Goal: Transaction & Acquisition: Purchase product/service

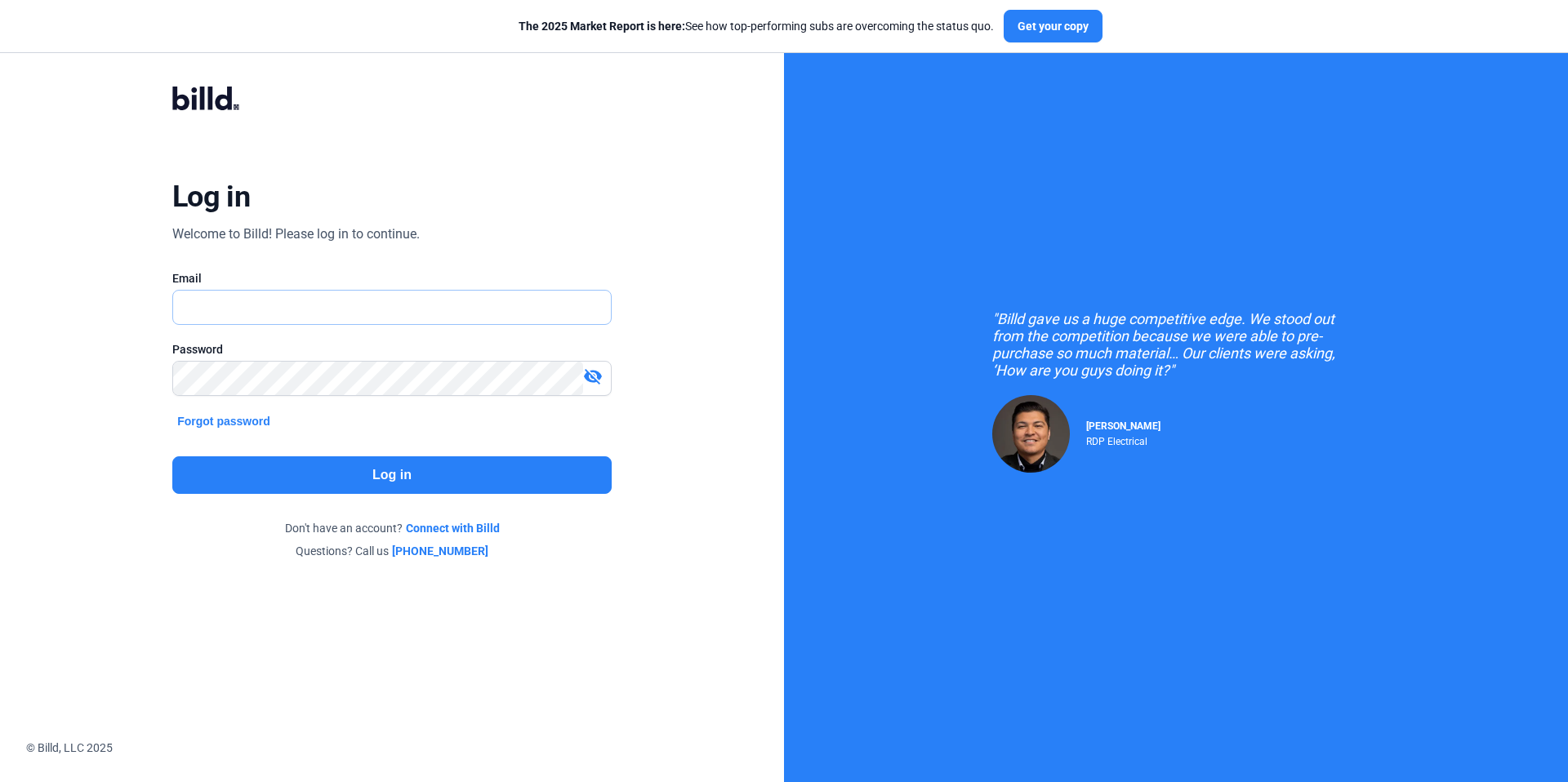
type input "[PERSON_NAME][EMAIL_ADDRESS][PERSON_NAME][DOMAIN_NAME]"
click at [436, 475] on button "Log in" at bounding box center [392, 475] width 439 height 37
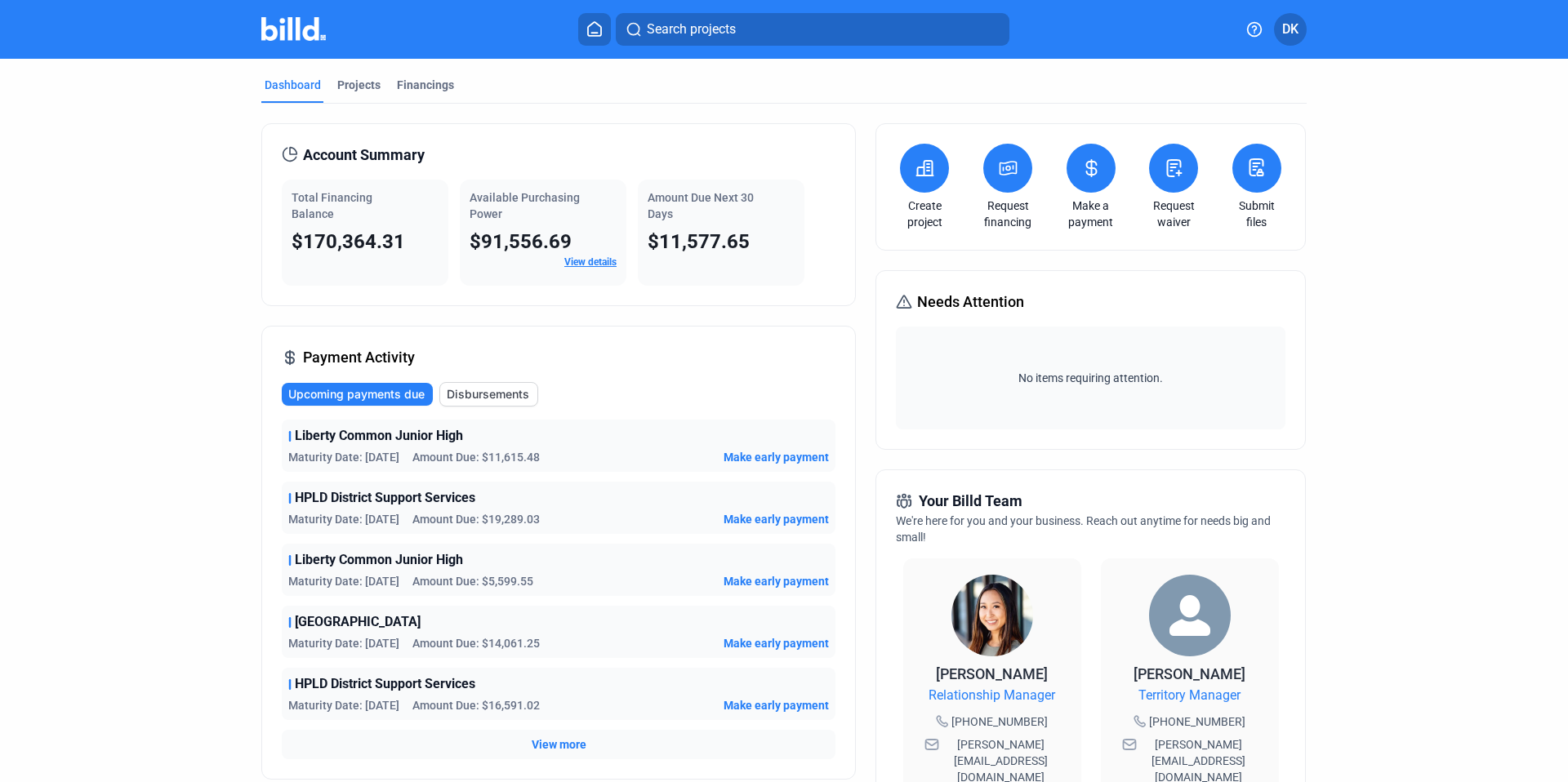
click at [1089, 171] on icon at bounding box center [1091, 168] width 20 height 19
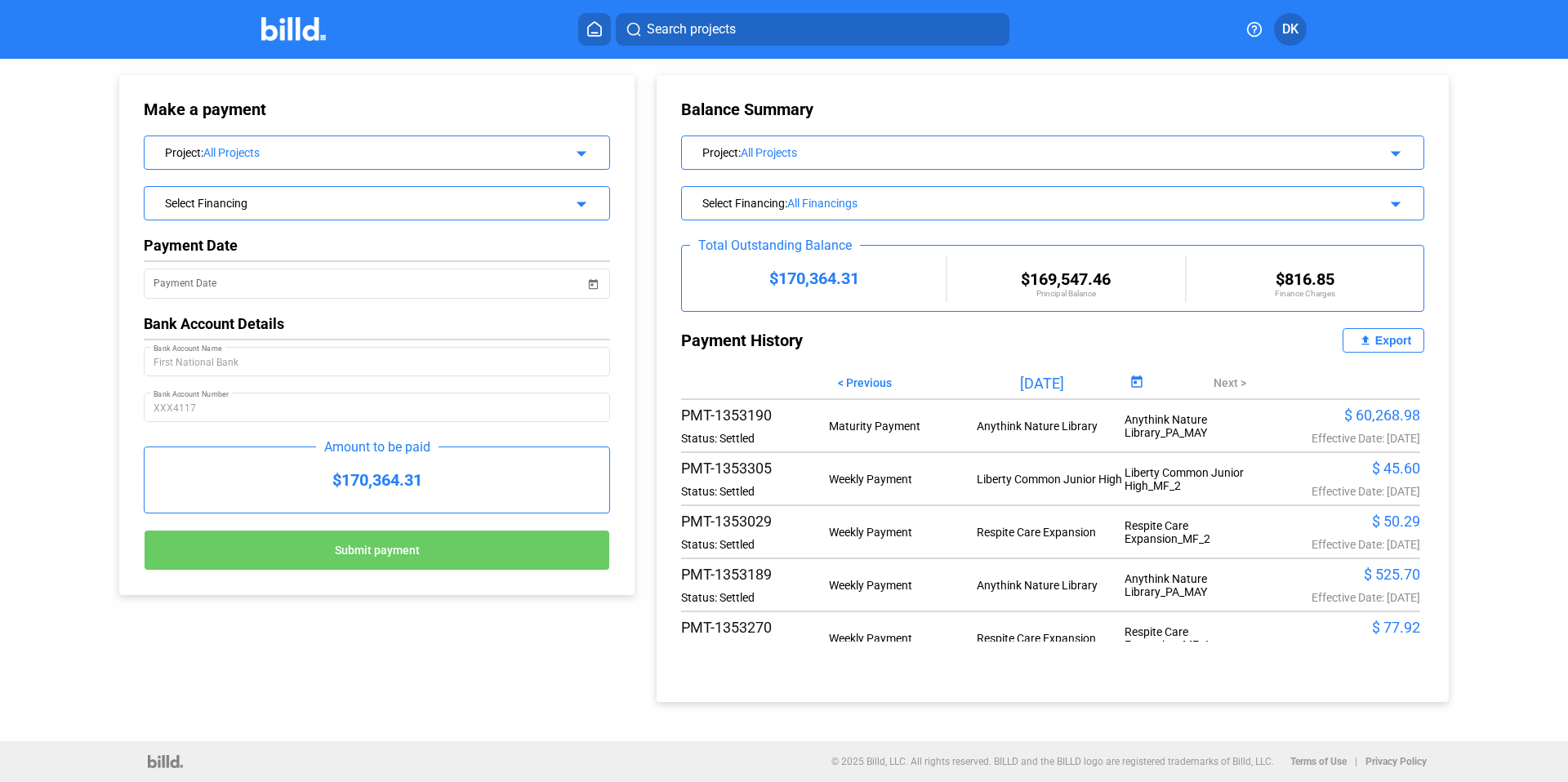
scroll to position [558, 0]
click at [1294, 34] on span "DK" at bounding box center [1289, 29] width 16 height 19
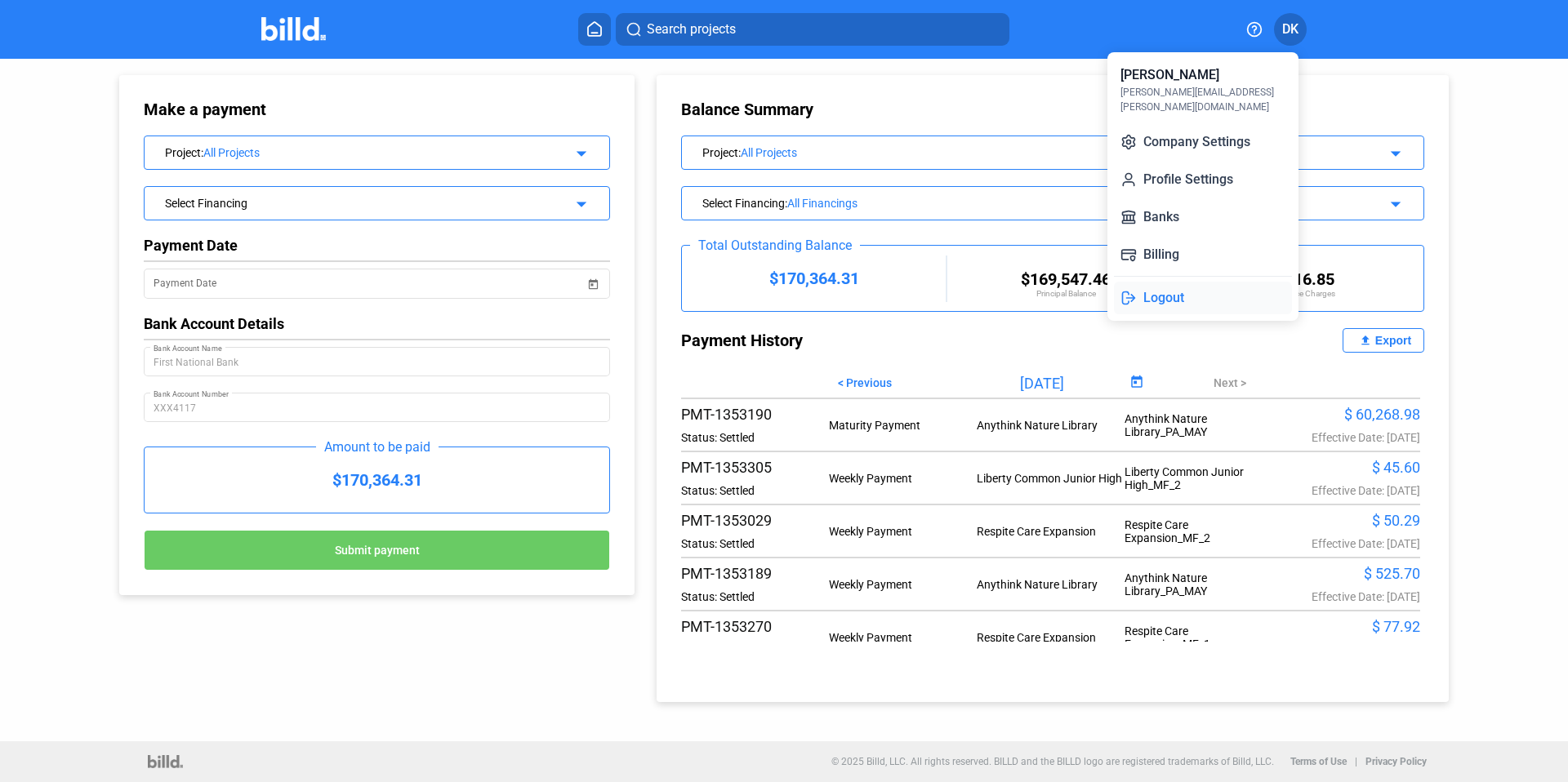
click at [1219, 289] on button "Logout" at bounding box center [1203, 298] width 178 height 33
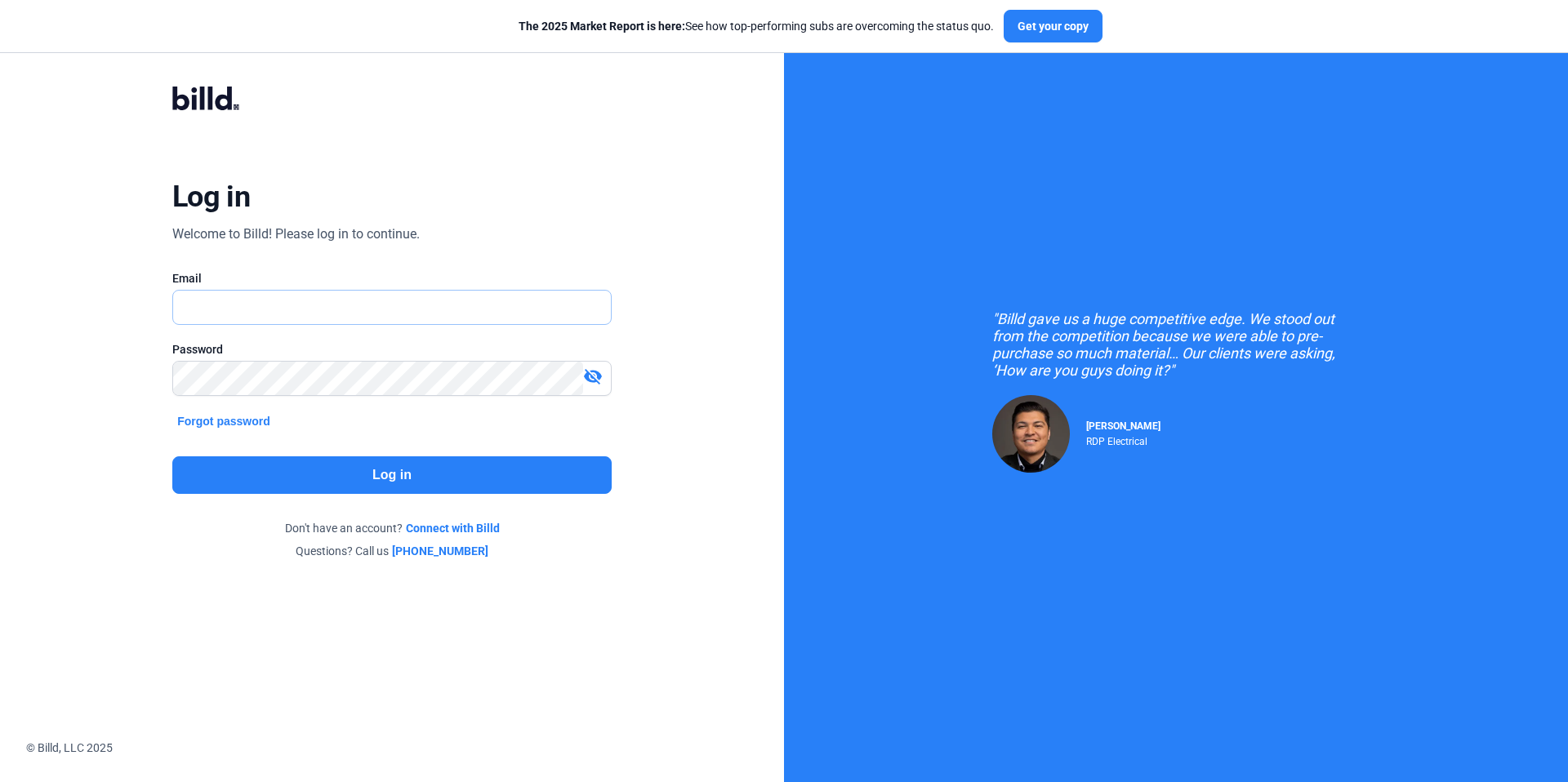
type input "[PERSON_NAME][EMAIL_ADDRESS][PERSON_NAME][DOMAIN_NAME]"
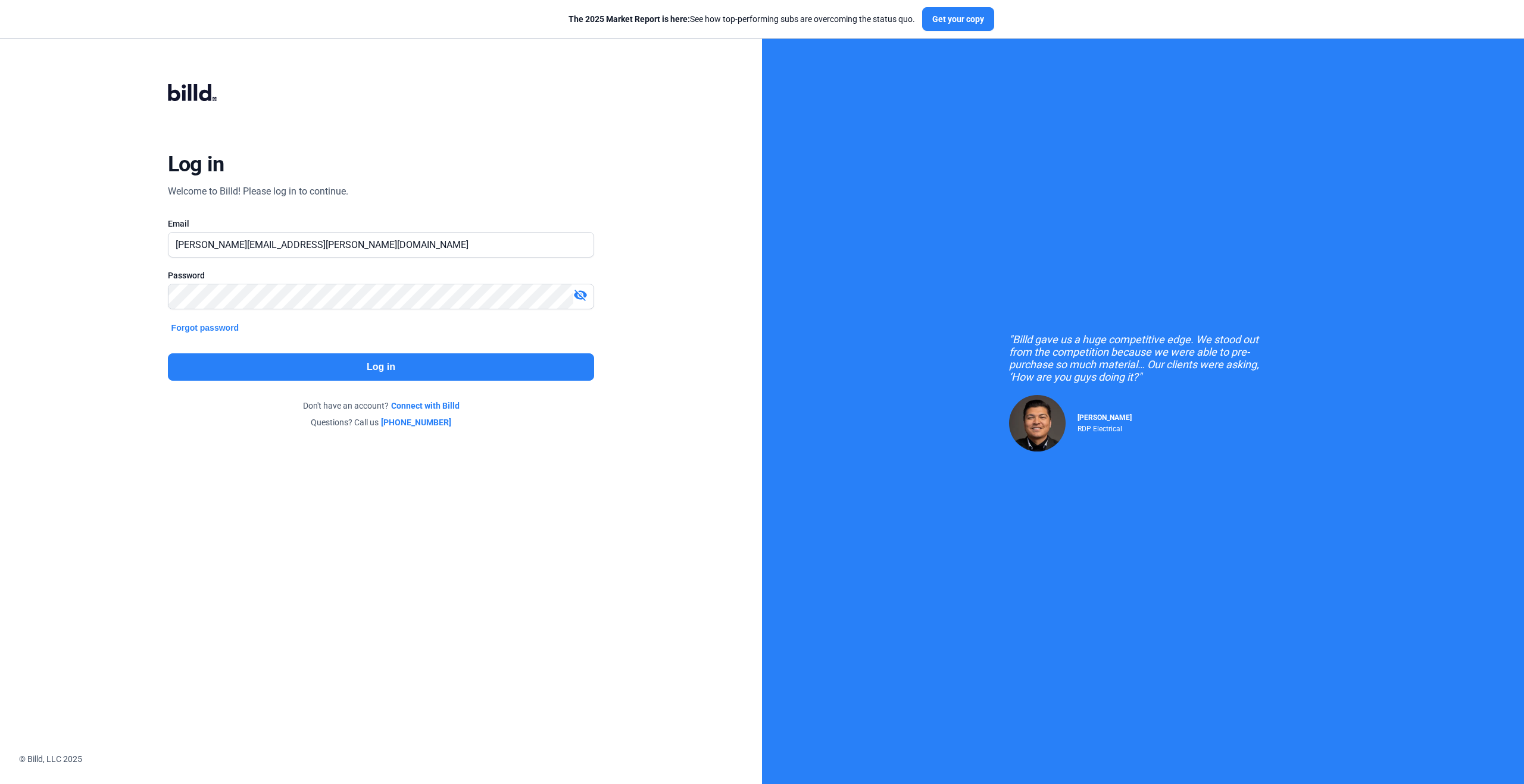
click at [306, 375] on button "Log in" at bounding box center [382, 367] width 427 height 27
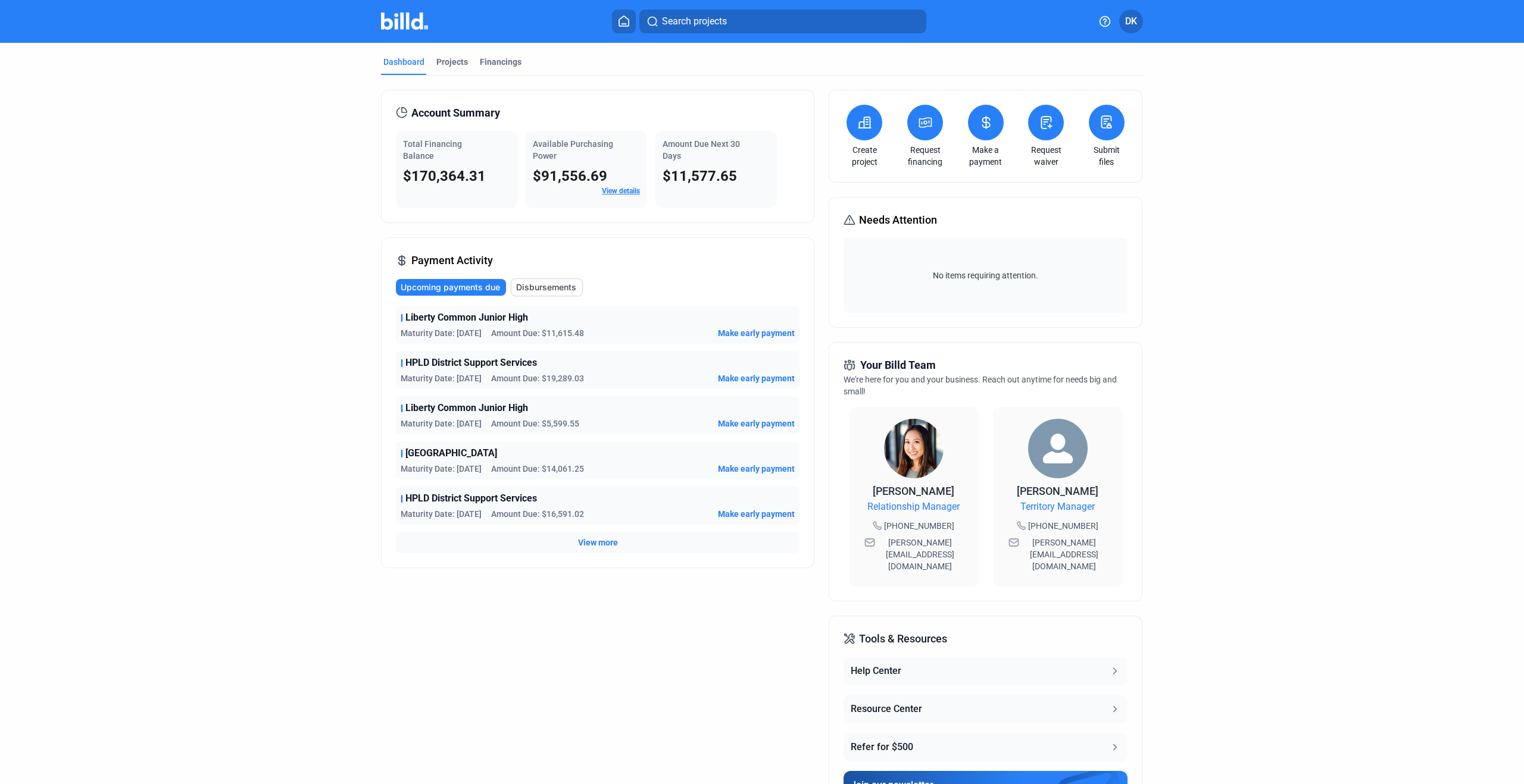
click at [932, 128] on button at bounding box center [925, 122] width 36 height 36
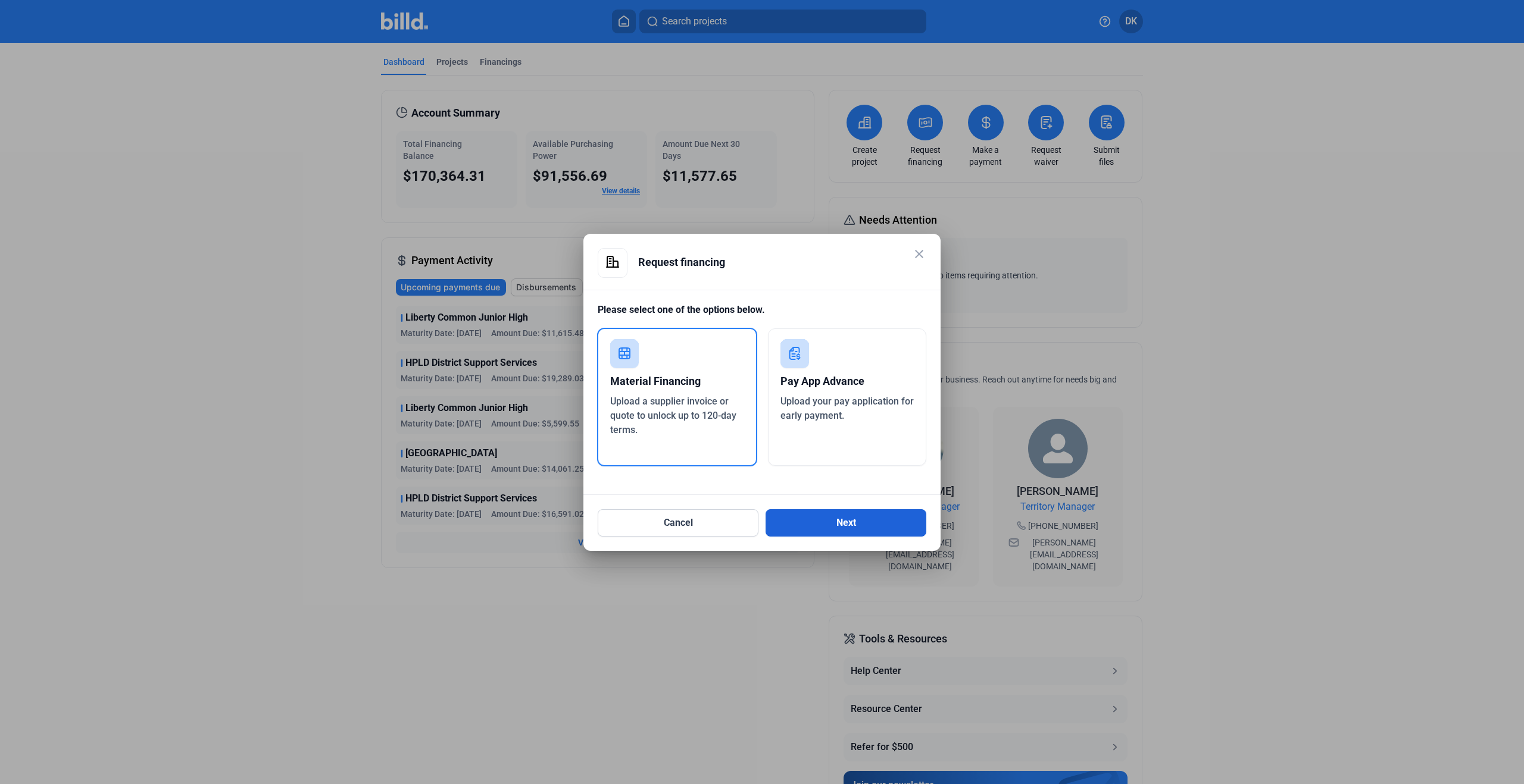
click at [857, 528] on button "Next" at bounding box center [846, 522] width 160 height 27
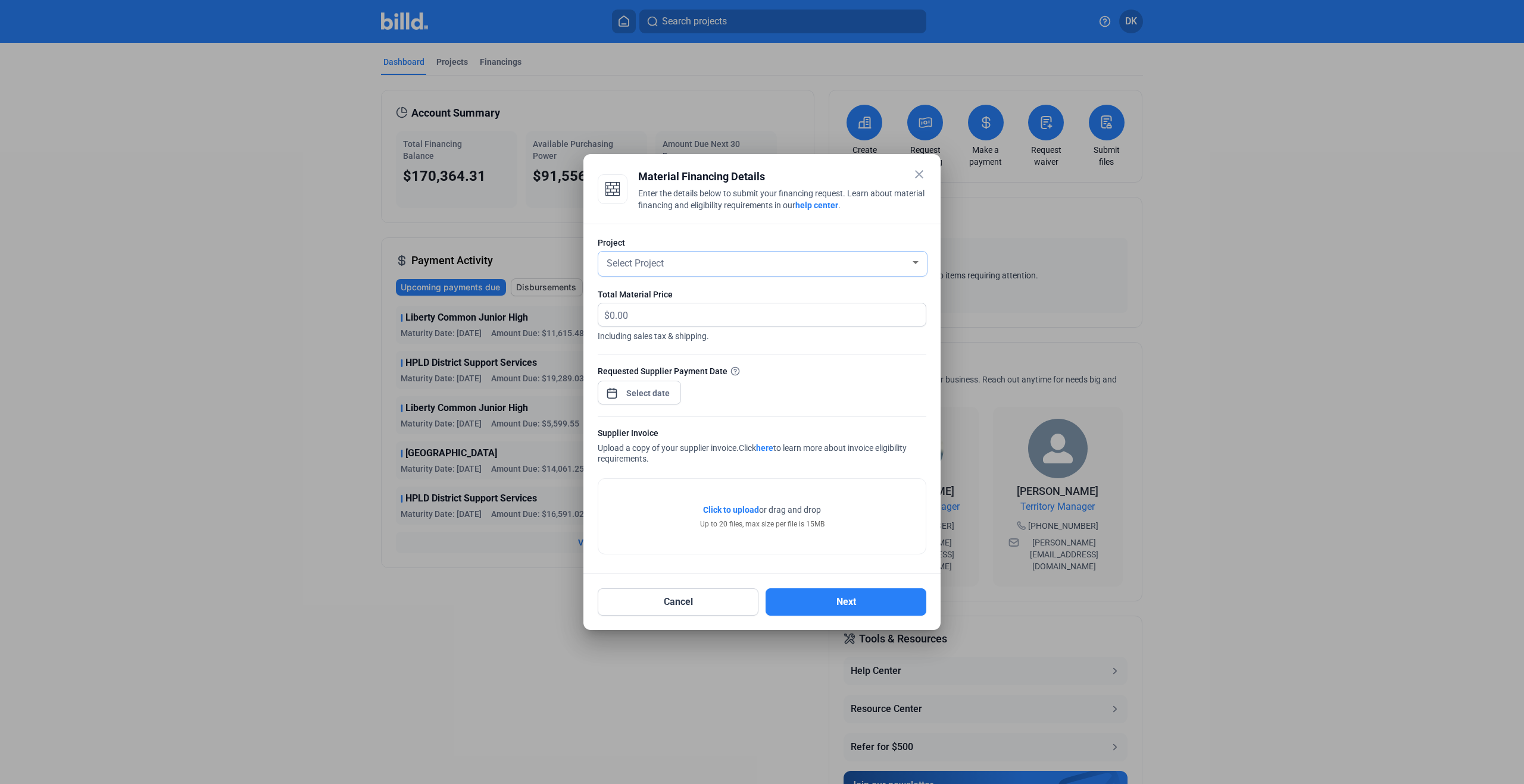
click at [662, 265] on span "Select Project" at bounding box center [635, 263] width 57 height 11
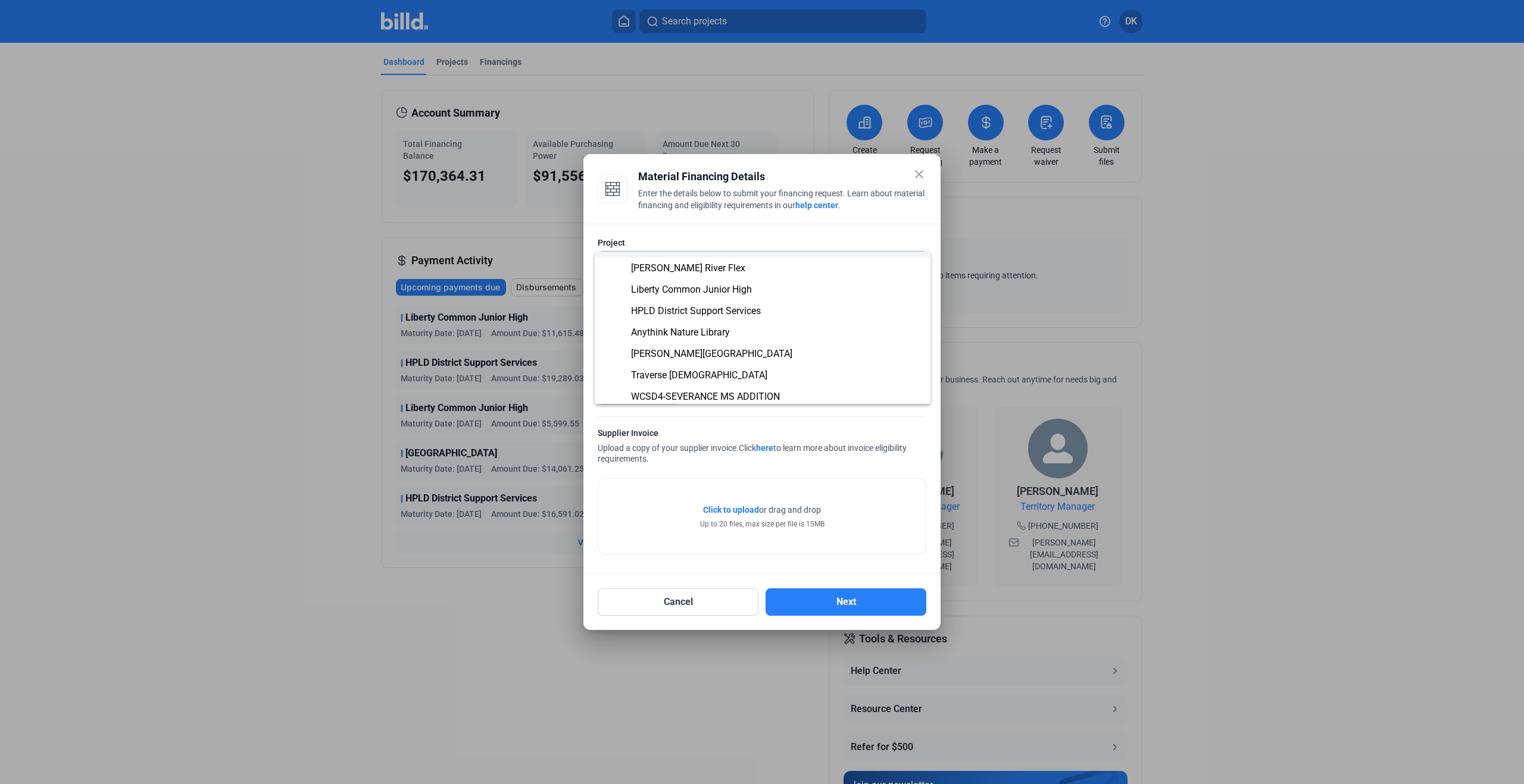
scroll to position [68, 0]
click at [676, 350] on span "[PERSON_NAME][GEOGRAPHIC_DATA]" at bounding box center [763, 344] width 317 height 22
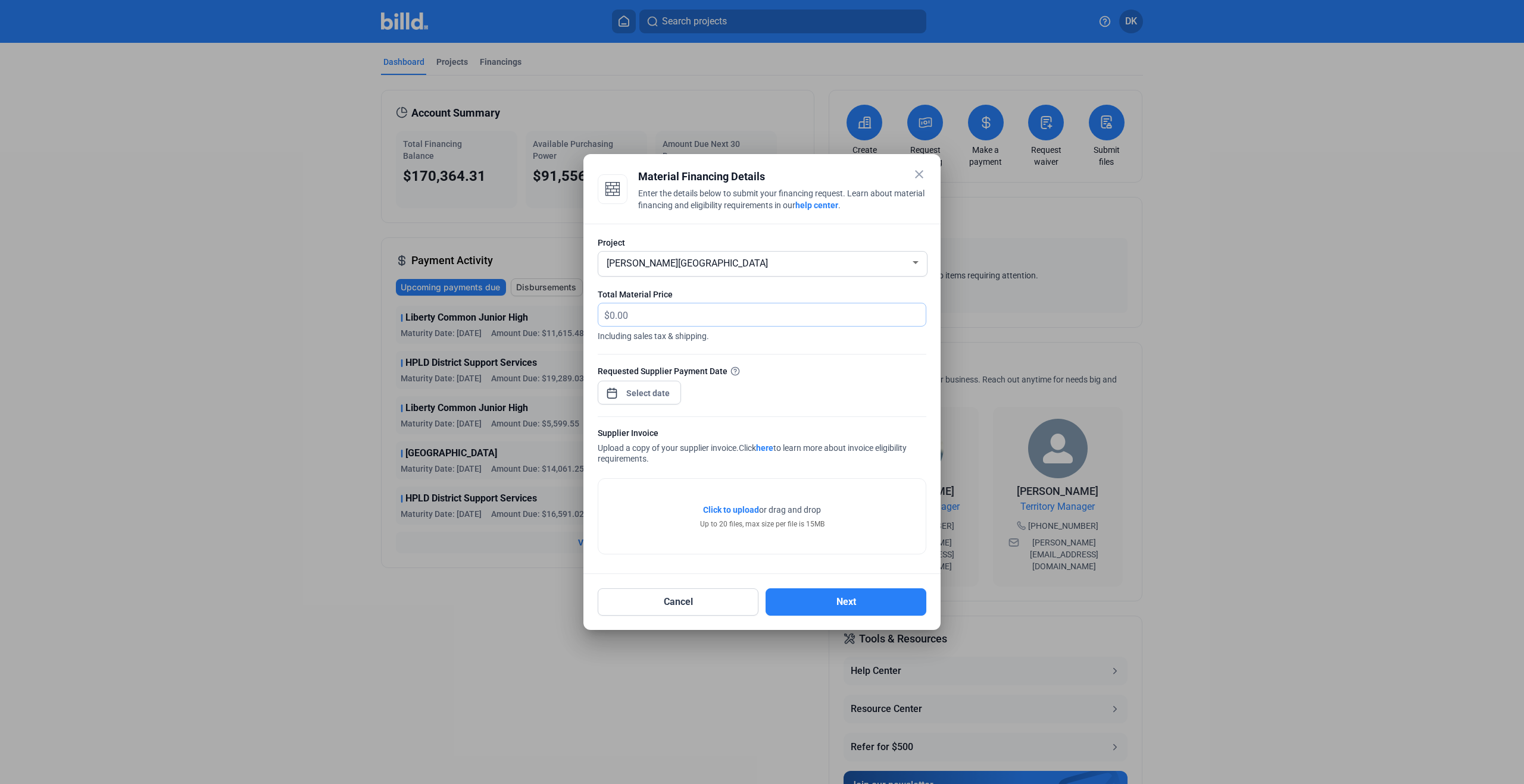
click at [678, 318] on input "text" at bounding box center [761, 315] width 302 height 23
type input "195,338.68"
click at [680, 607] on button "Cancel" at bounding box center [678, 602] width 160 height 27
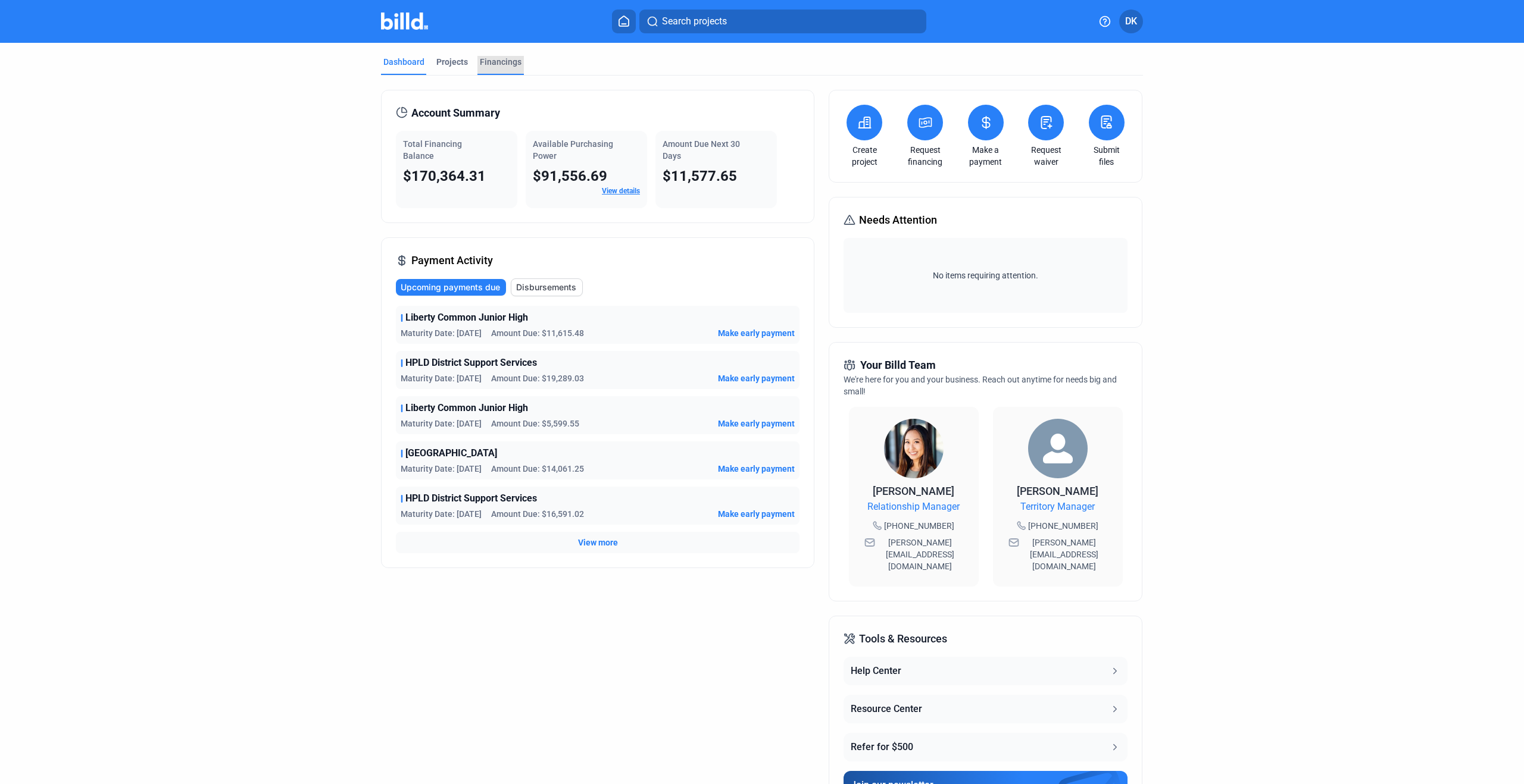
click at [500, 59] on div "Financings" at bounding box center [501, 61] width 42 height 12
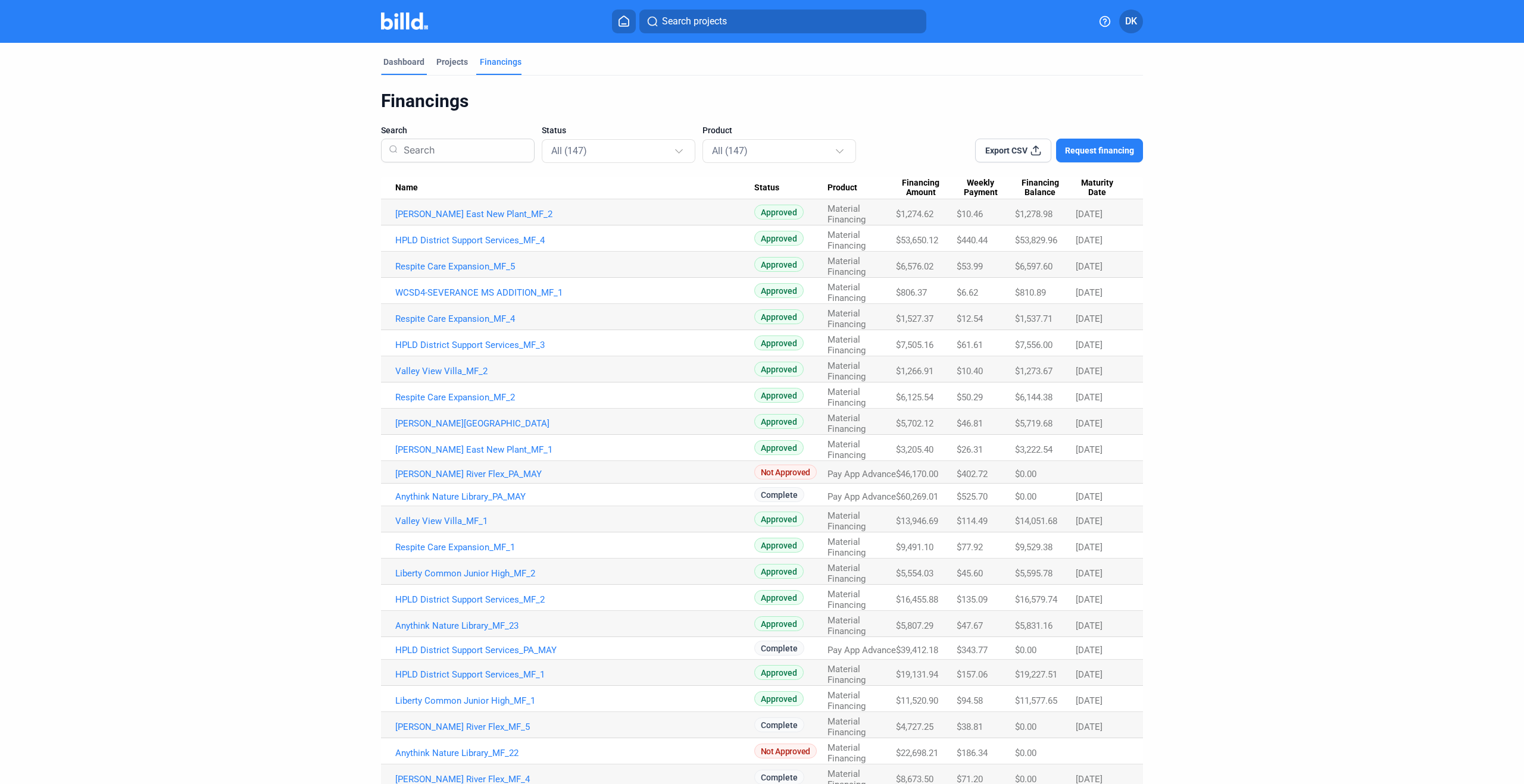
click at [403, 66] on div "Dashboard" at bounding box center [403, 61] width 41 height 12
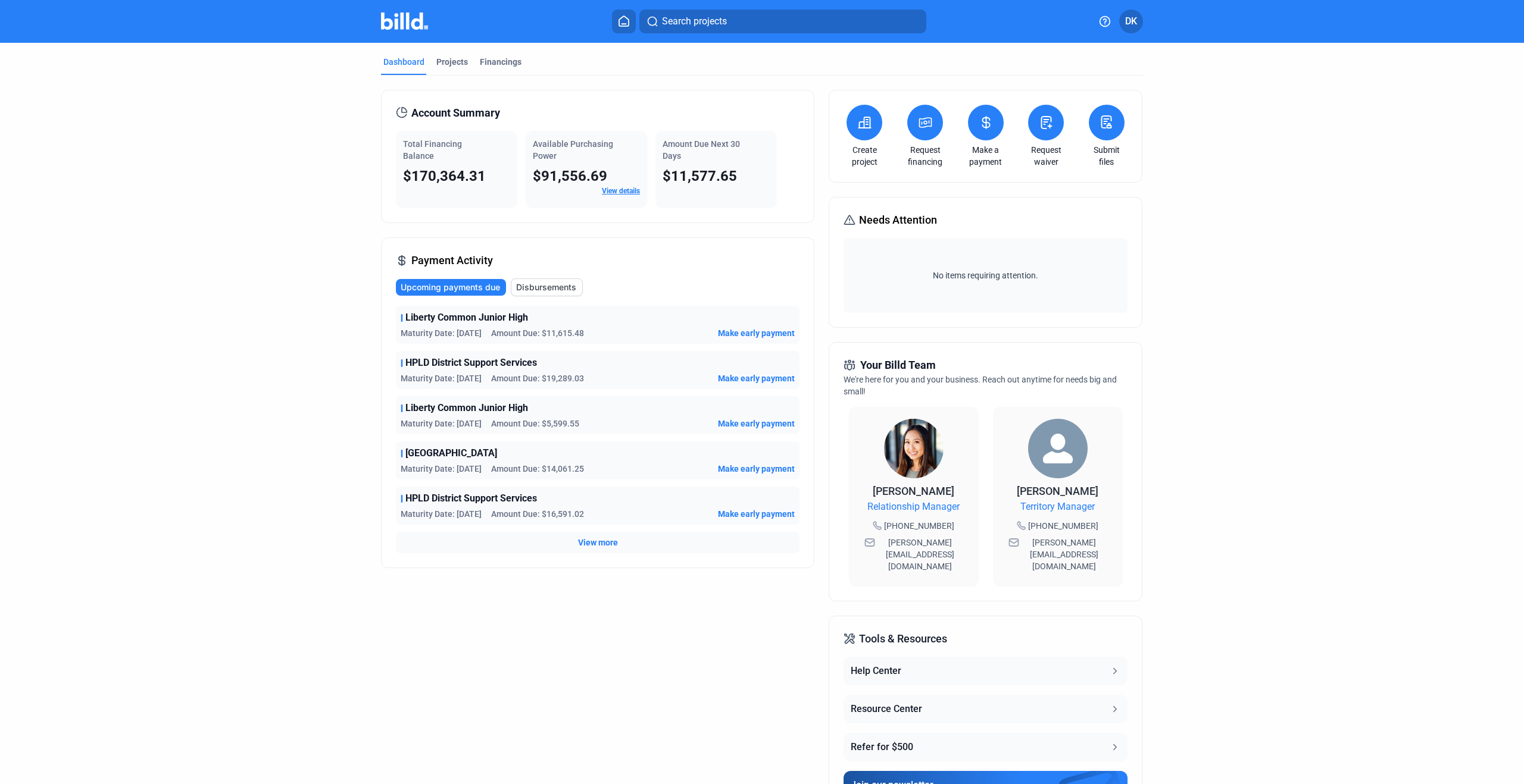
click at [391, 22] on img at bounding box center [404, 21] width 47 height 17
click at [406, 18] on img at bounding box center [404, 21] width 47 height 17
click at [1167, 213] on dashboard "Dashboard Projects Financings Account Summary Total Financing Balance $170,364.…" at bounding box center [762, 448] width 1372 height 811
click at [920, 127] on icon at bounding box center [925, 123] width 12 height 10
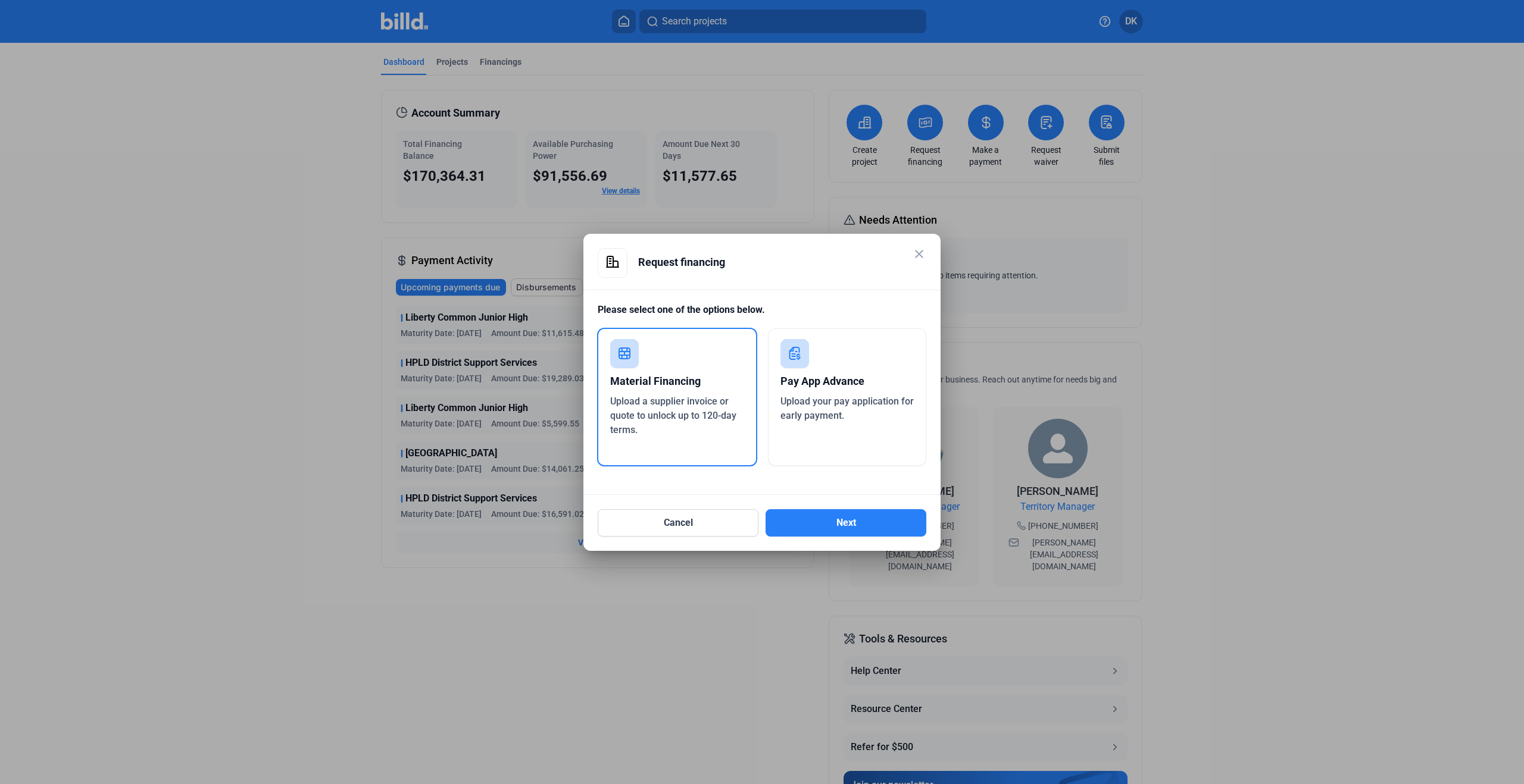
click at [703, 399] on span "Upload a supplier invoice or quote to unlock up to 120-day terms." at bounding box center [673, 415] width 126 height 40
click at [866, 513] on button "Next" at bounding box center [846, 522] width 160 height 27
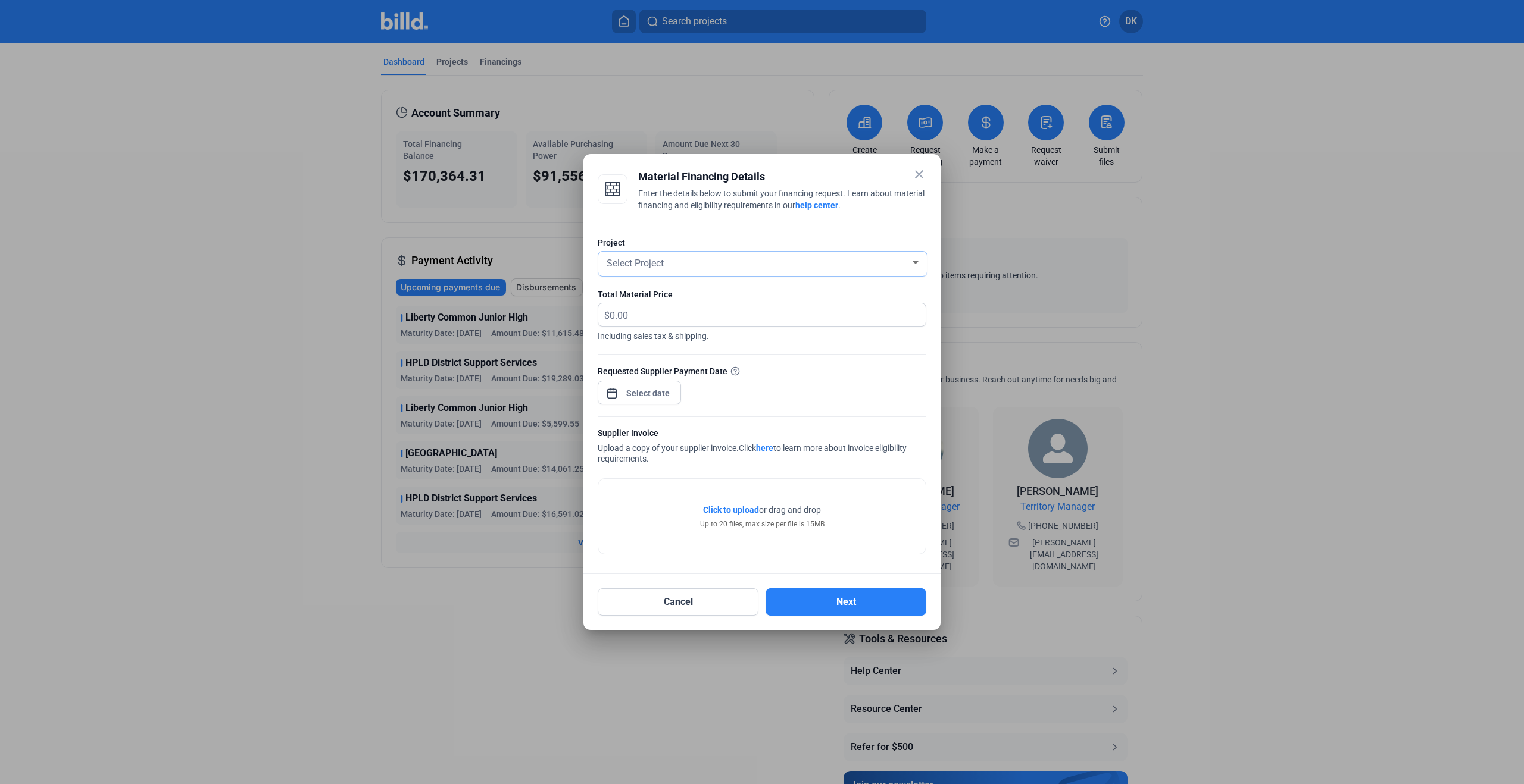
click at [667, 266] on div "Select Project" at bounding box center [757, 262] width 306 height 17
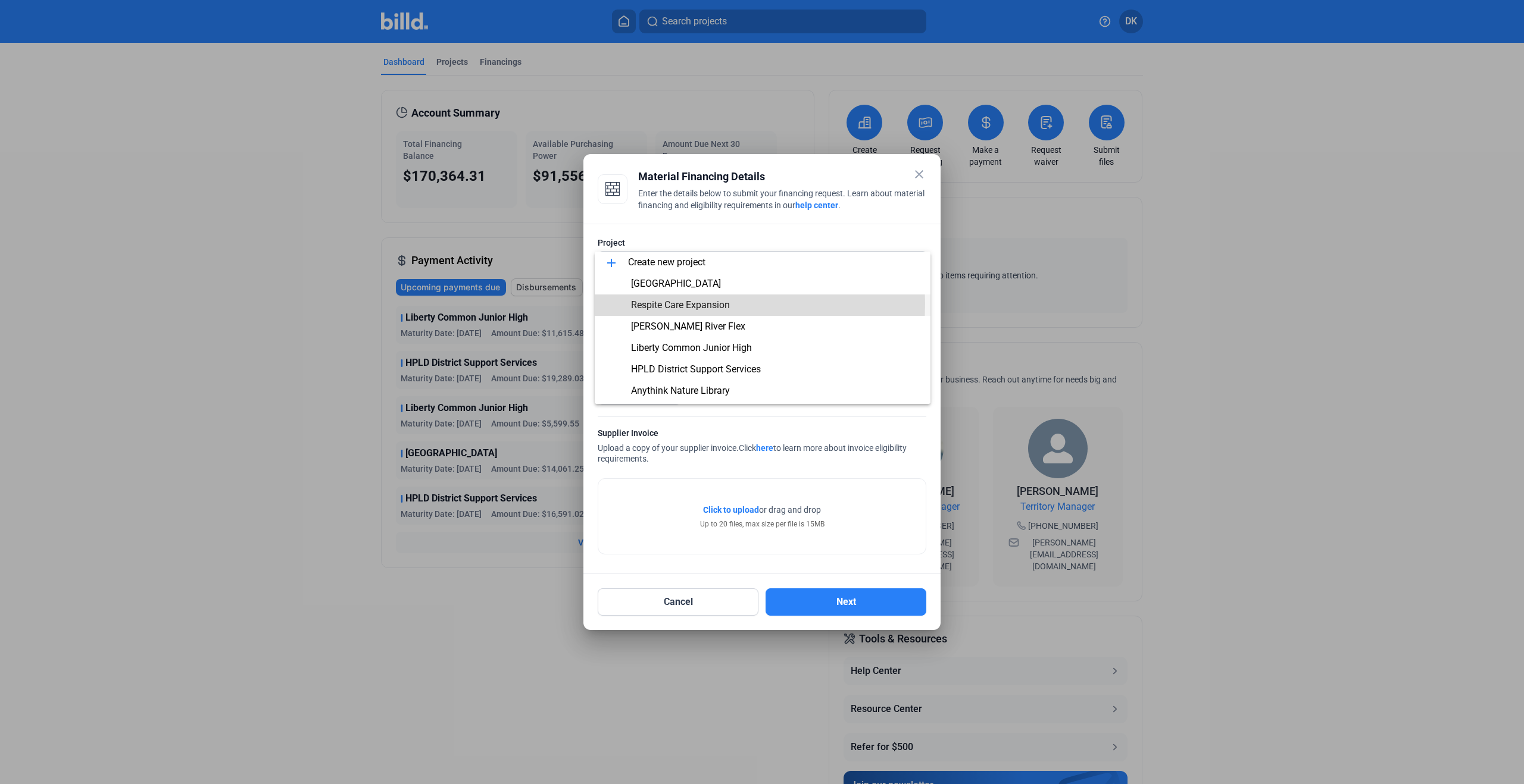
click at [692, 303] on span "Respite Care Expansion" at bounding box center [680, 305] width 99 height 11
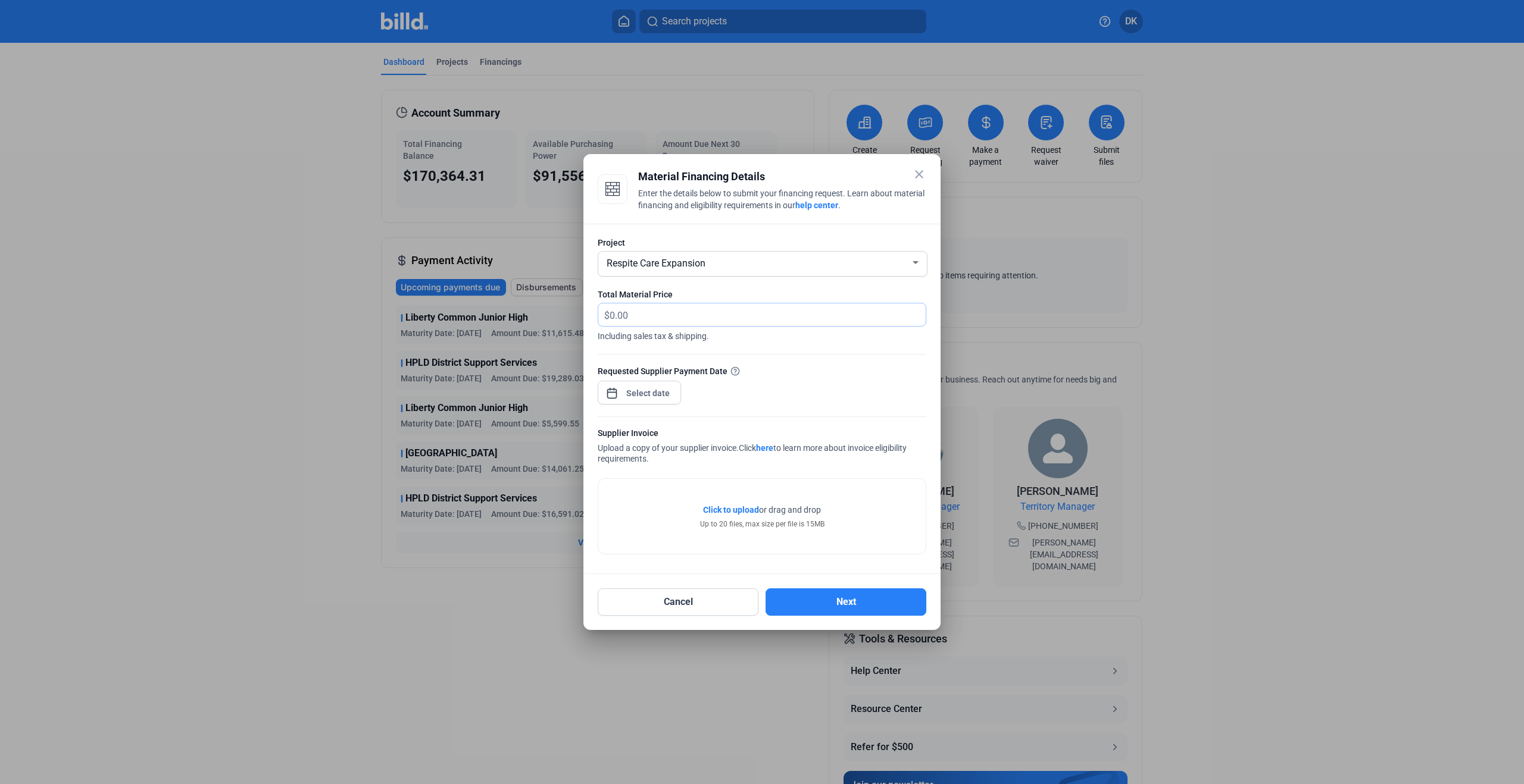
click at [653, 317] on input "text" at bounding box center [761, 315] width 302 height 23
click at [688, 315] on input "text" at bounding box center [768, 315] width 316 height 23
type input "552.2"
click at [621, 389] on span "Open calendar" at bounding box center [612, 387] width 29 height 29
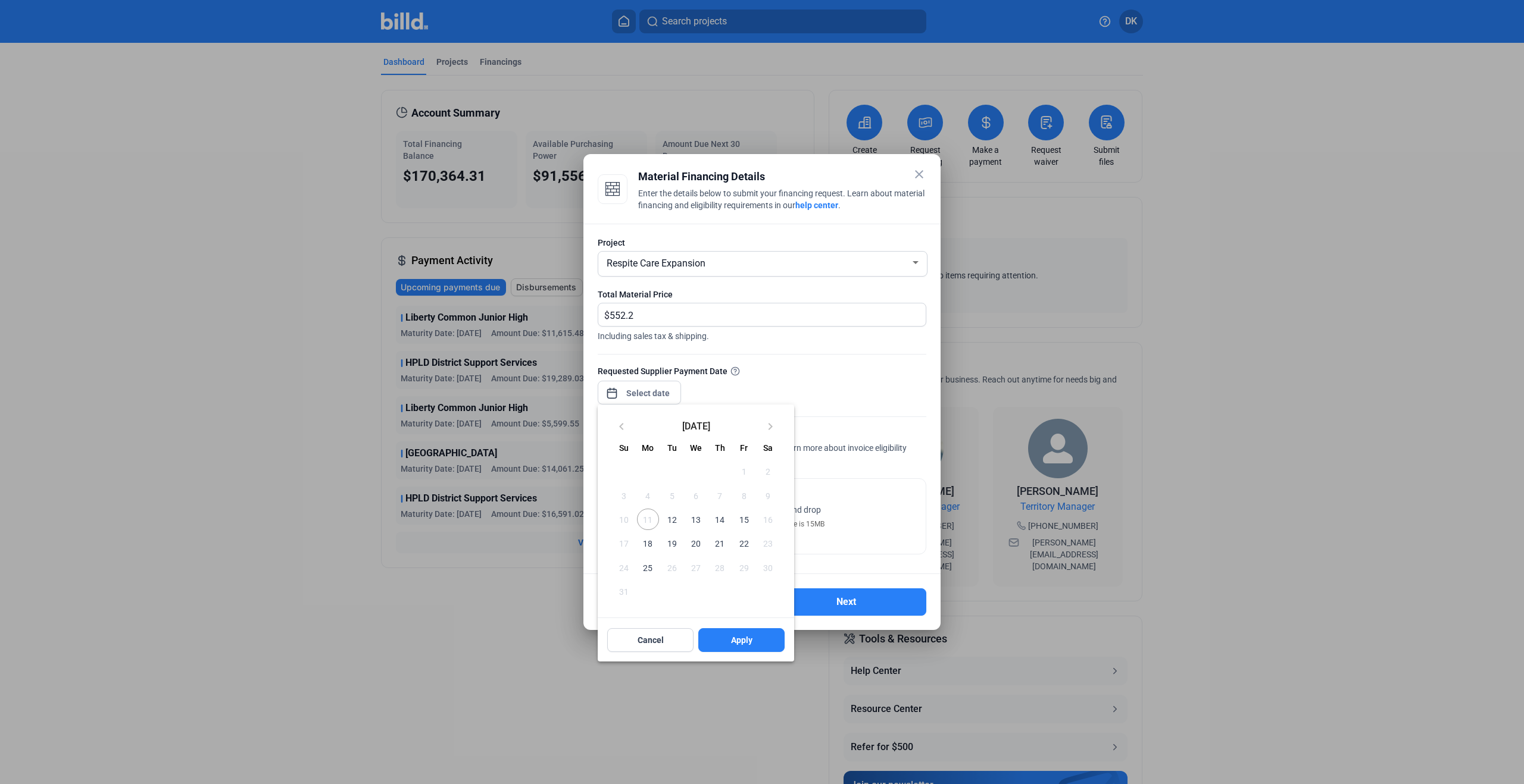
click at [675, 522] on span "12" at bounding box center [672, 519] width 22 height 22
click at [819, 374] on div at bounding box center [762, 392] width 1524 height 784
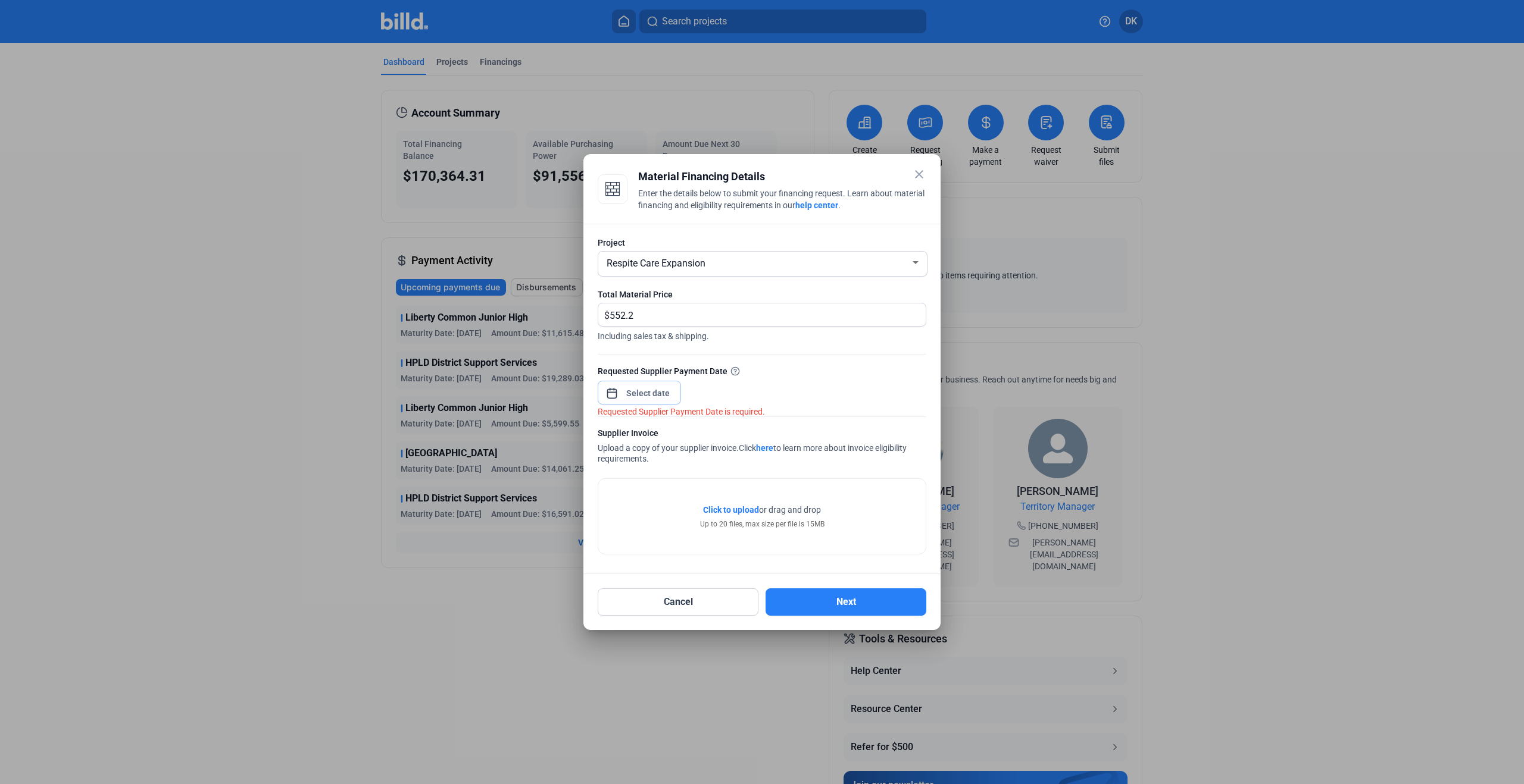
click at [636, 395] on div "close Material Financing Details Enter the details below to submit your financi…" at bounding box center [762, 392] width 1524 height 784
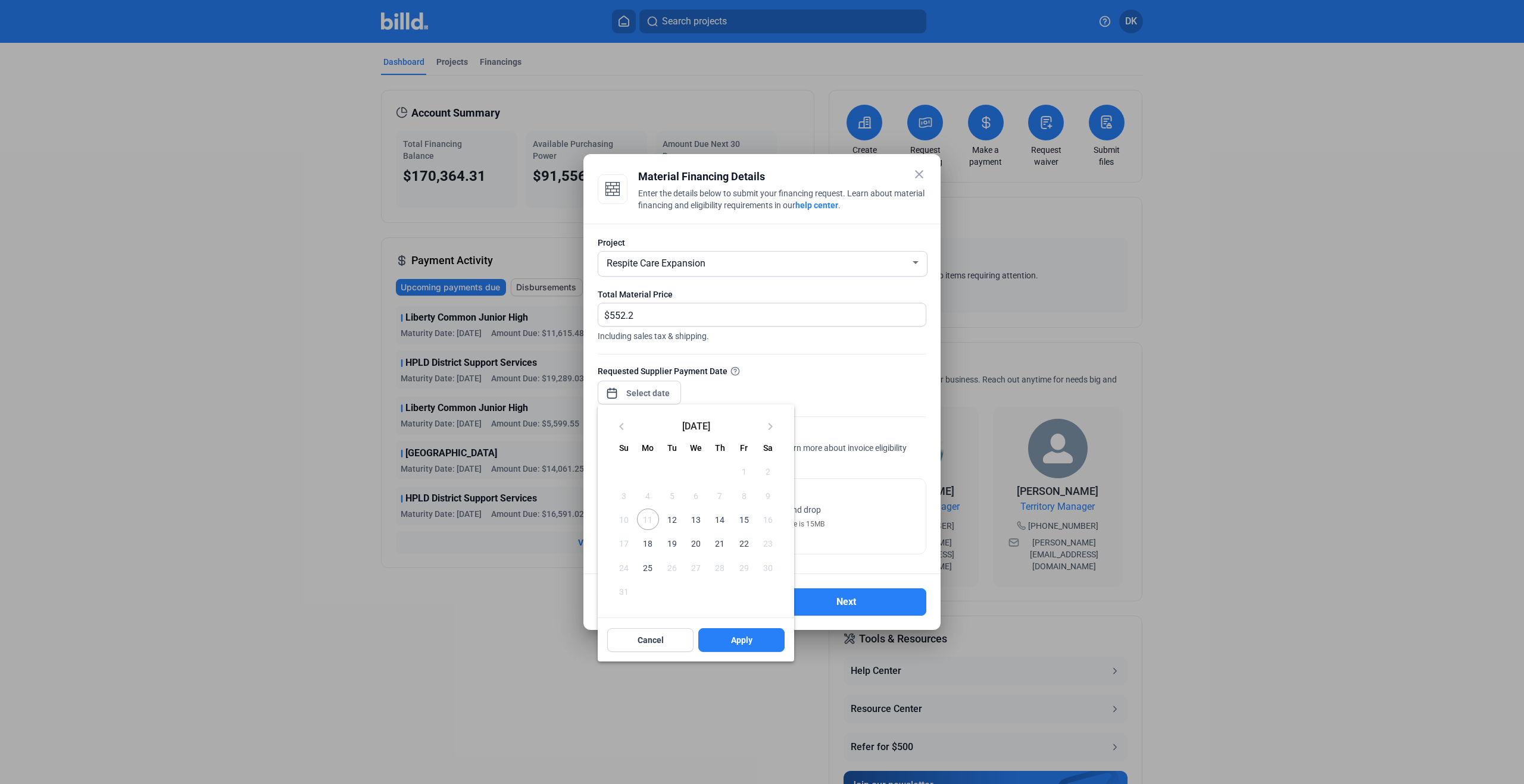
click at [670, 520] on span "12" at bounding box center [672, 519] width 22 height 22
click at [675, 520] on span "12" at bounding box center [672, 519] width 22 height 22
click at [751, 645] on span "Apply" at bounding box center [742, 640] width 22 height 12
type input "[DATE]"
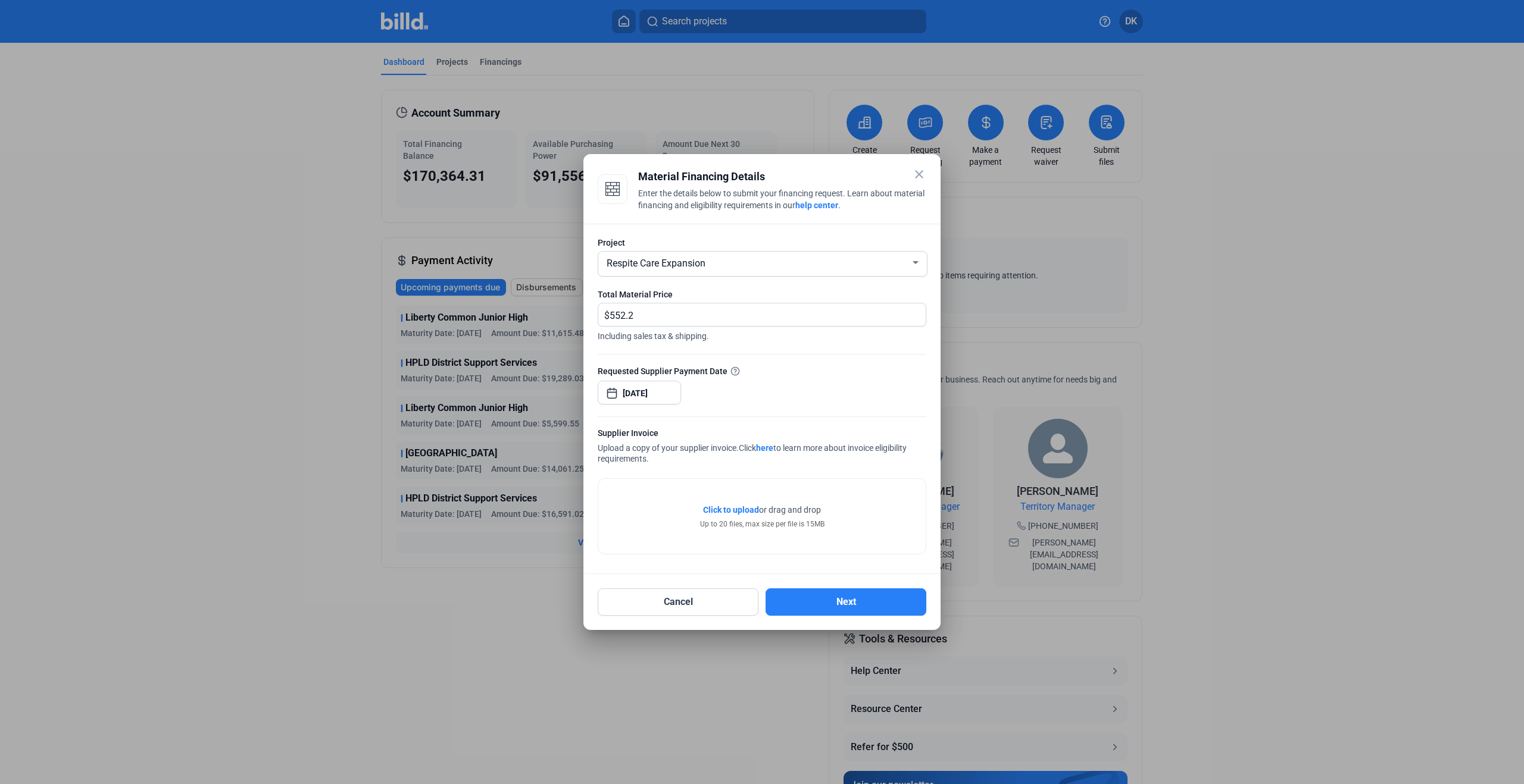
click at [744, 517] on div "Click to upload Tap to upload or drag and drop Up to 20 files, max size per fil…" at bounding box center [762, 517] width 124 height 26
click at [747, 512] on span "Click to upload" at bounding box center [731, 510] width 56 height 10
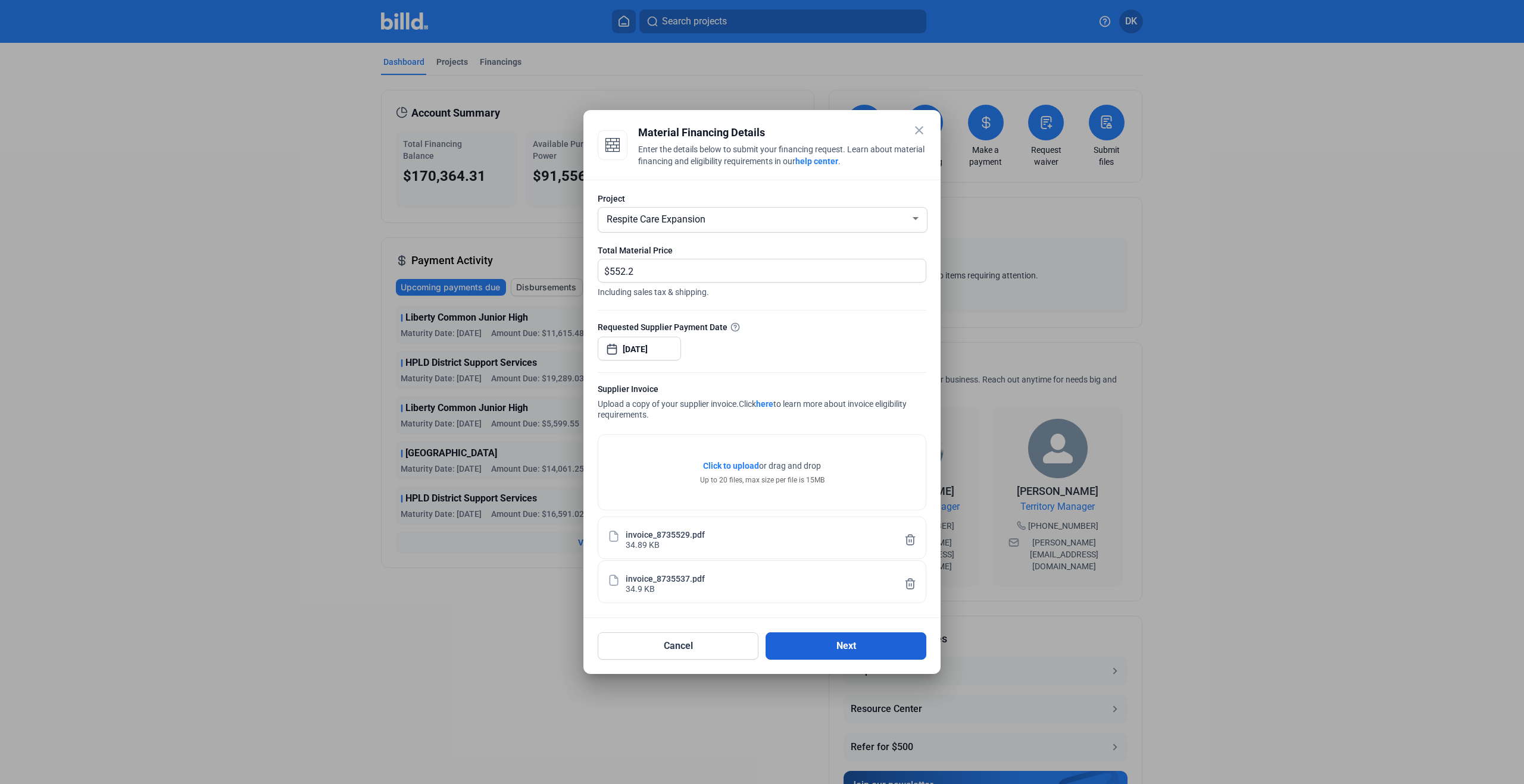
click at [846, 642] on button "Next" at bounding box center [846, 646] width 160 height 27
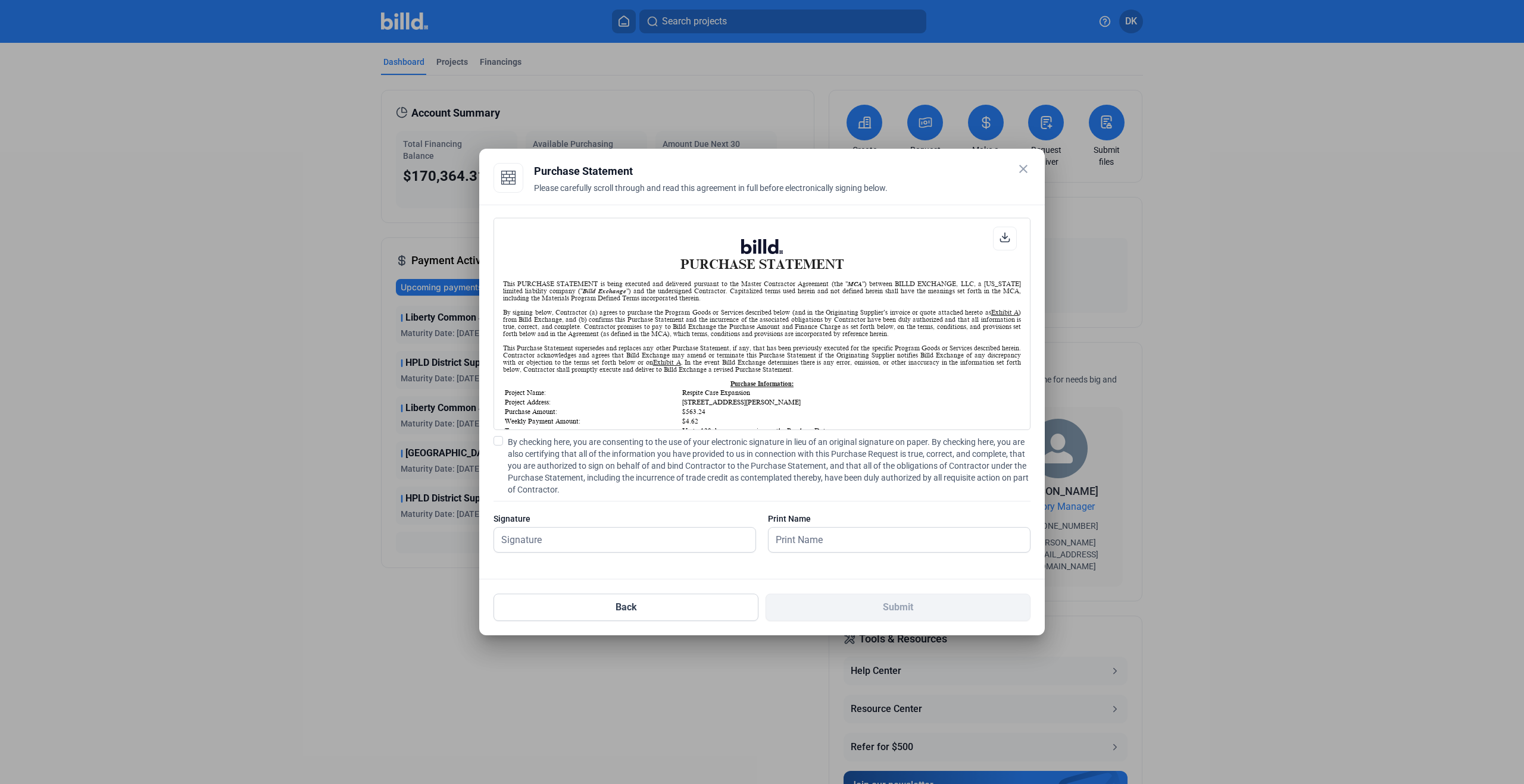
scroll to position [1, 0]
click at [494, 444] on span at bounding box center [498, 441] width 10 height 10
click at [0, 0] on input "By checking here, you are consenting to the use of your electronic signature in…" at bounding box center [0, 0] width 0 height 0
click at [563, 541] on input "text" at bounding box center [618, 540] width 248 height 24
type input "[PERSON_NAME]"
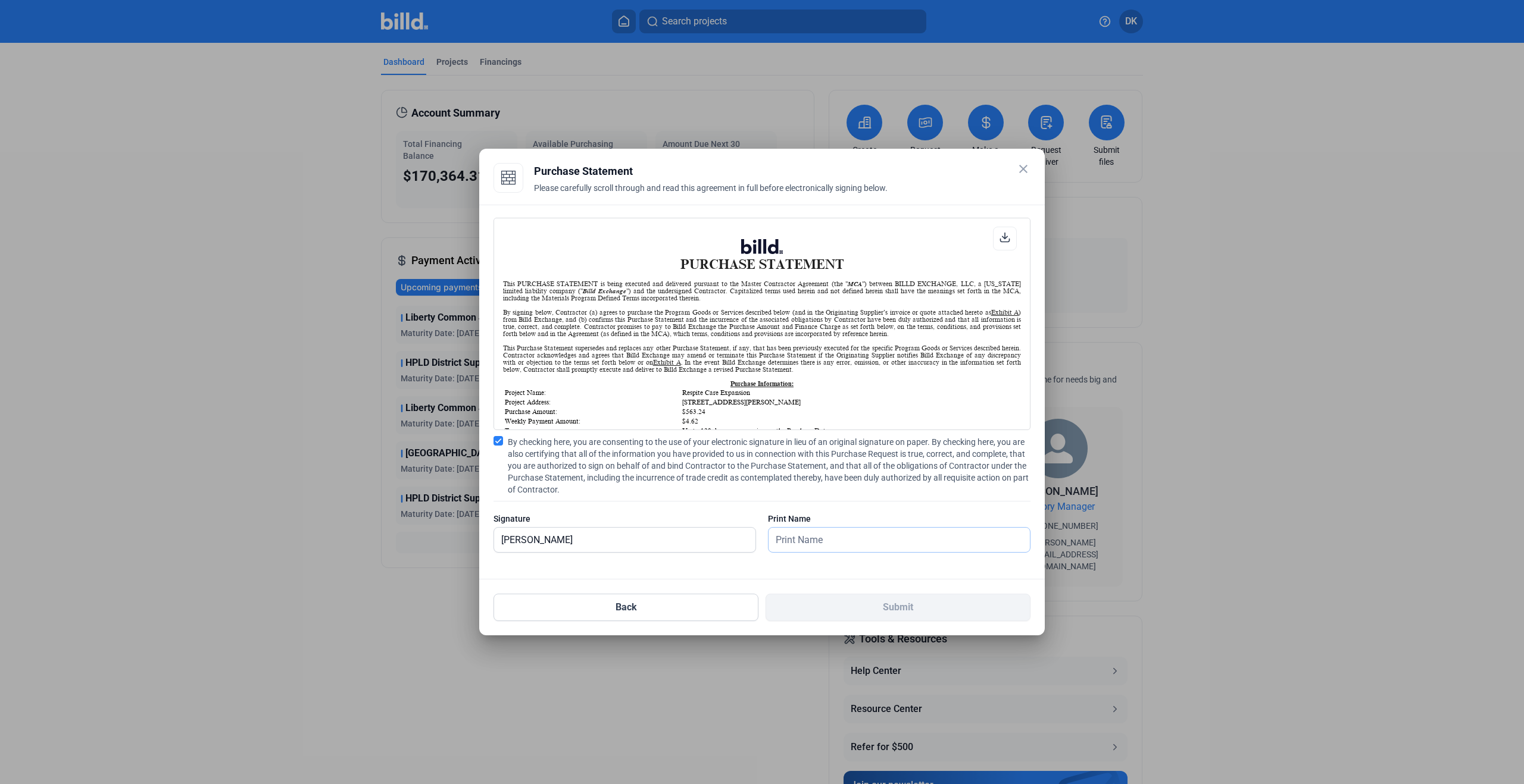
click at [852, 529] on input "text" at bounding box center [899, 540] width 262 height 24
type input "[PERSON_NAME]"
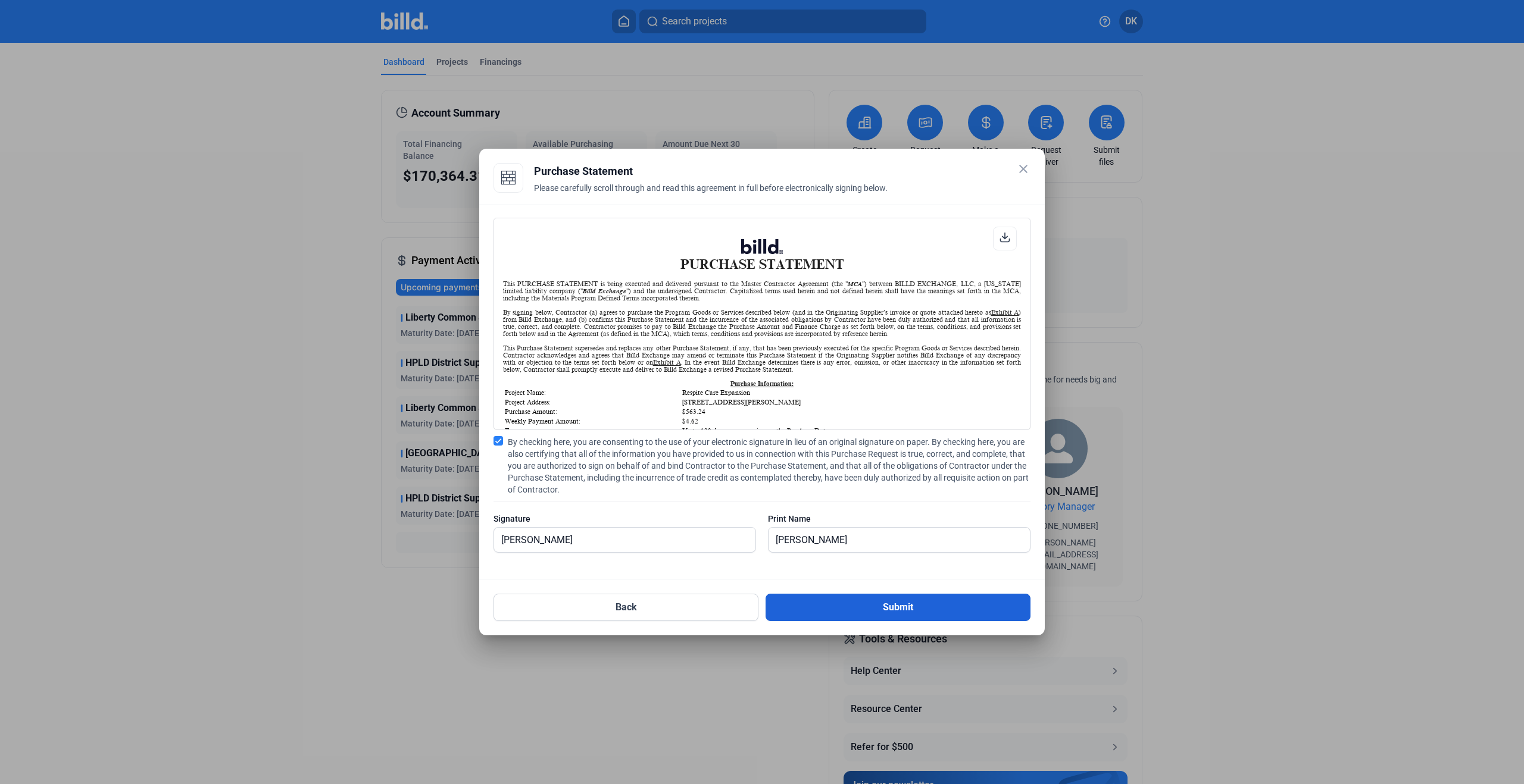
click at [883, 601] on button "Submit" at bounding box center [898, 607] width 265 height 27
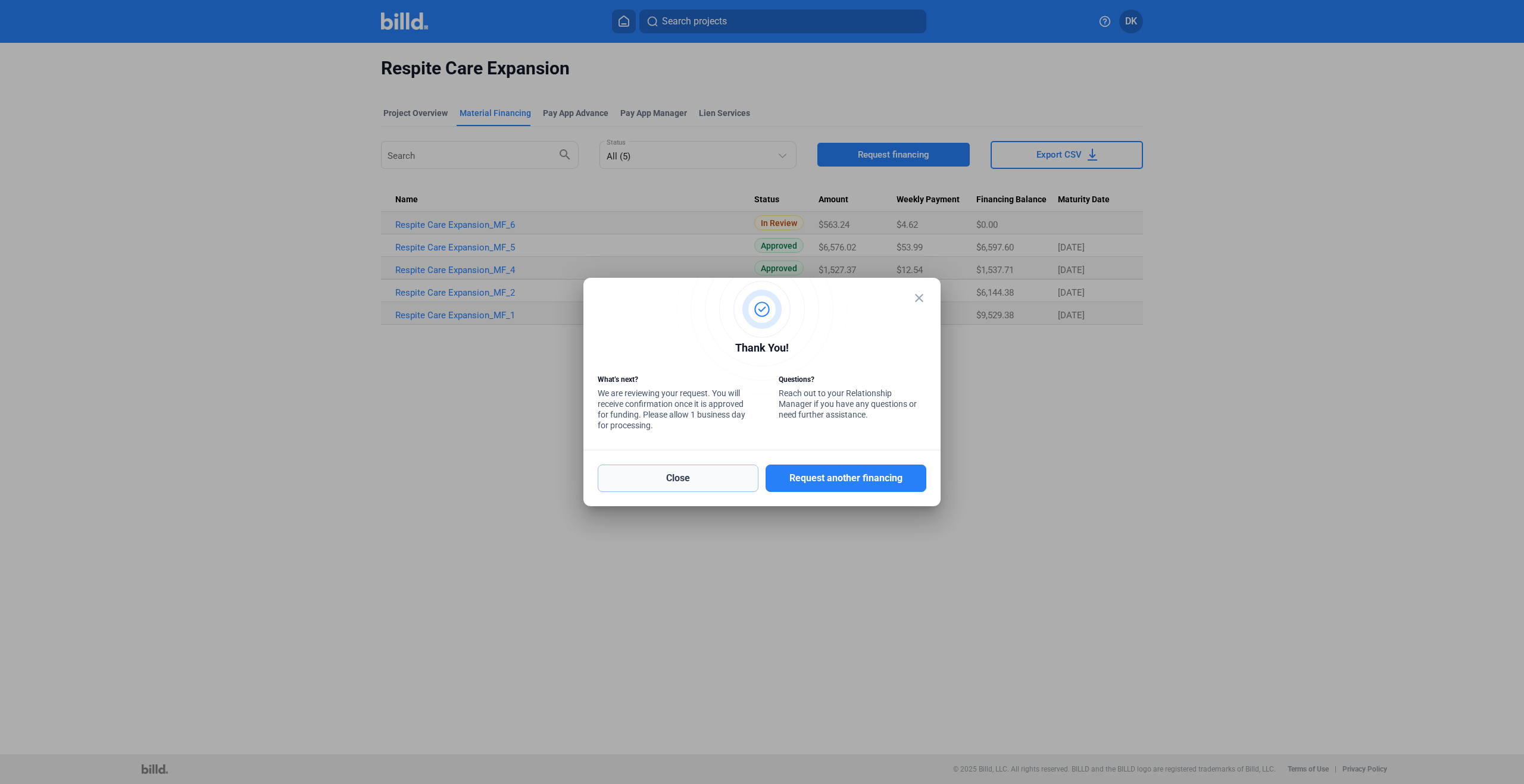
click at [698, 483] on button "Close" at bounding box center [678, 478] width 160 height 27
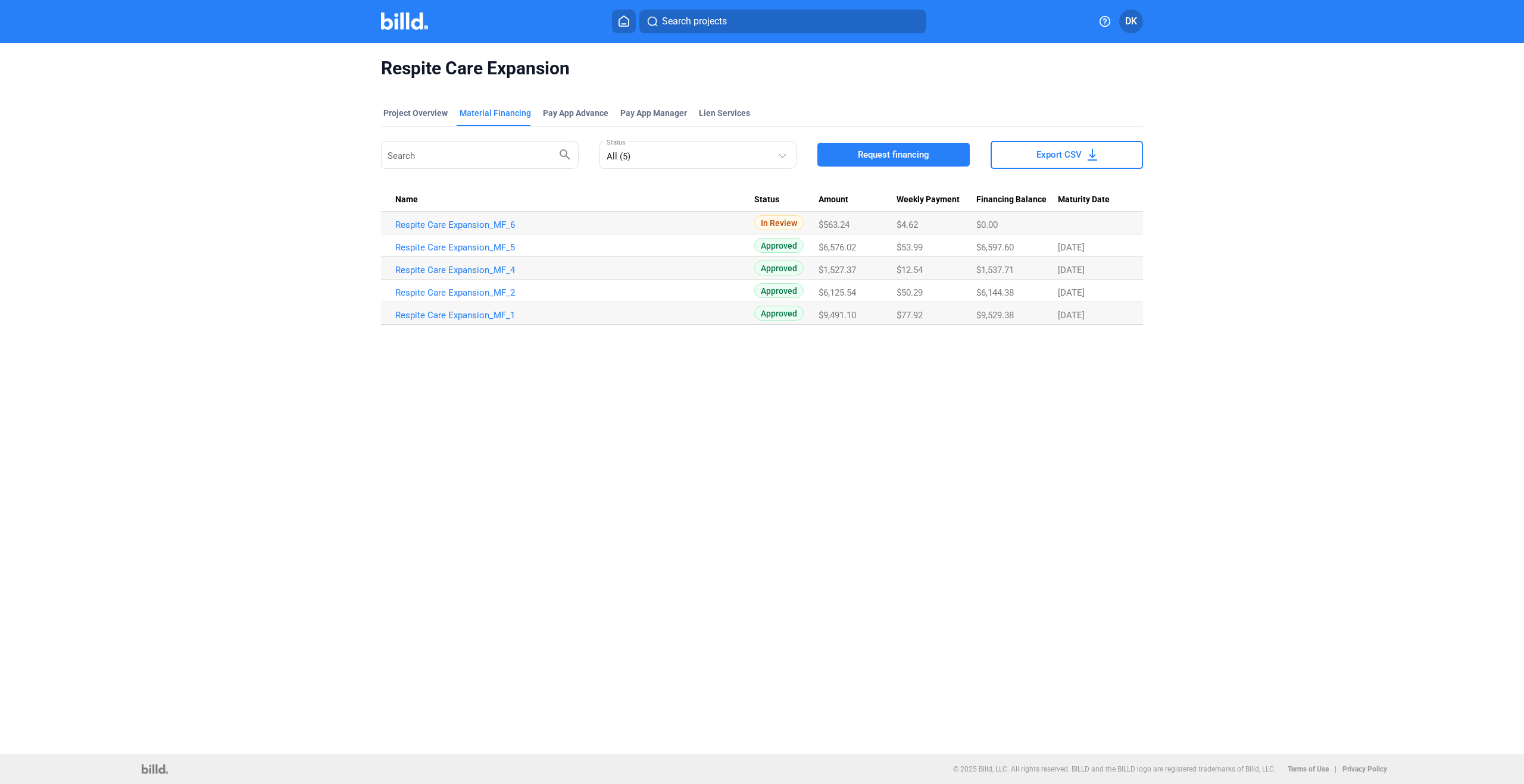
click at [900, 154] on span "Request financing" at bounding box center [893, 154] width 71 height 12
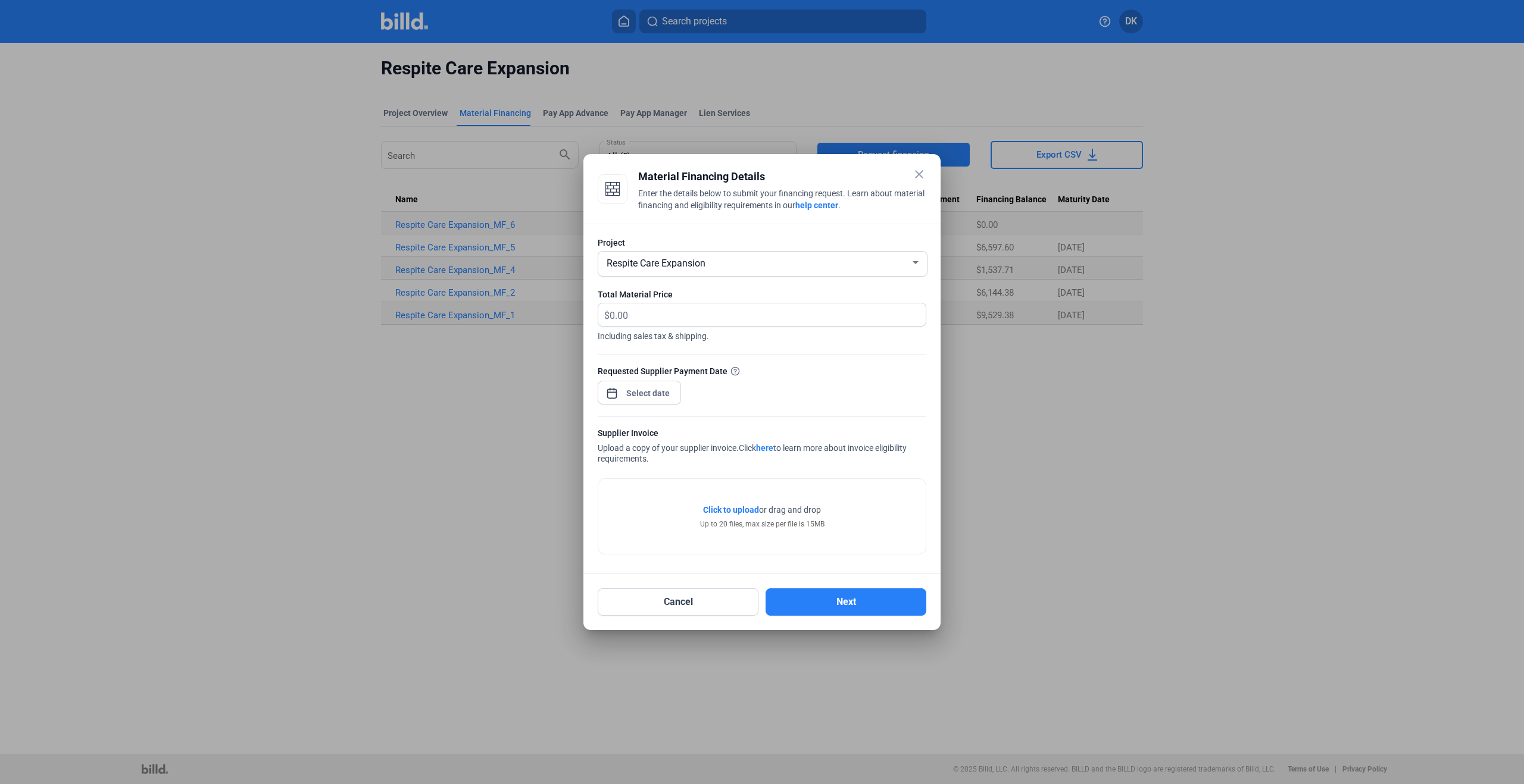
click at [673, 265] on span "Respite Care Expansion" at bounding box center [656, 263] width 99 height 11
click at [690, 258] on span "Respite Care Expansion" at bounding box center [654, 262] width 99 height 11
click at [731, 600] on button "Cancel" at bounding box center [678, 602] width 160 height 27
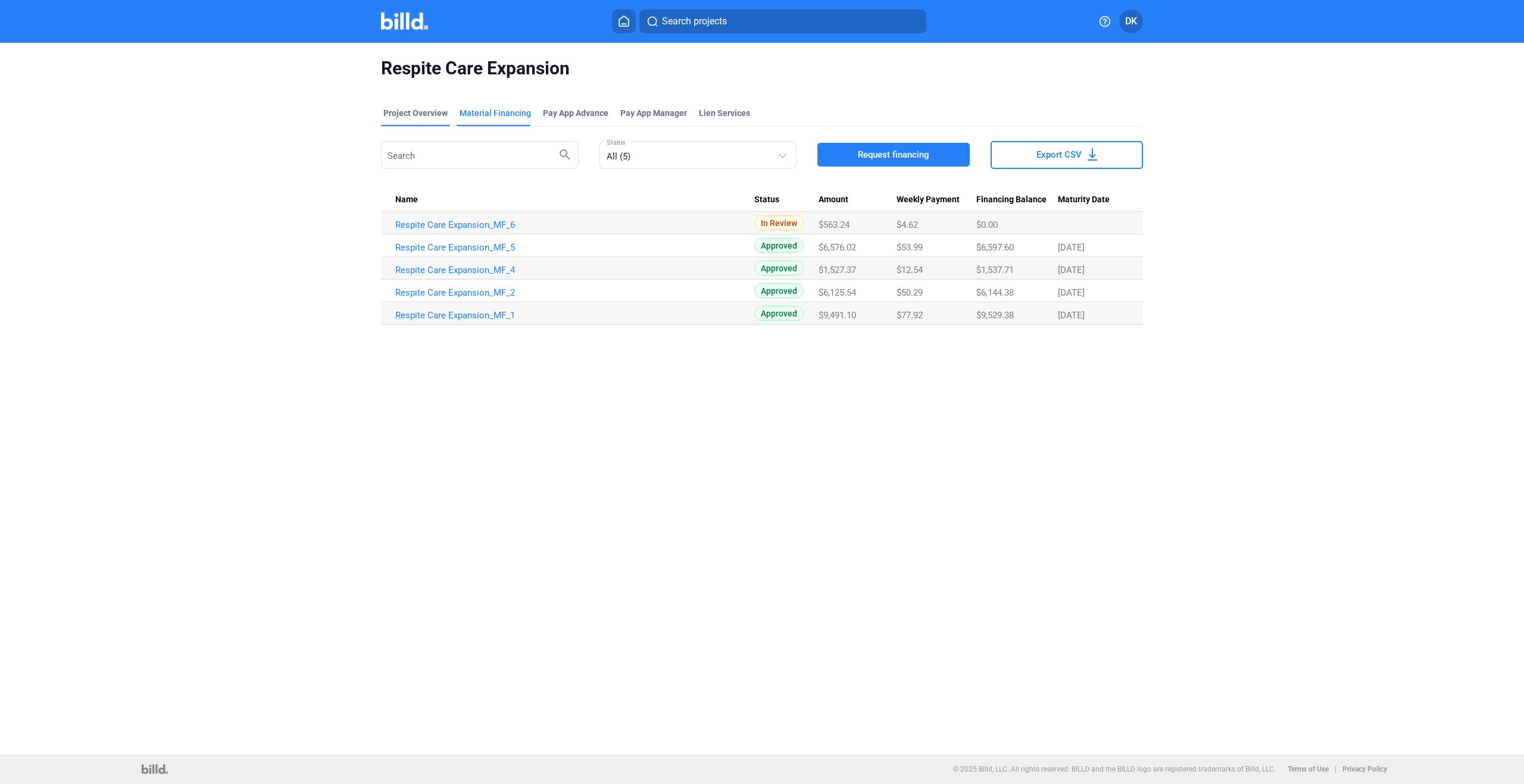
click at [438, 115] on div "Project Overview" at bounding box center [415, 113] width 64 height 12
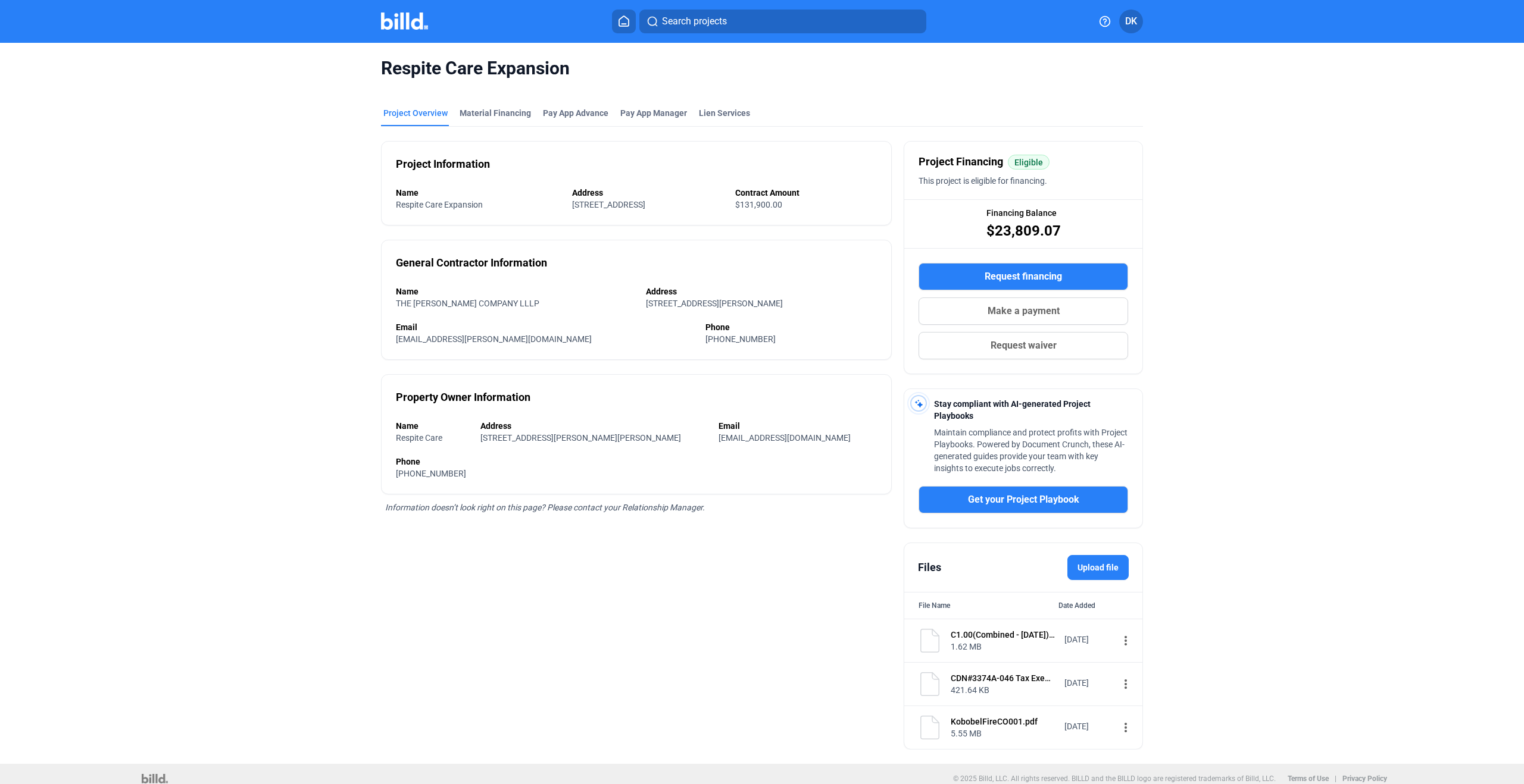
click at [407, 19] on img at bounding box center [404, 21] width 47 height 17
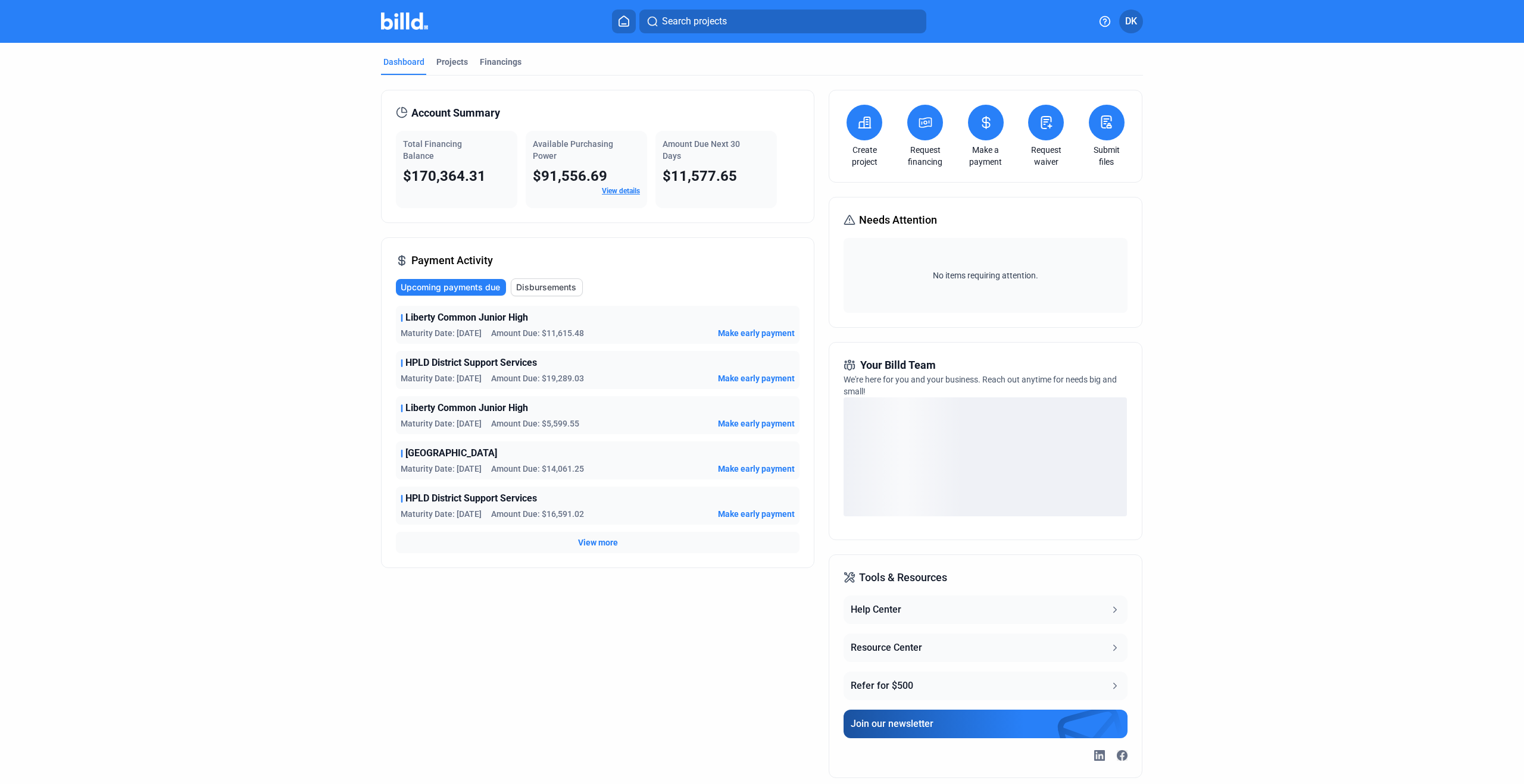
click at [925, 150] on link "Request financing" at bounding box center [925, 156] width 42 height 24
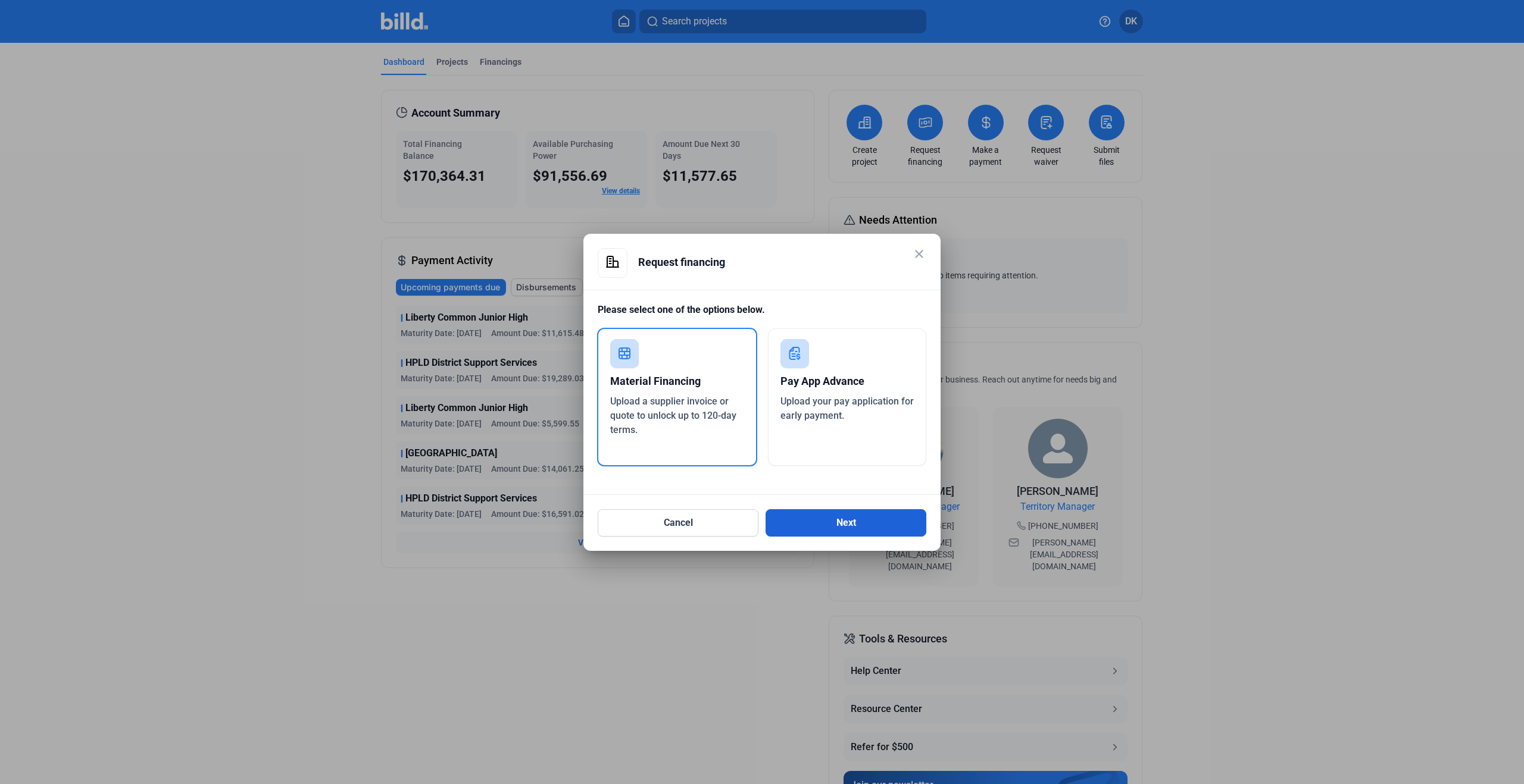
click at [840, 520] on button "Next" at bounding box center [846, 522] width 160 height 27
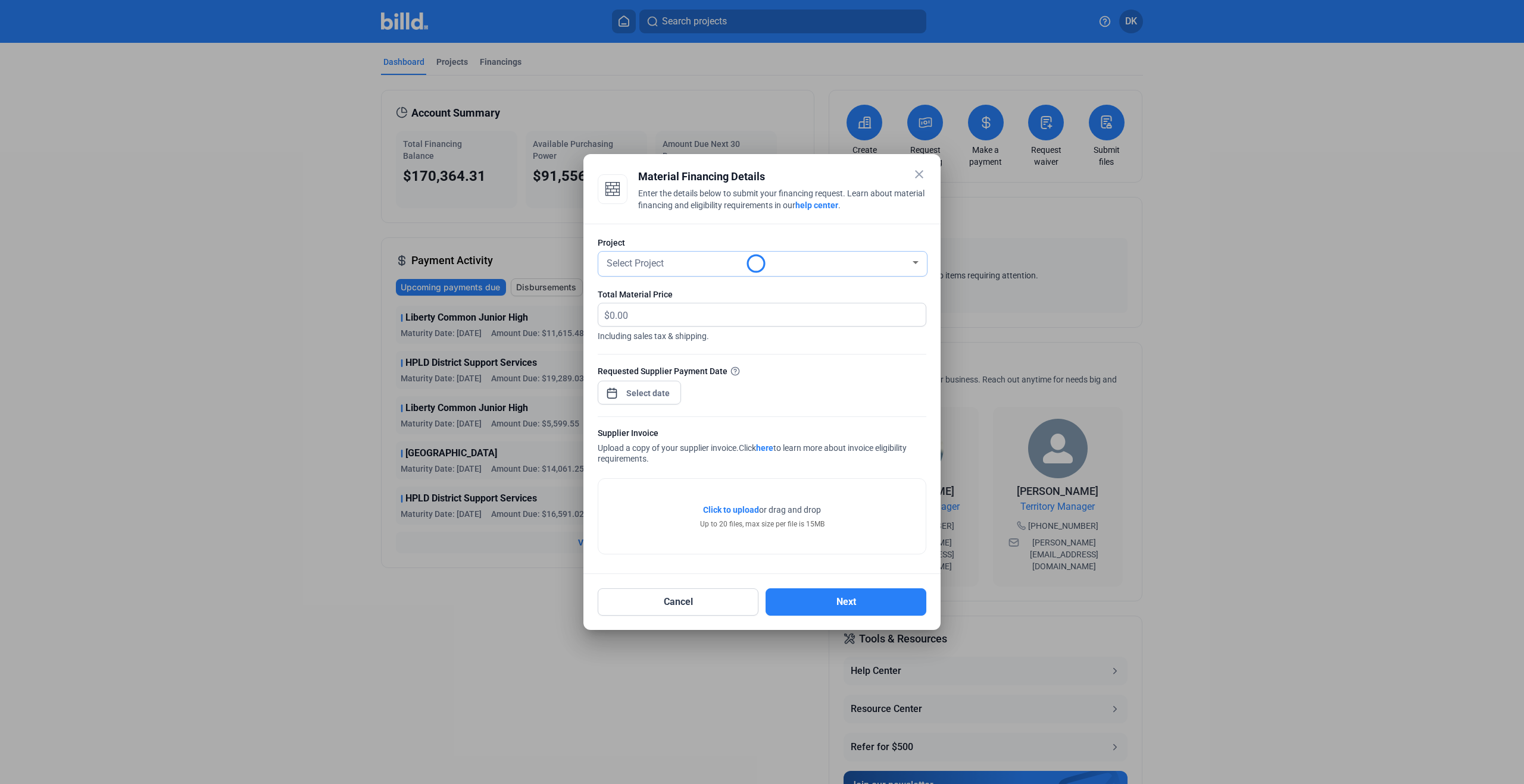
click at [769, 264] on div "Select Project" at bounding box center [757, 262] width 306 height 17
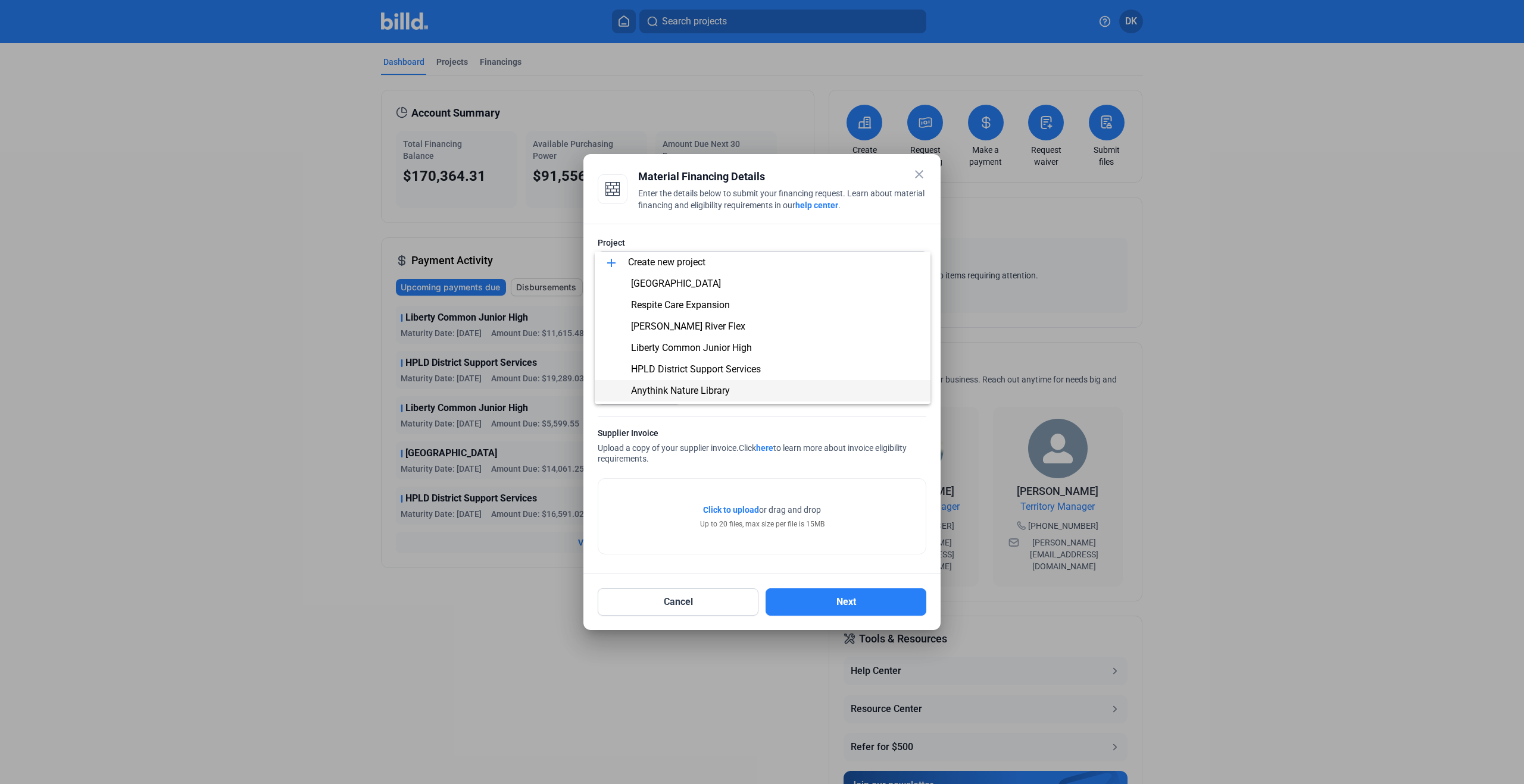
click at [701, 393] on span "Anythink Nature Library" at bounding box center [680, 391] width 99 height 11
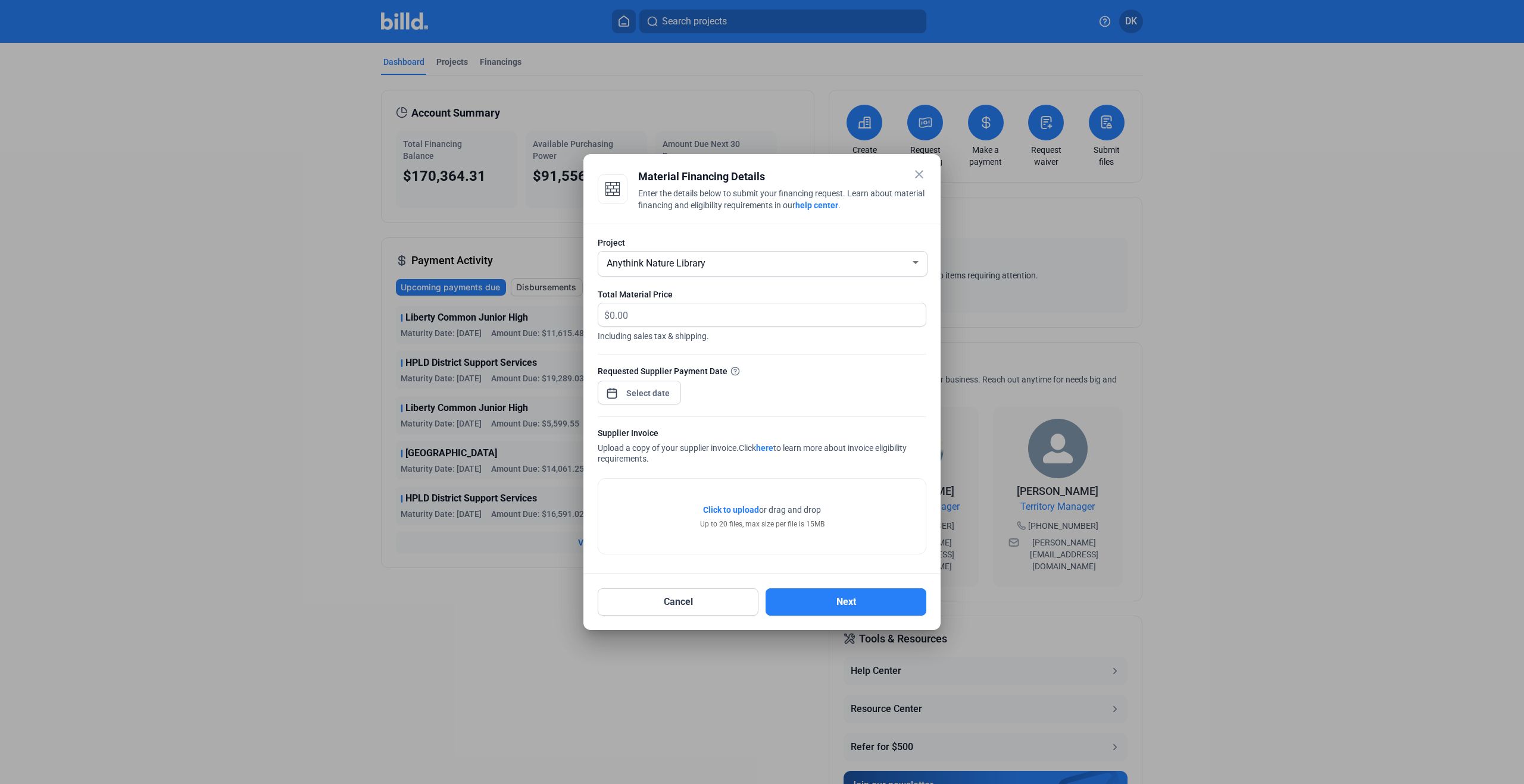
click at [736, 330] on span "Including sales tax & shipping." at bounding box center [762, 334] width 329 height 15
click at [740, 315] on input "text" at bounding box center [761, 315] width 302 height 23
type input "6,445.62"
click at [633, 392] on div "close Material Financing Details Enter the details below to submit your financi…" at bounding box center [762, 392] width 1524 height 784
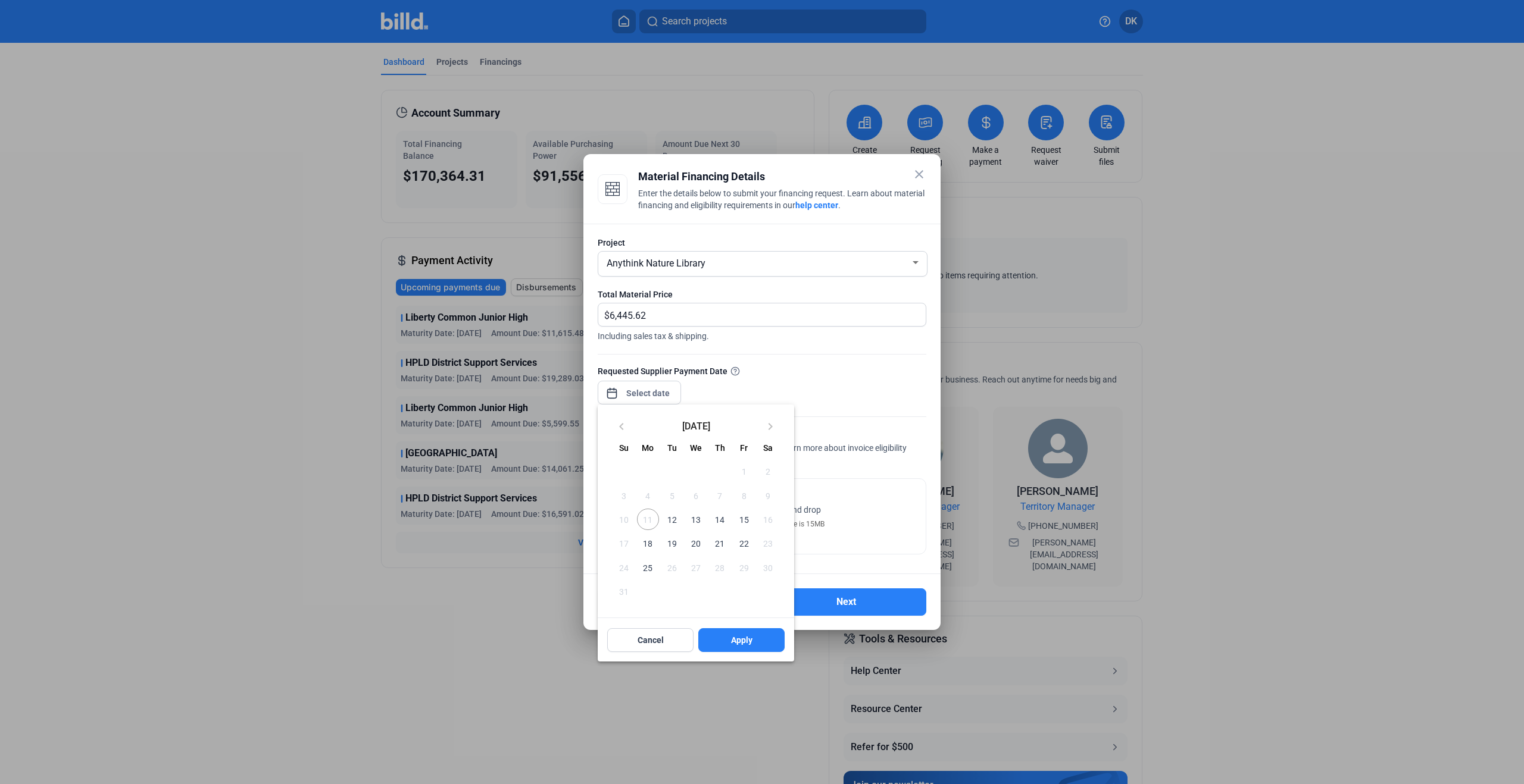
click at [742, 522] on span "15" at bounding box center [743, 519] width 22 height 22
click at [759, 637] on button "Apply" at bounding box center [742, 640] width 87 height 24
type input "[DATE]"
click at [863, 495] on div at bounding box center [762, 392] width 1524 height 784
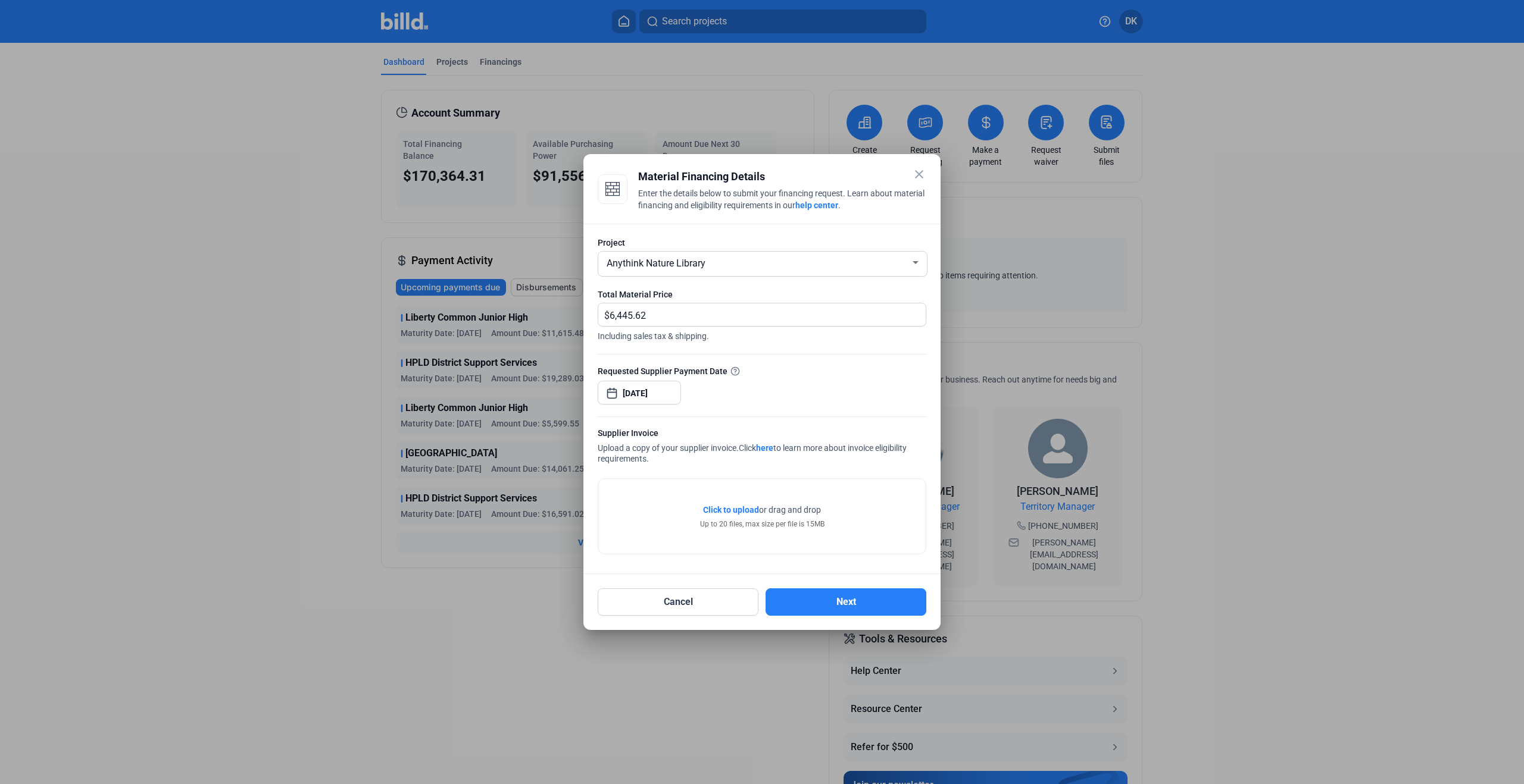
click at [724, 509] on span "Click to upload" at bounding box center [731, 510] width 56 height 10
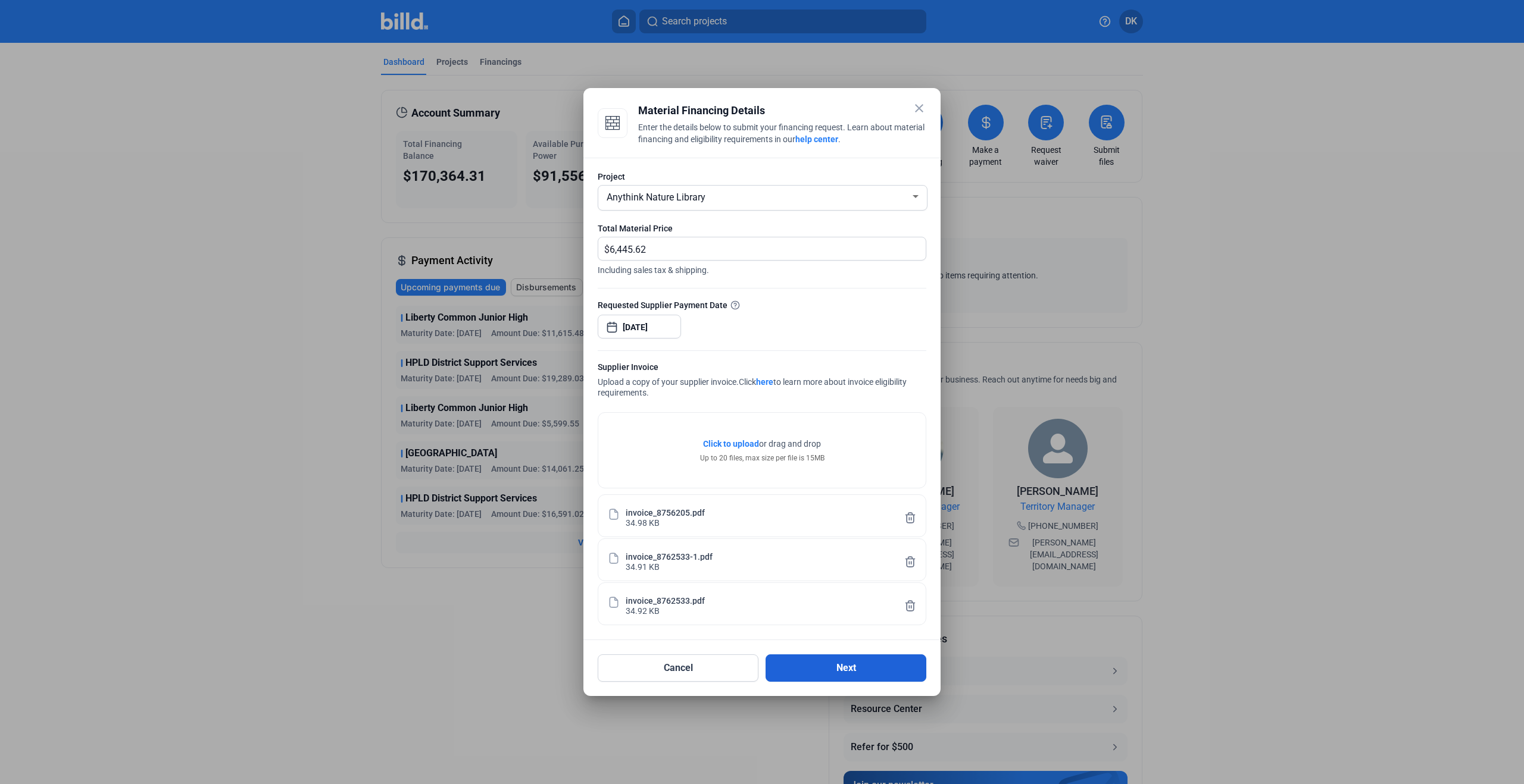
click at [837, 660] on button "Next" at bounding box center [846, 668] width 160 height 27
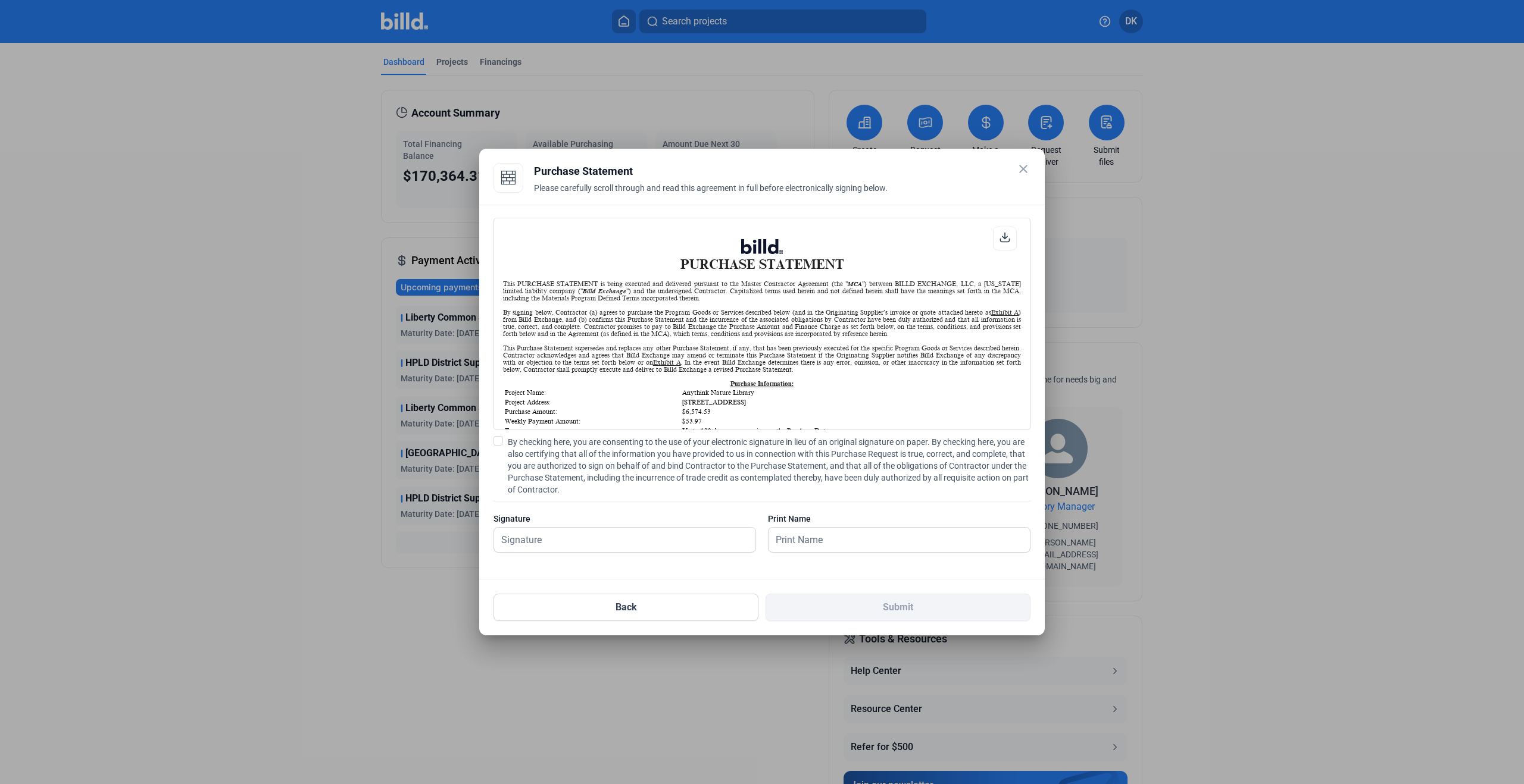
scroll to position [1, 0]
click at [497, 443] on span at bounding box center [498, 441] width 10 height 10
click at [0, 0] on input "By checking here, you are consenting to the use of your electronic signature in…" at bounding box center [0, 0] width 0 height 0
click at [565, 542] on input "text" at bounding box center [618, 540] width 248 height 24
type input "[PERSON_NAME]"
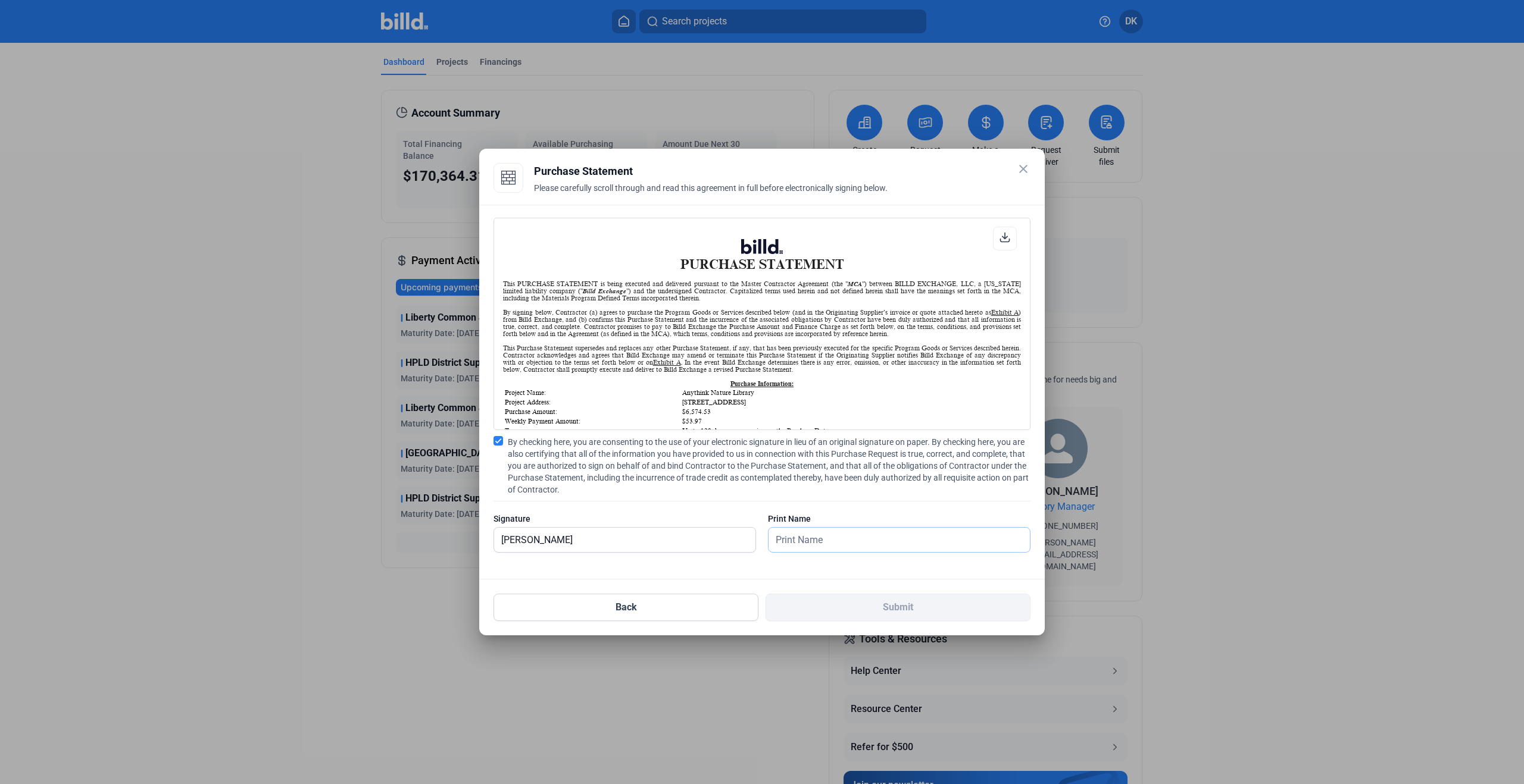
click at [830, 531] on input "text" at bounding box center [892, 540] width 248 height 24
type input "[PERSON_NAME]"
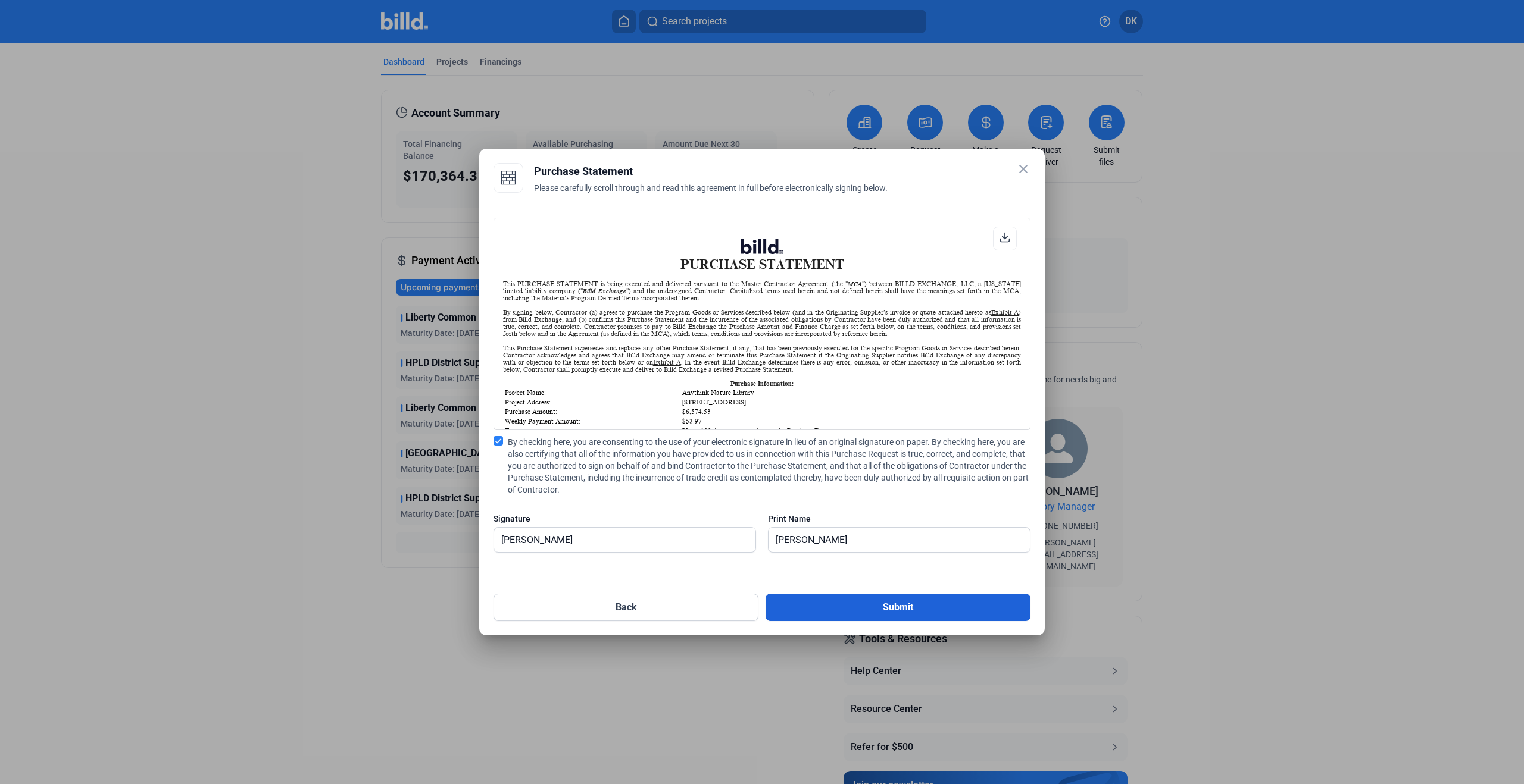
click at [849, 610] on button "Submit" at bounding box center [898, 607] width 265 height 27
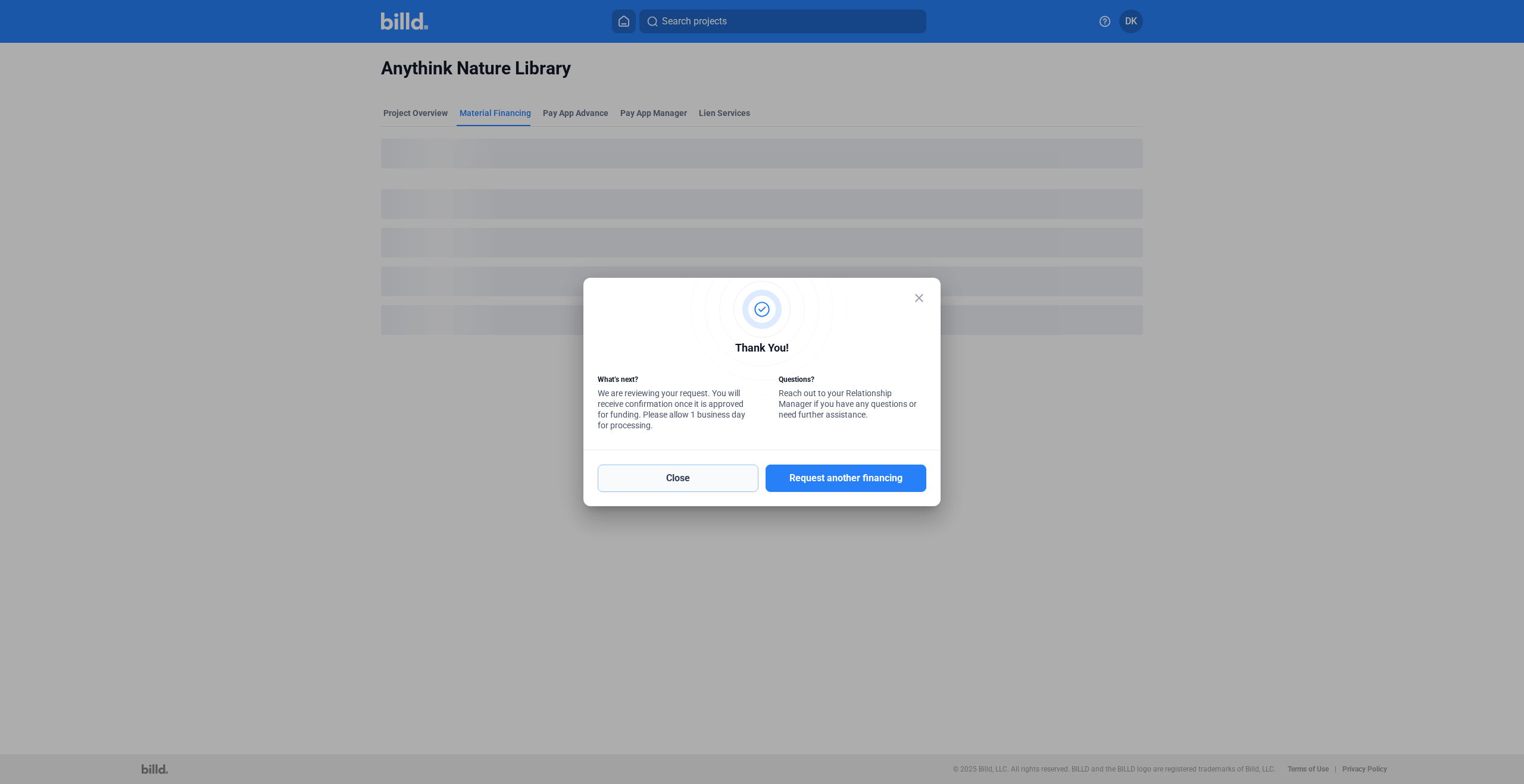
click at [695, 480] on button "Close" at bounding box center [678, 478] width 160 height 27
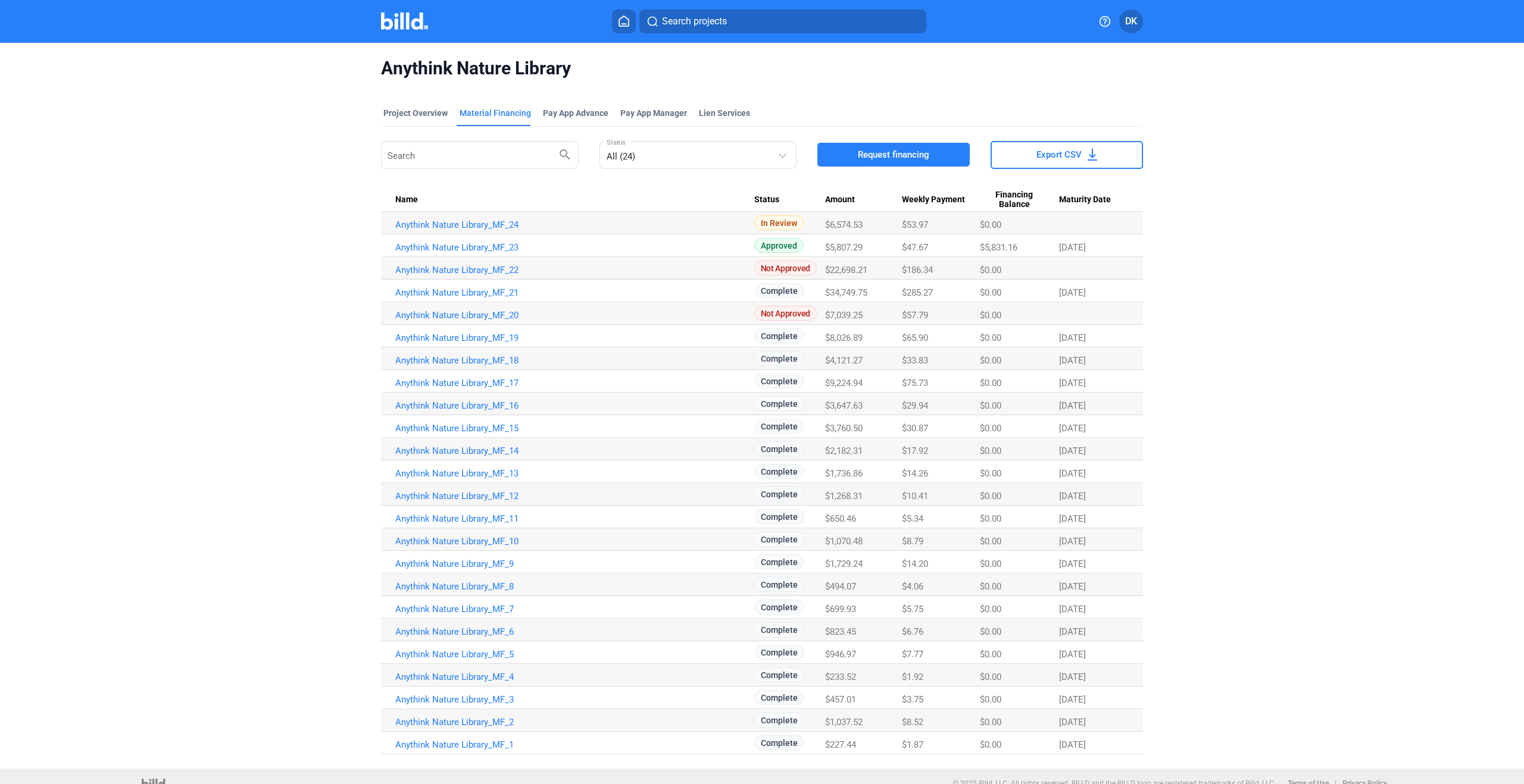
click at [874, 163] on button "Request financing" at bounding box center [893, 155] width 152 height 24
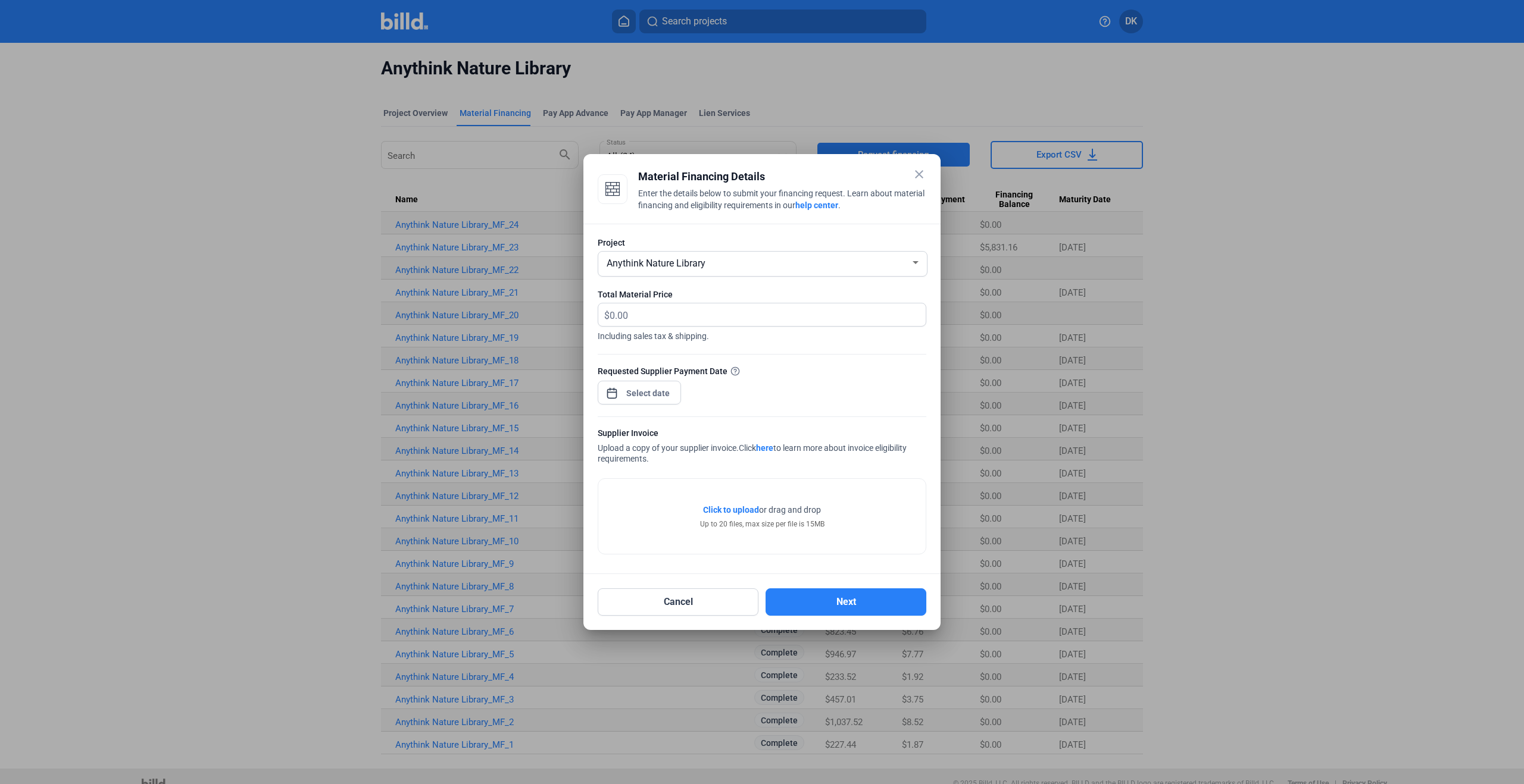
click at [666, 266] on span "Anythink Nature Library" at bounding box center [656, 263] width 99 height 11
click at [679, 264] on span "Anythink Nature Library" at bounding box center [654, 262] width 99 height 11
click at [679, 262] on span "Anythink Nature Library" at bounding box center [656, 263] width 99 height 11
click at [661, 132] on div at bounding box center [762, 392] width 1524 height 784
click at [395, 24] on div at bounding box center [762, 392] width 1524 height 784
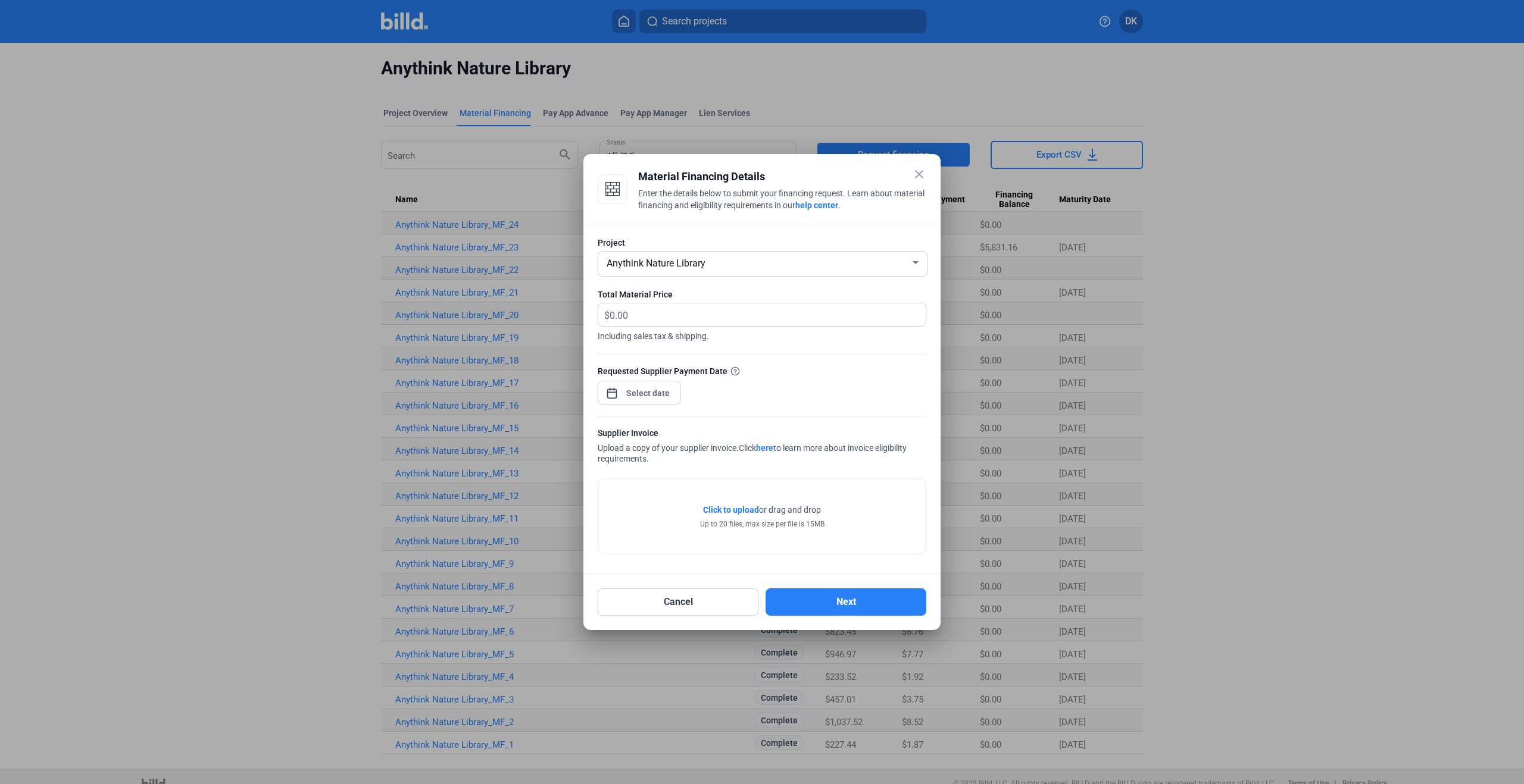
click at [417, 18] on div at bounding box center [762, 392] width 1524 height 784
click at [663, 605] on button "Cancel" at bounding box center [678, 602] width 160 height 27
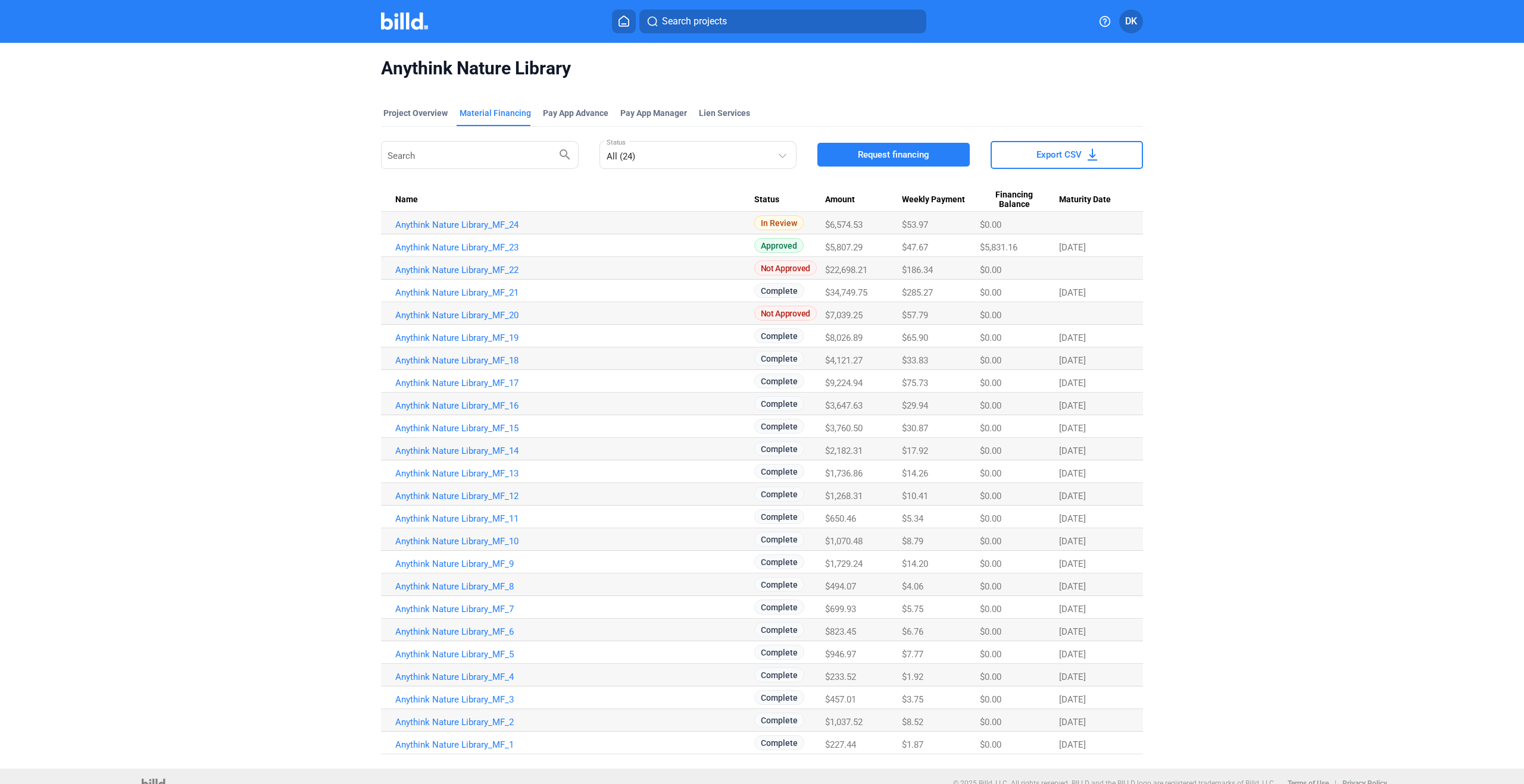
click at [402, 23] on img at bounding box center [404, 21] width 47 height 17
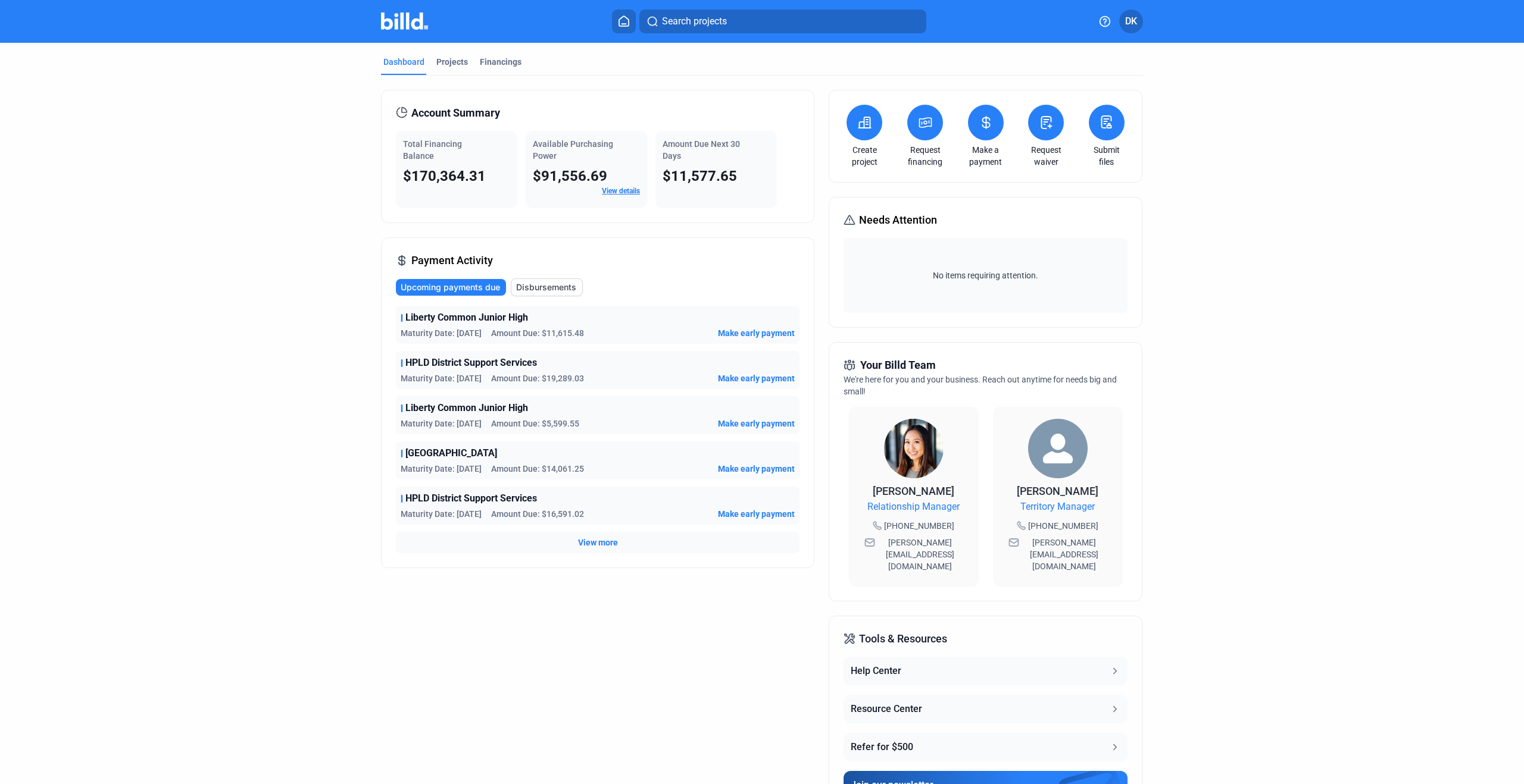
click at [915, 137] on button at bounding box center [925, 122] width 36 height 36
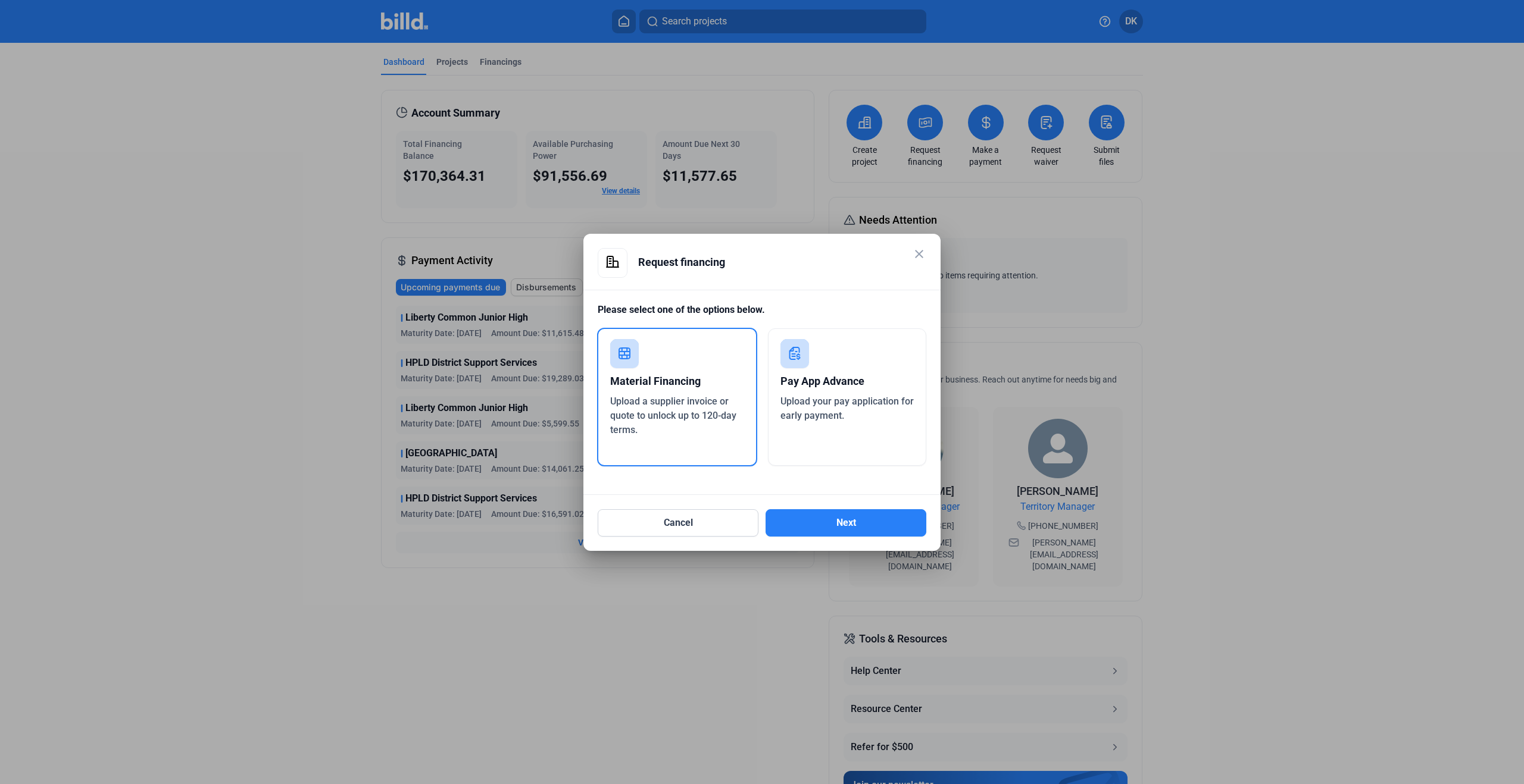
click at [618, 404] on span "Upload a supplier invoice or quote to unlock up to 120-day terms." at bounding box center [673, 415] width 126 height 40
click at [867, 522] on button "Next" at bounding box center [846, 522] width 160 height 27
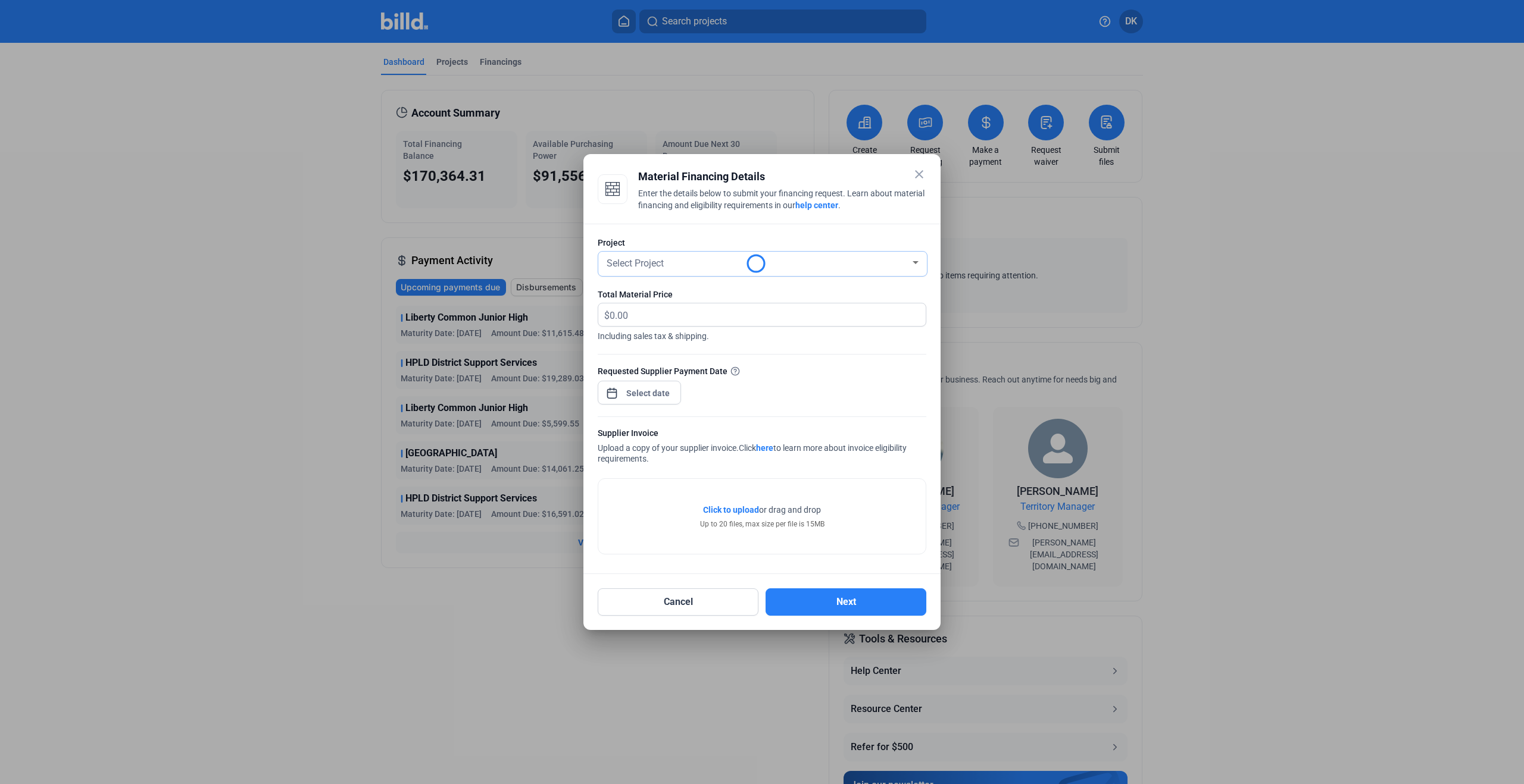
click at [723, 271] on div "Select Project" at bounding box center [763, 264] width 317 height 24
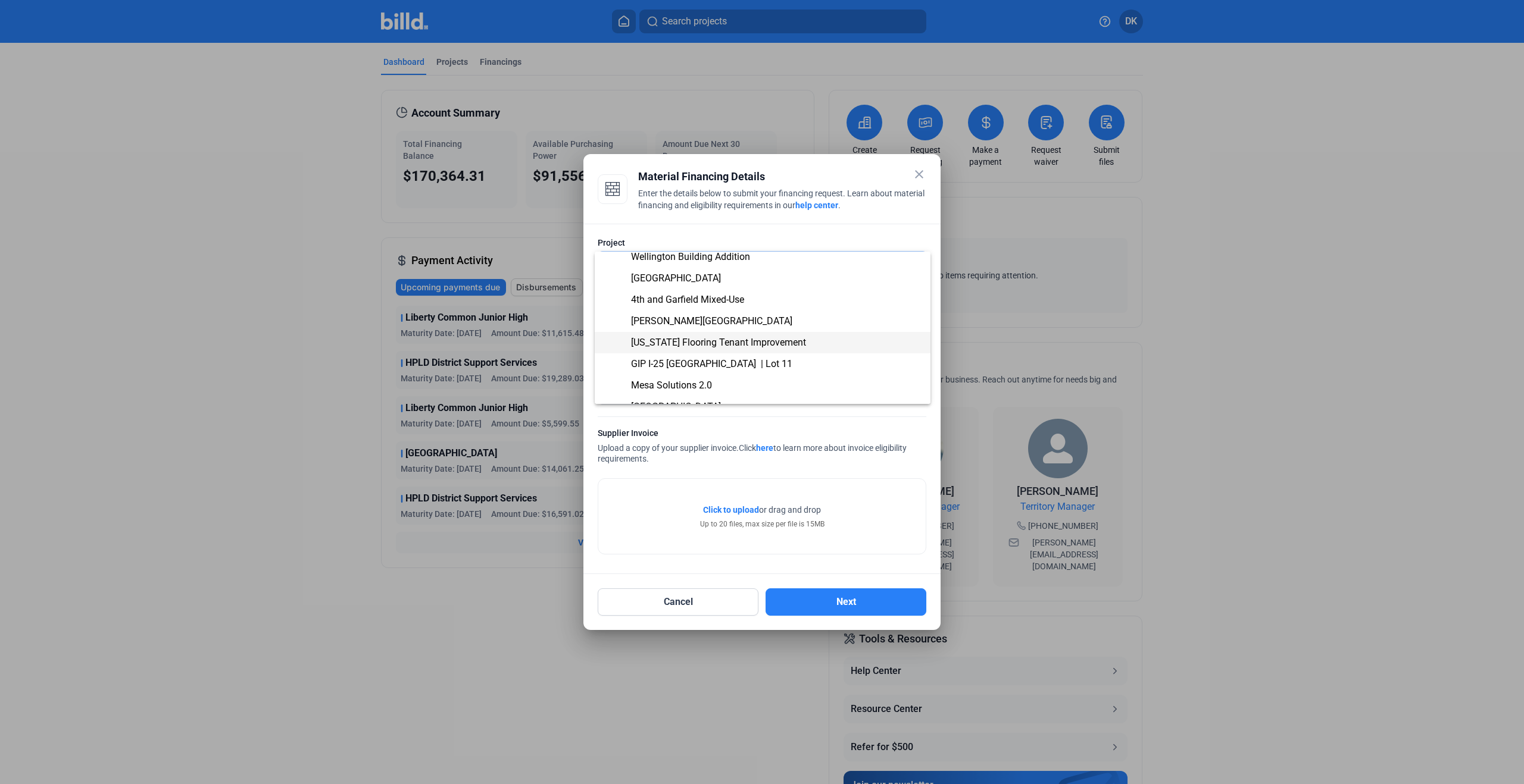
scroll to position [296, 0]
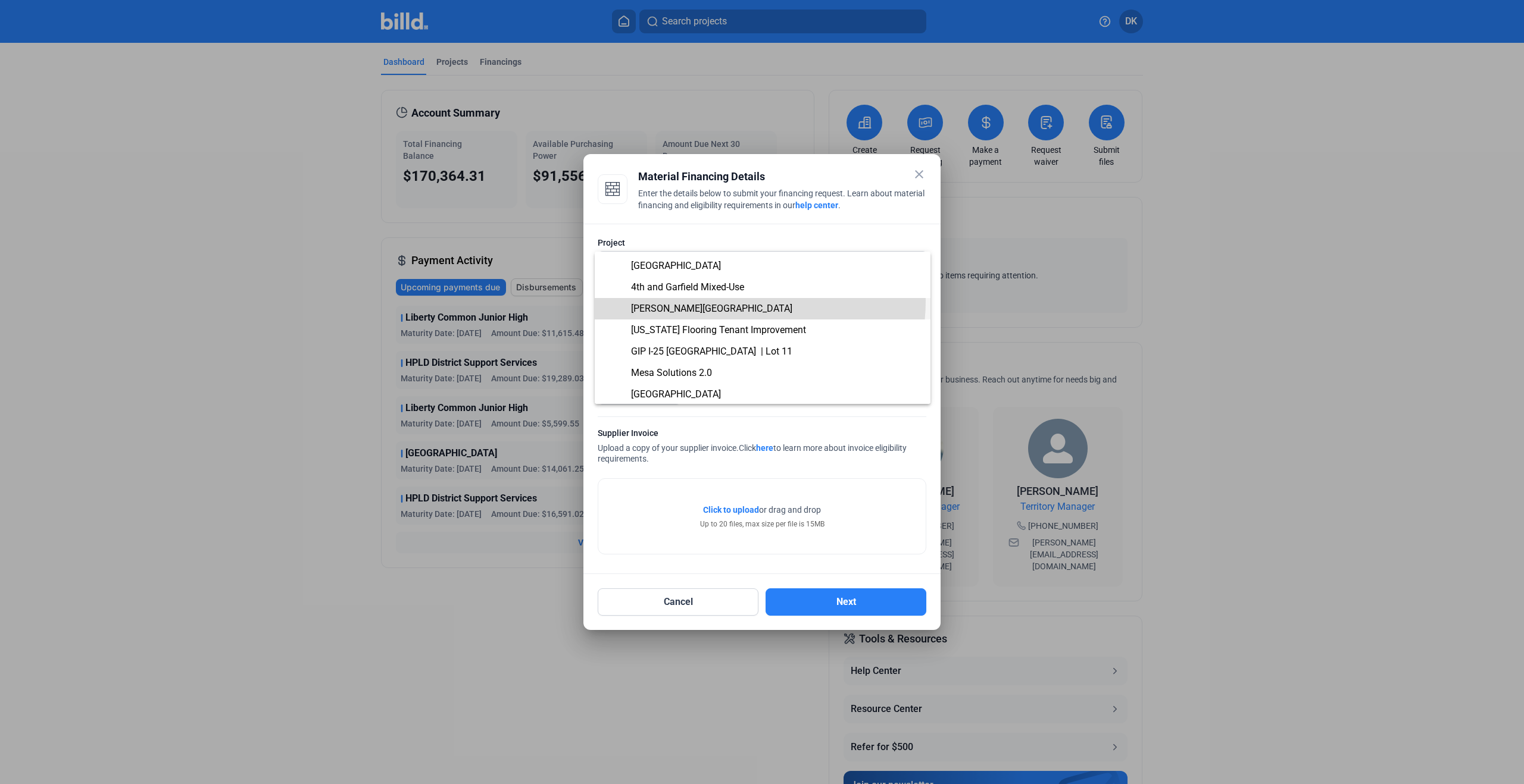
click at [728, 301] on span "[PERSON_NAME][GEOGRAPHIC_DATA]" at bounding box center [763, 308] width 317 height 22
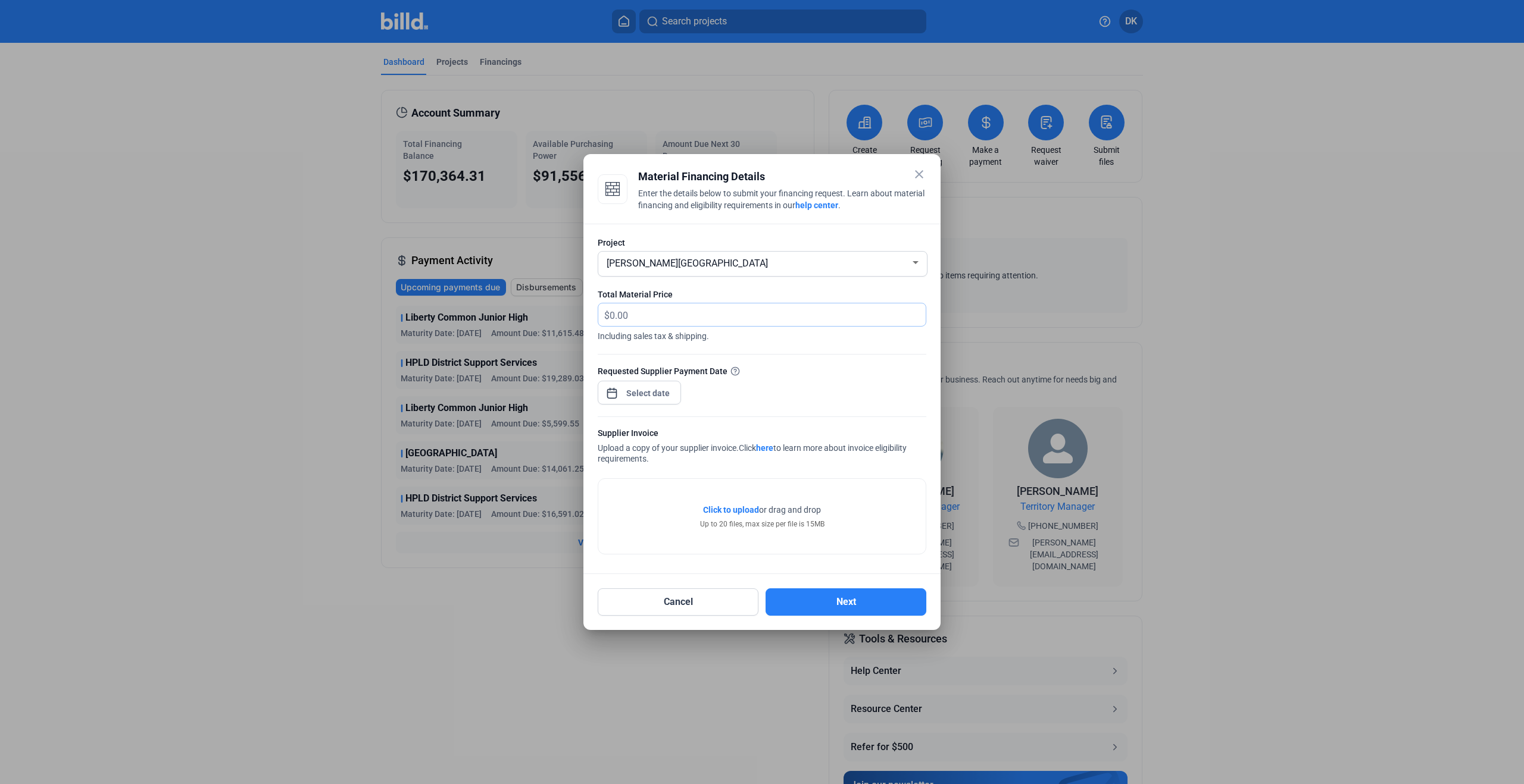
click at [733, 317] on input "text" at bounding box center [761, 315] width 302 height 23
type input "1,201.50"
click at [654, 395] on div "close Material Financing Details Enter the details below to submit your financi…" at bounding box center [762, 392] width 1524 height 784
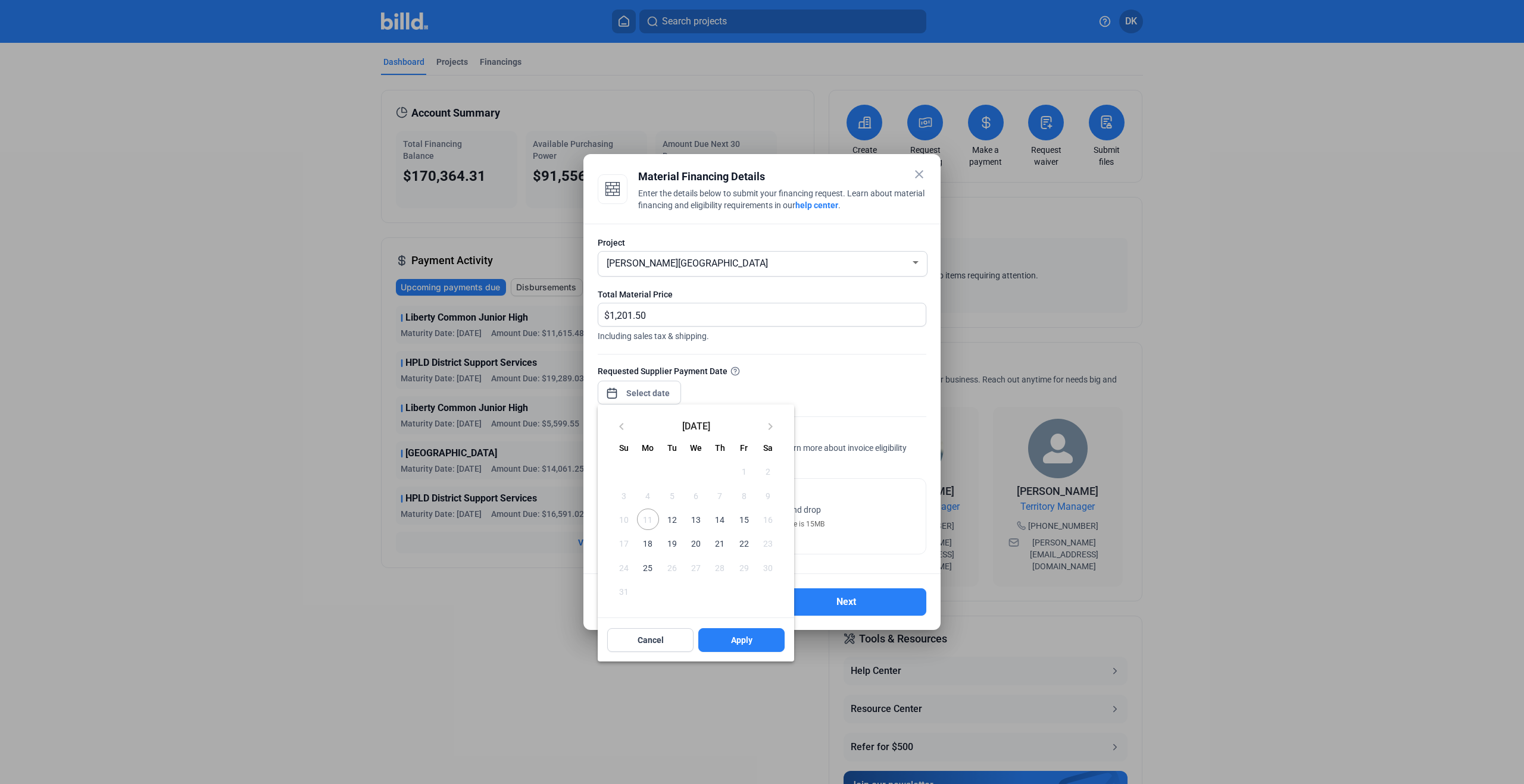
click at [752, 518] on span "15" at bounding box center [743, 519] width 22 height 22
click at [740, 521] on span "15" at bounding box center [743, 519] width 22 height 22
click at [840, 504] on div at bounding box center [762, 392] width 1524 height 784
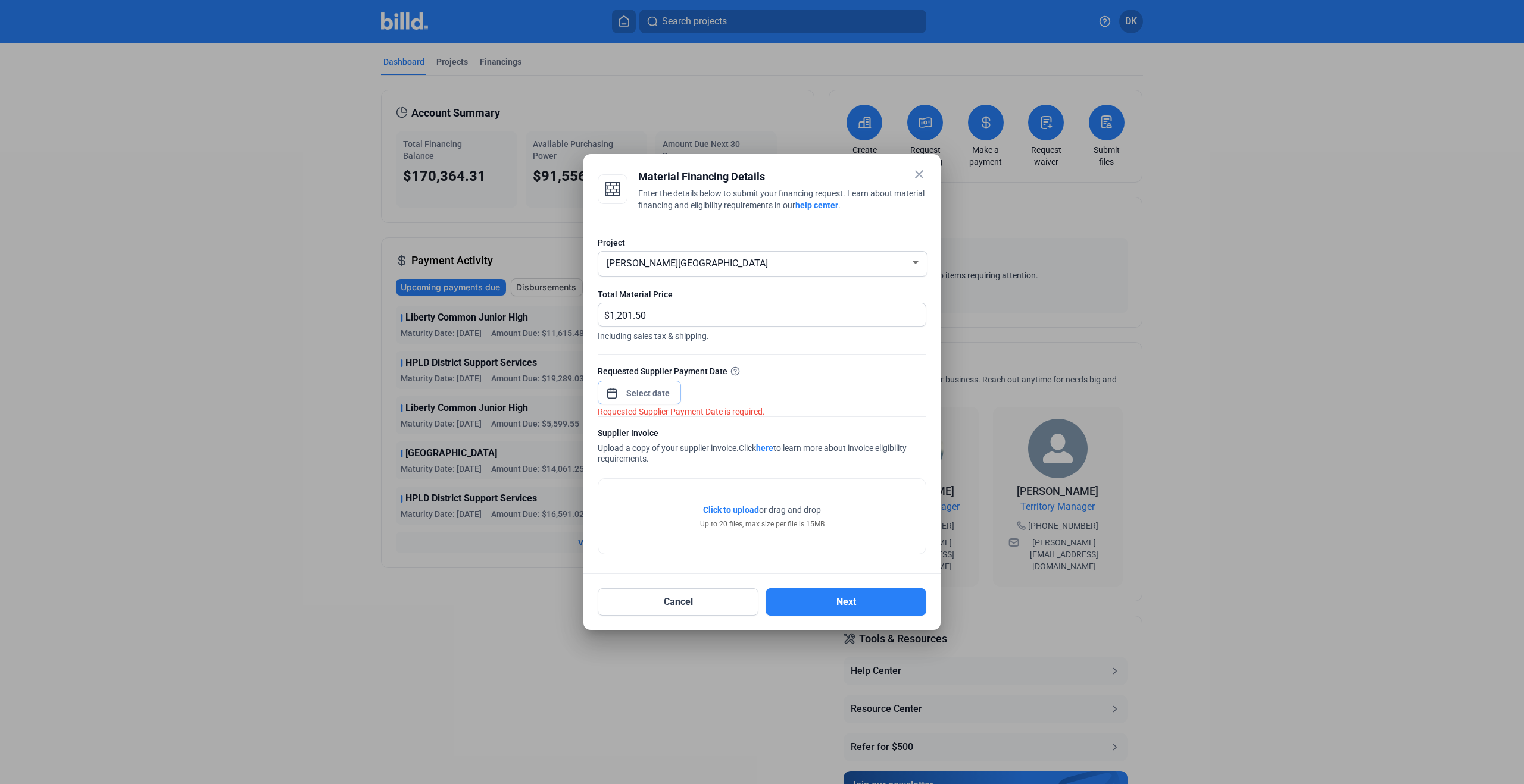
click at [657, 399] on input at bounding box center [648, 393] width 51 height 14
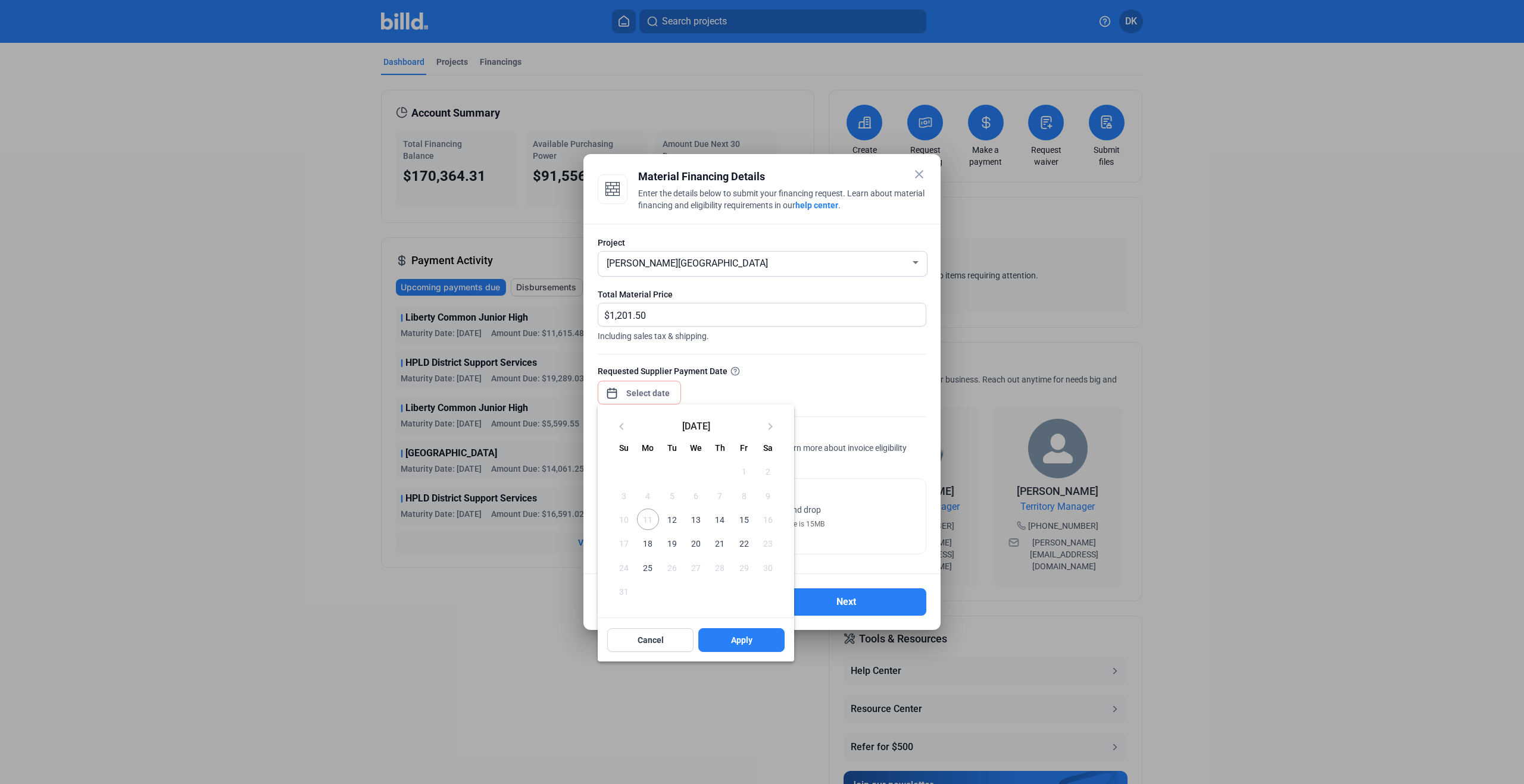
click at [745, 520] on span "15" at bounding box center [743, 519] width 22 height 22
click at [752, 639] on span "Apply" at bounding box center [742, 640] width 22 height 12
type input "[DATE]"
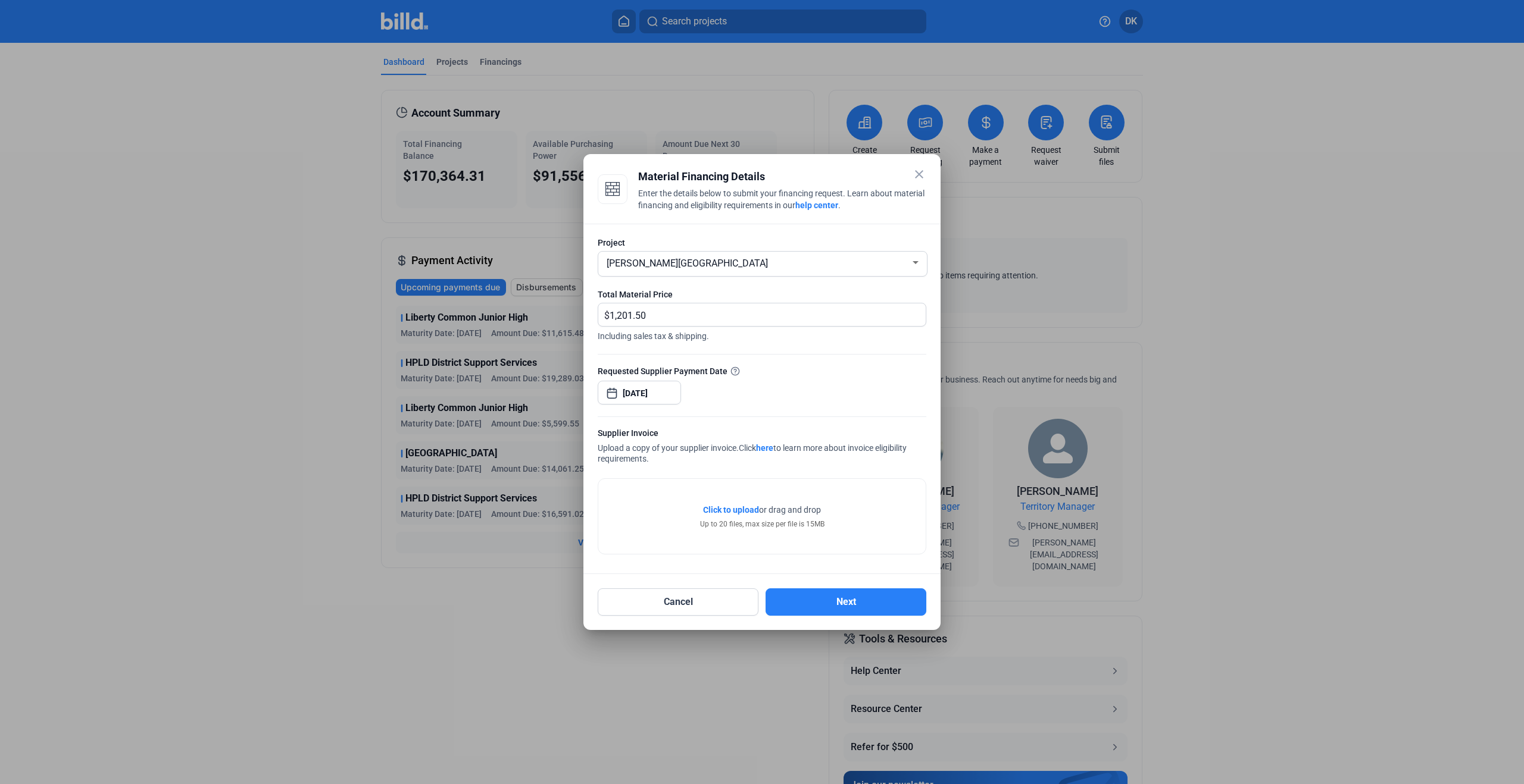
click at [747, 511] on span "Click to upload" at bounding box center [731, 510] width 56 height 10
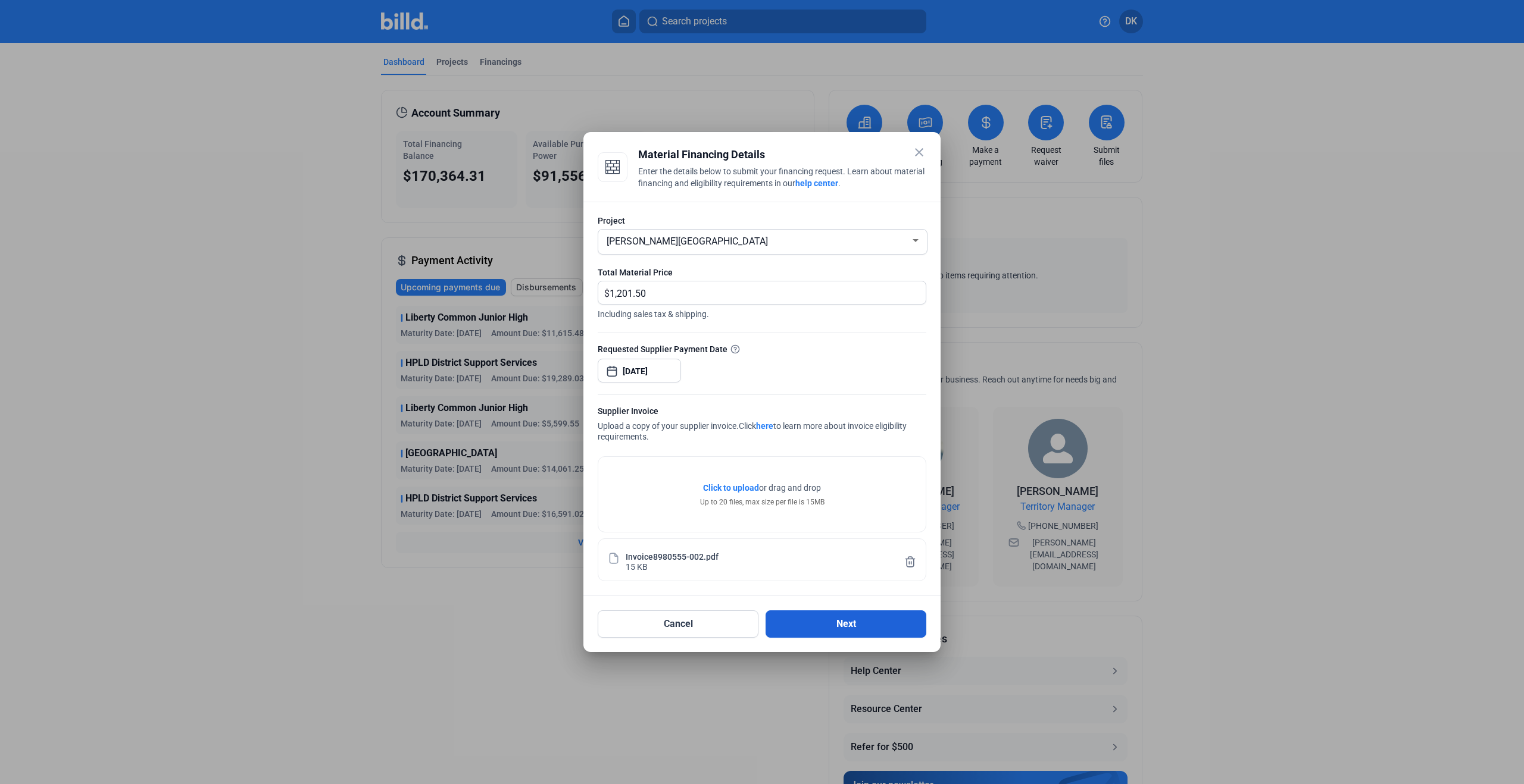
click at [849, 620] on button "Next" at bounding box center [846, 624] width 160 height 27
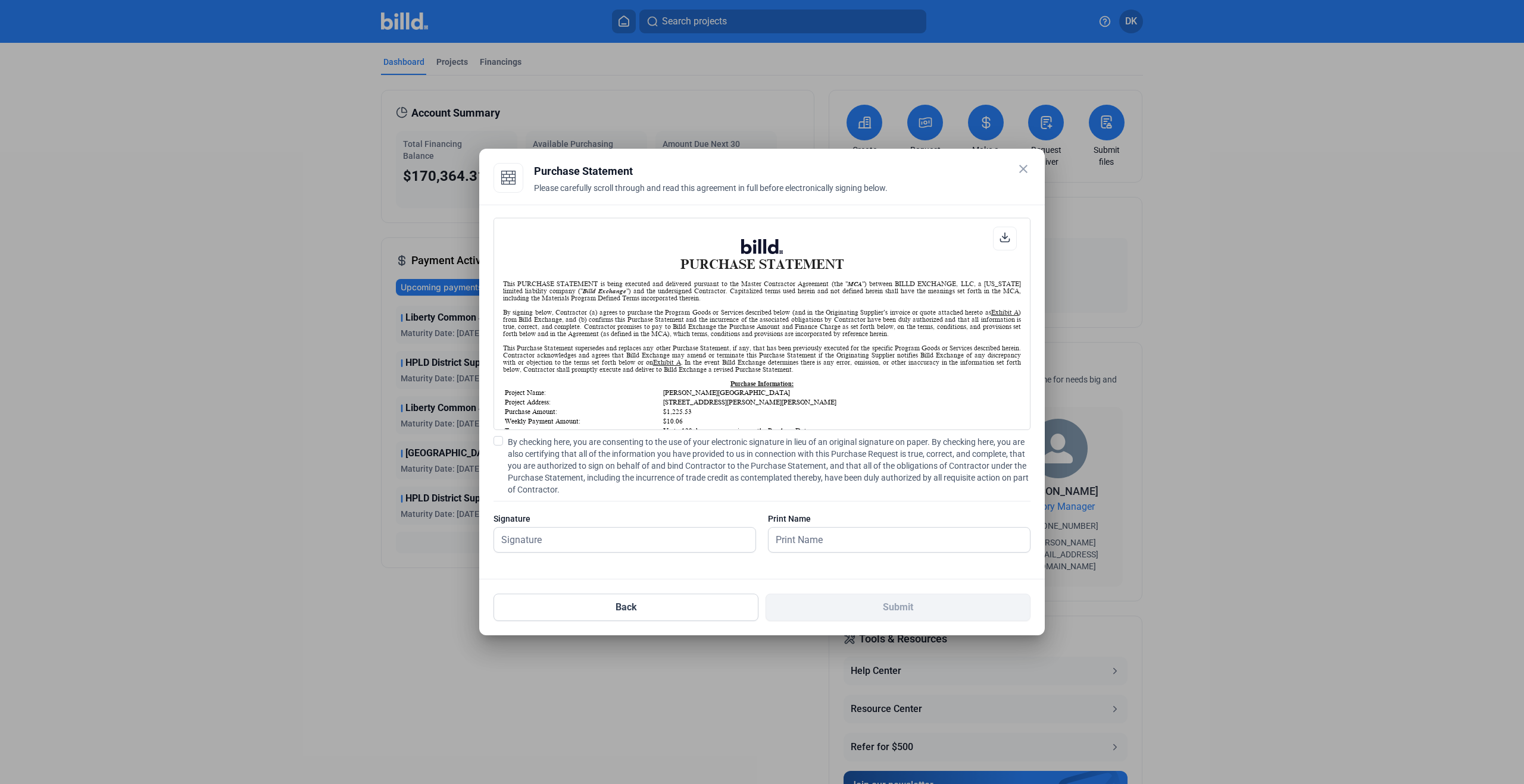
scroll to position [1, 0]
click at [500, 439] on span at bounding box center [498, 441] width 10 height 10
click at [0, 0] on input "By checking here, you are consenting to the use of your electronic signature in…" at bounding box center [0, 0] width 0 height 0
click at [551, 542] on input "text" at bounding box center [618, 540] width 248 height 24
type input "[PERSON_NAME]"
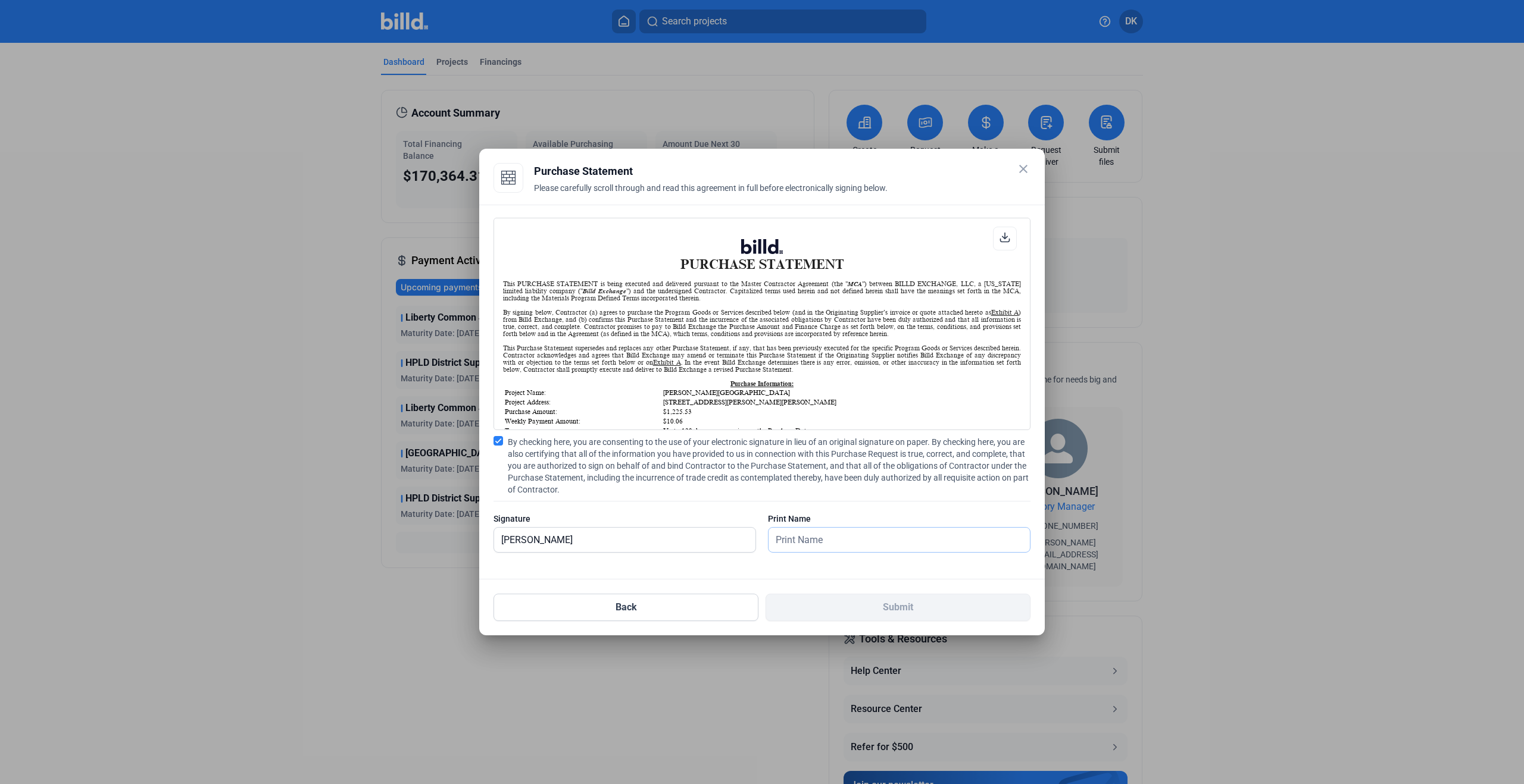
click at [823, 533] on input "text" at bounding box center [899, 540] width 262 height 24
type input "[PERSON_NAME]"
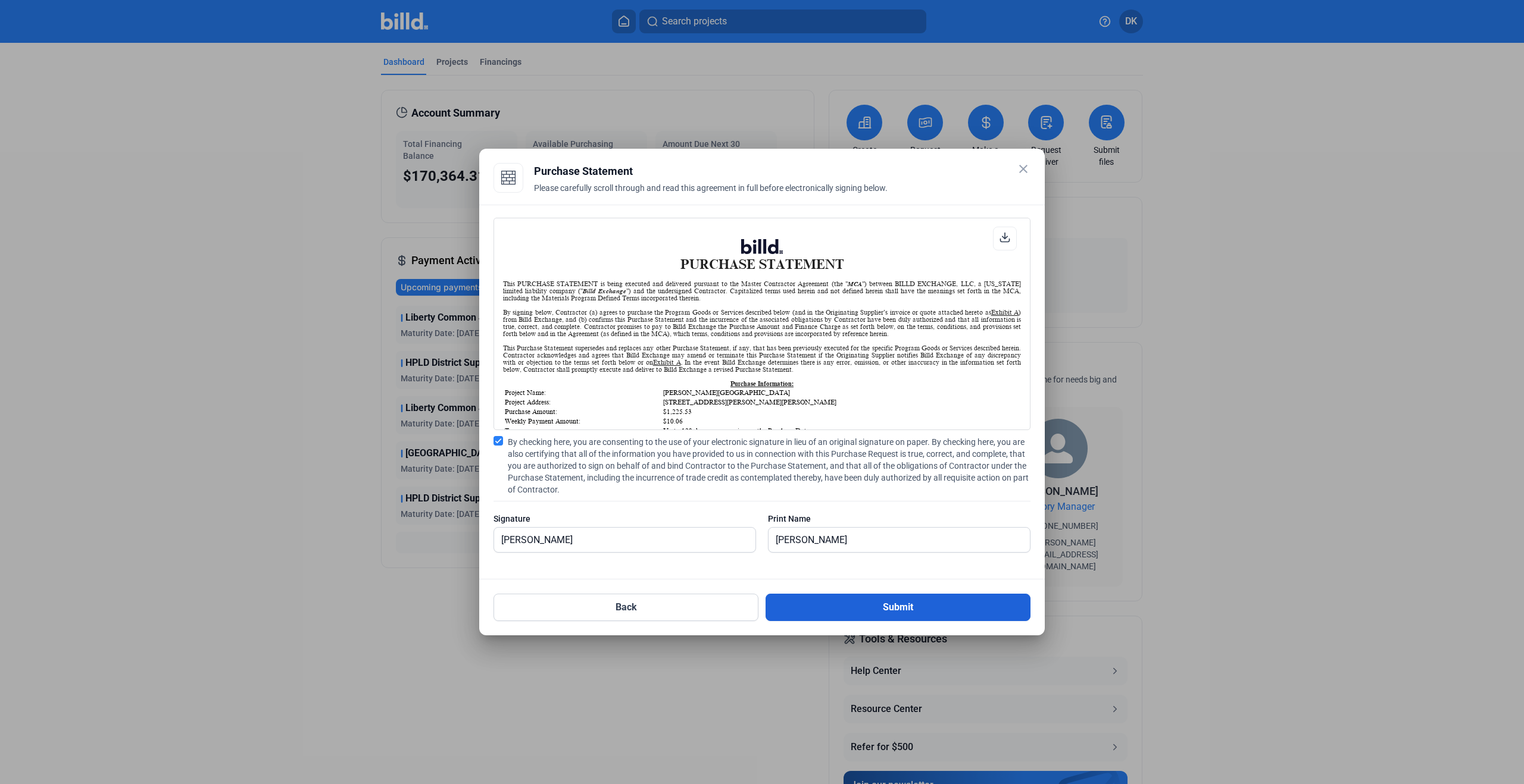
click at [853, 605] on button "Submit" at bounding box center [898, 607] width 265 height 27
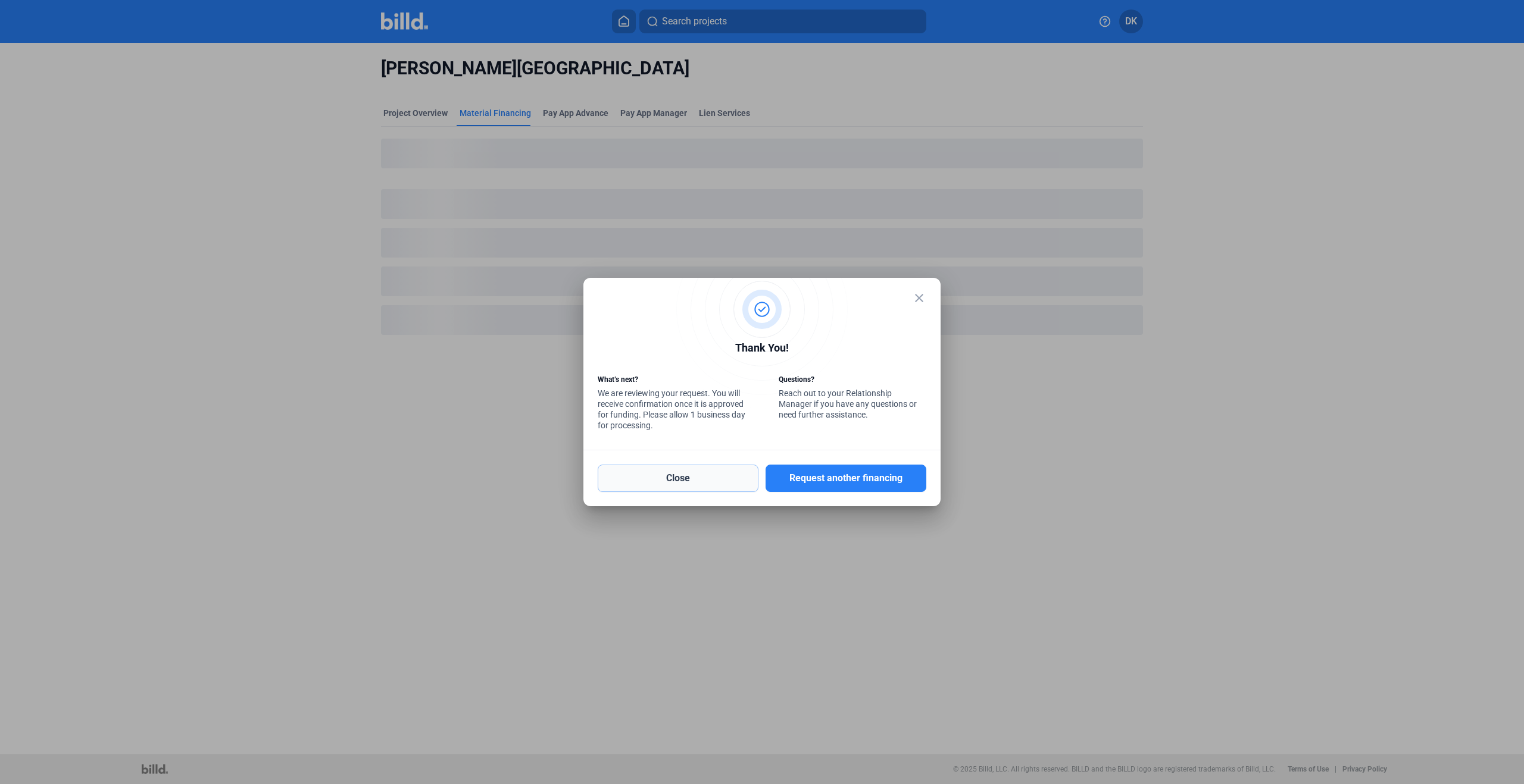
click at [695, 483] on button "Close" at bounding box center [678, 478] width 160 height 27
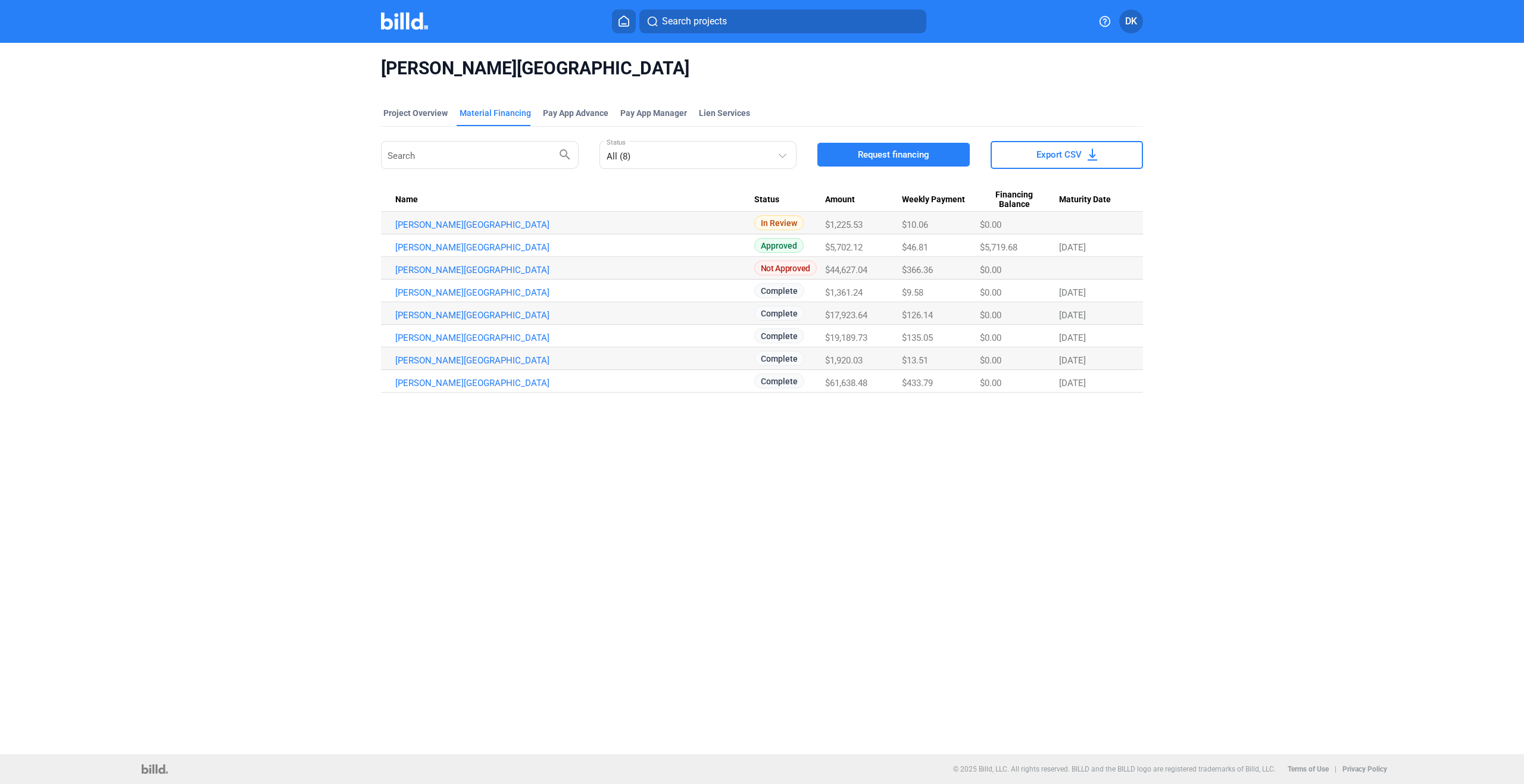
click at [1125, 27] on span "DK" at bounding box center [1130, 21] width 12 height 14
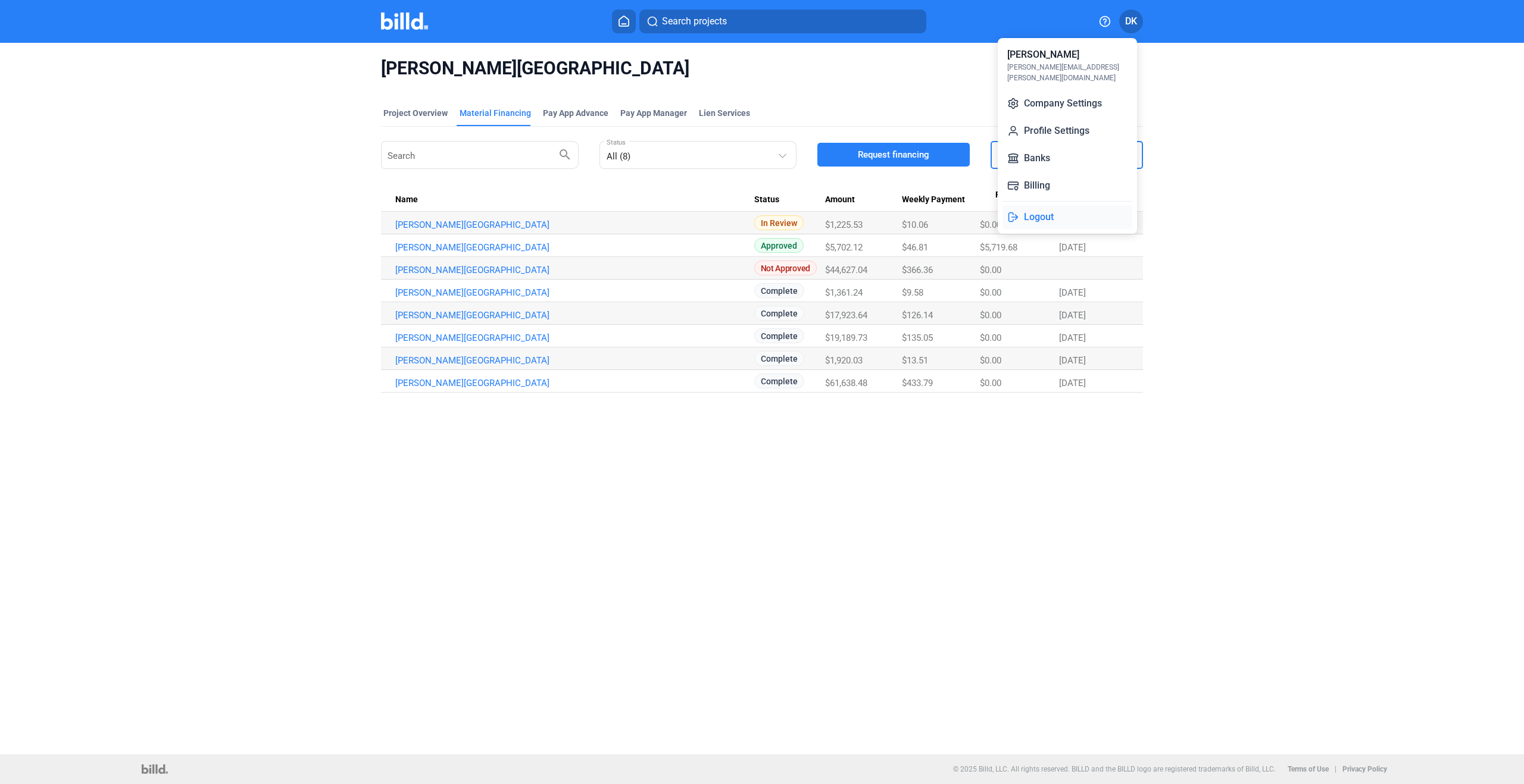
click at [1041, 209] on button "Logout" at bounding box center [1068, 217] width 130 height 24
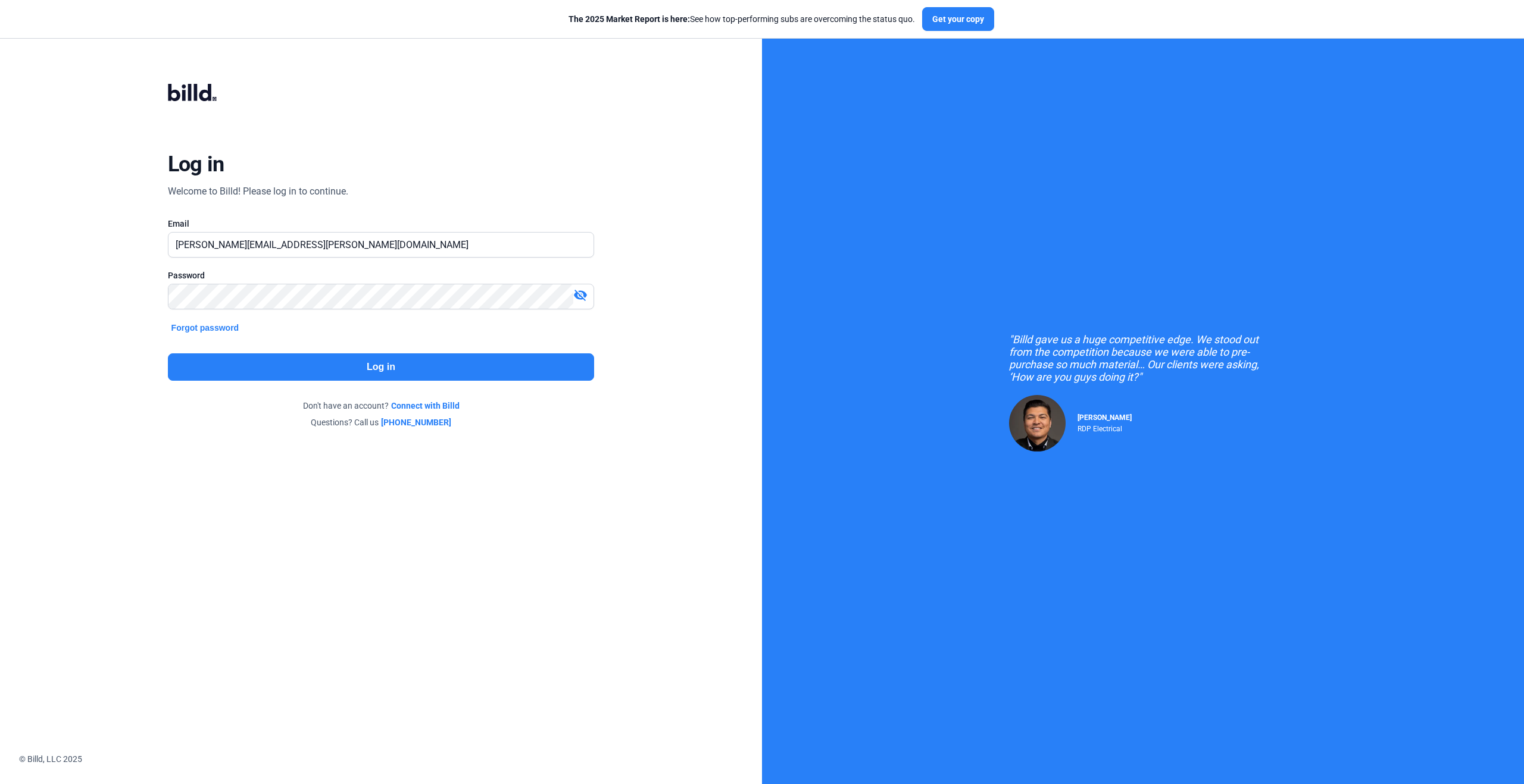
click at [240, 372] on button "Log in" at bounding box center [382, 367] width 427 height 27
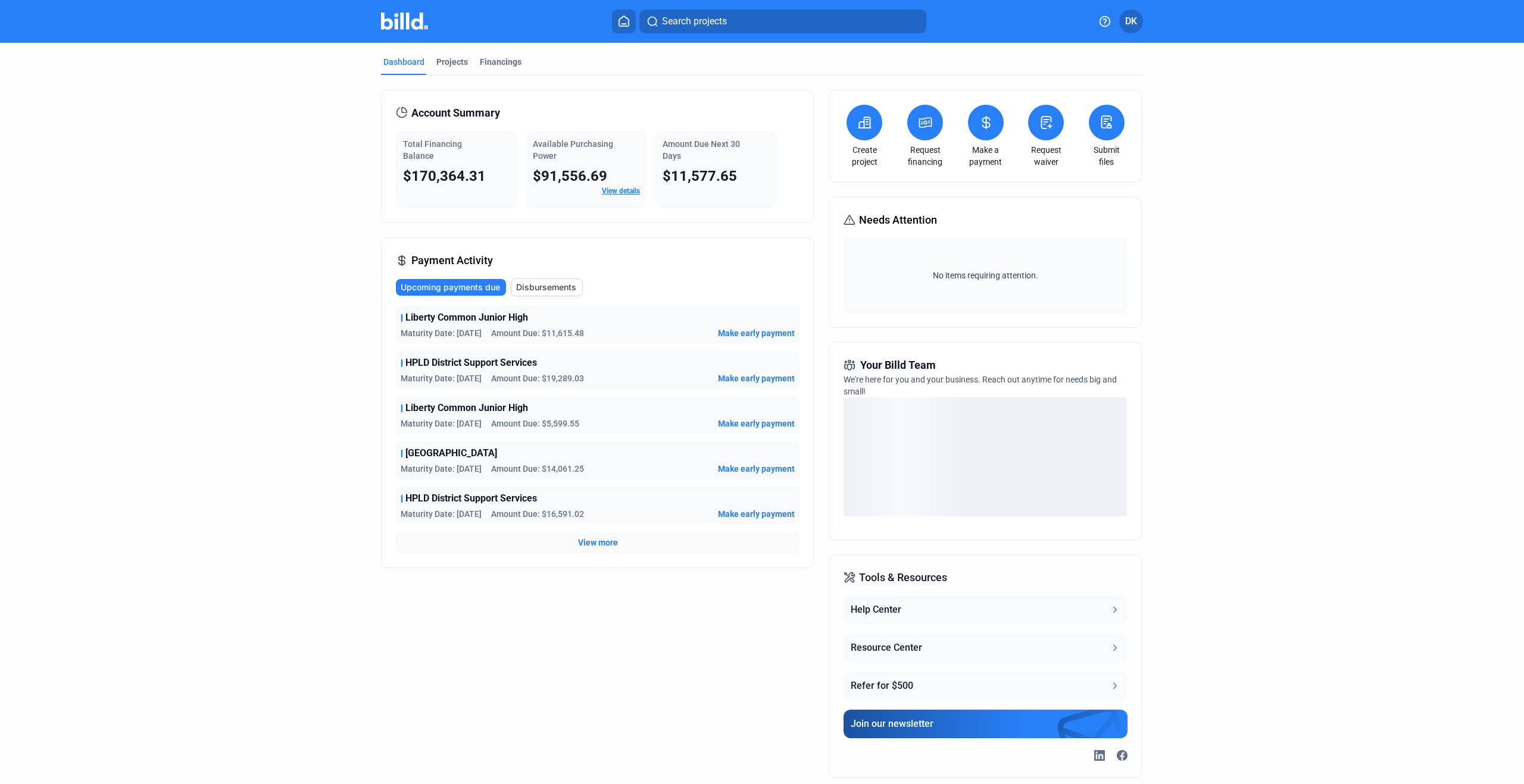
click at [928, 117] on icon at bounding box center [925, 123] width 15 height 14
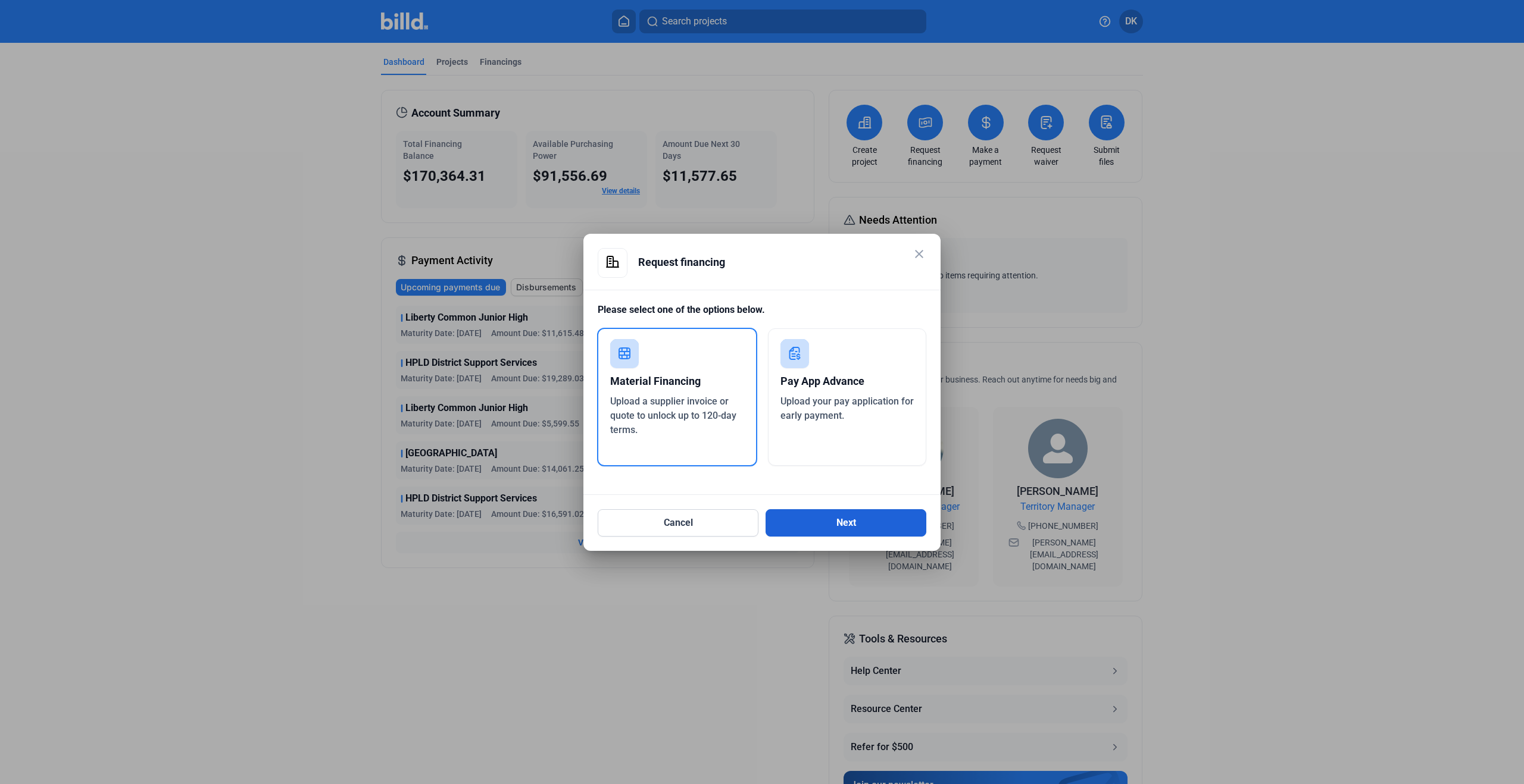
click at [825, 520] on button "Next" at bounding box center [846, 522] width 160 height 27
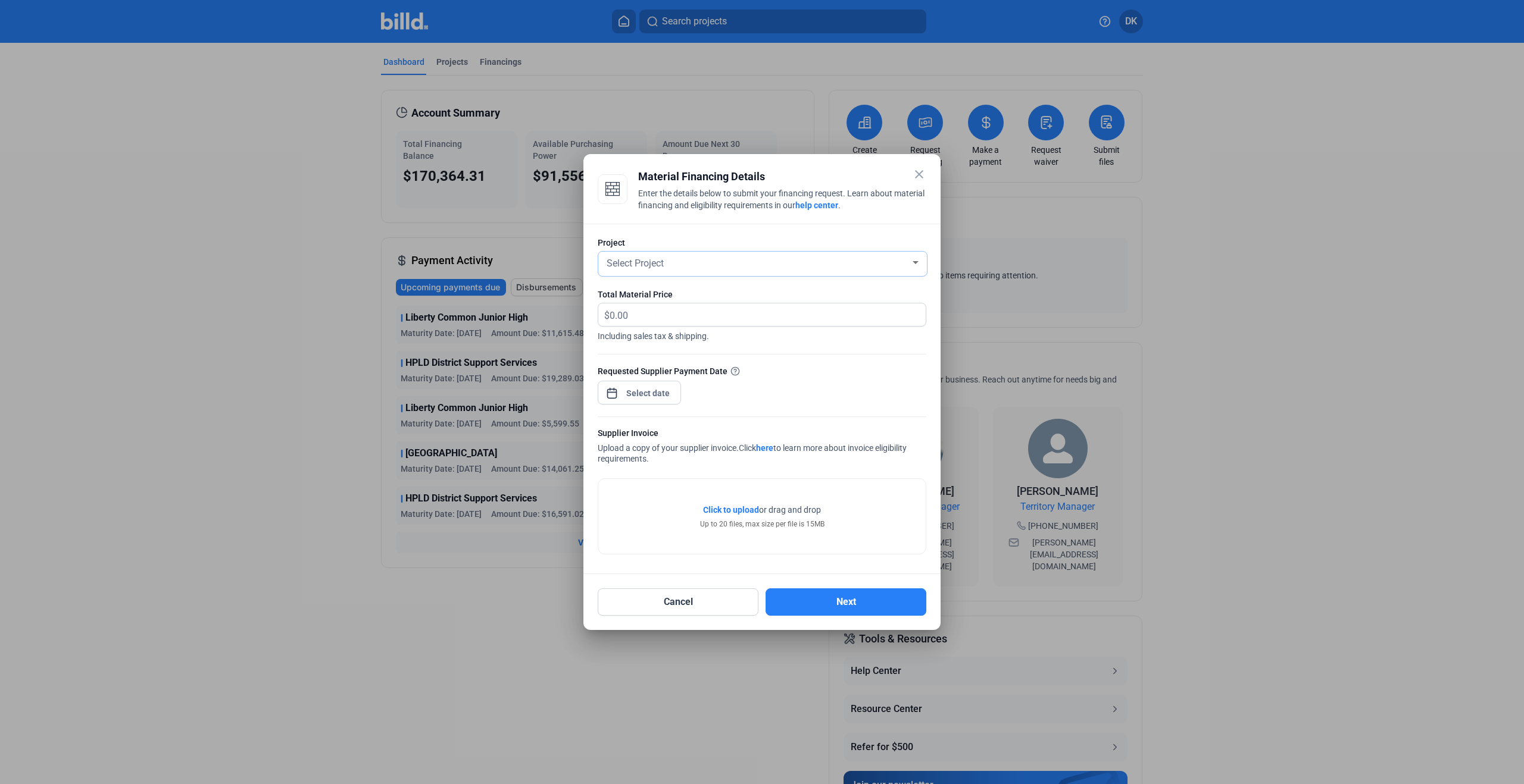
click at [681, 264] on div "Select Project" at bounding box center [757, 262] width 306 height 17
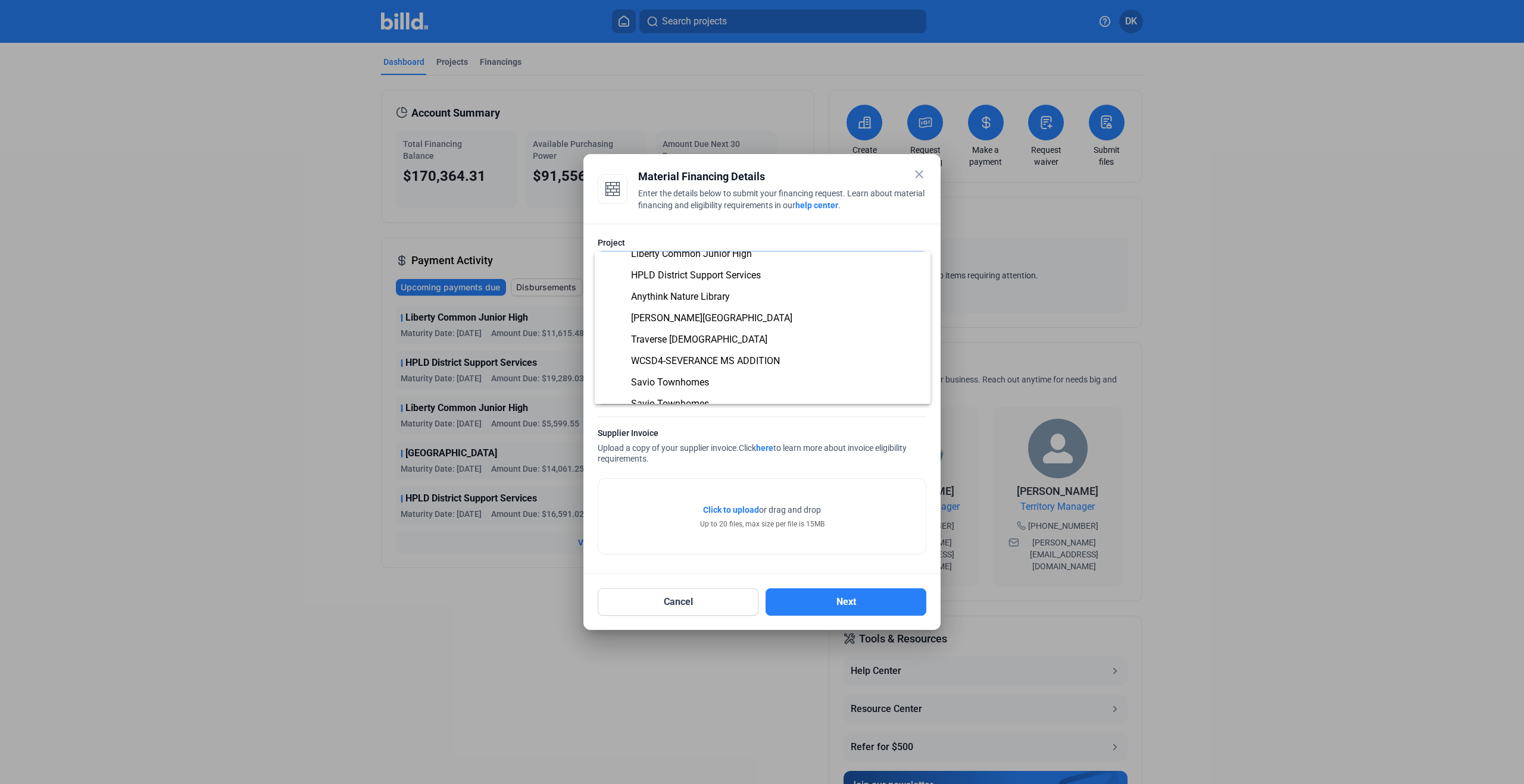
scroll to position [99, 0]
click at [673, 315] on span "[PERSON_NAME][GEOGRAPHIC_DATA]" at bounding box center [711, 312] width 161 height 11
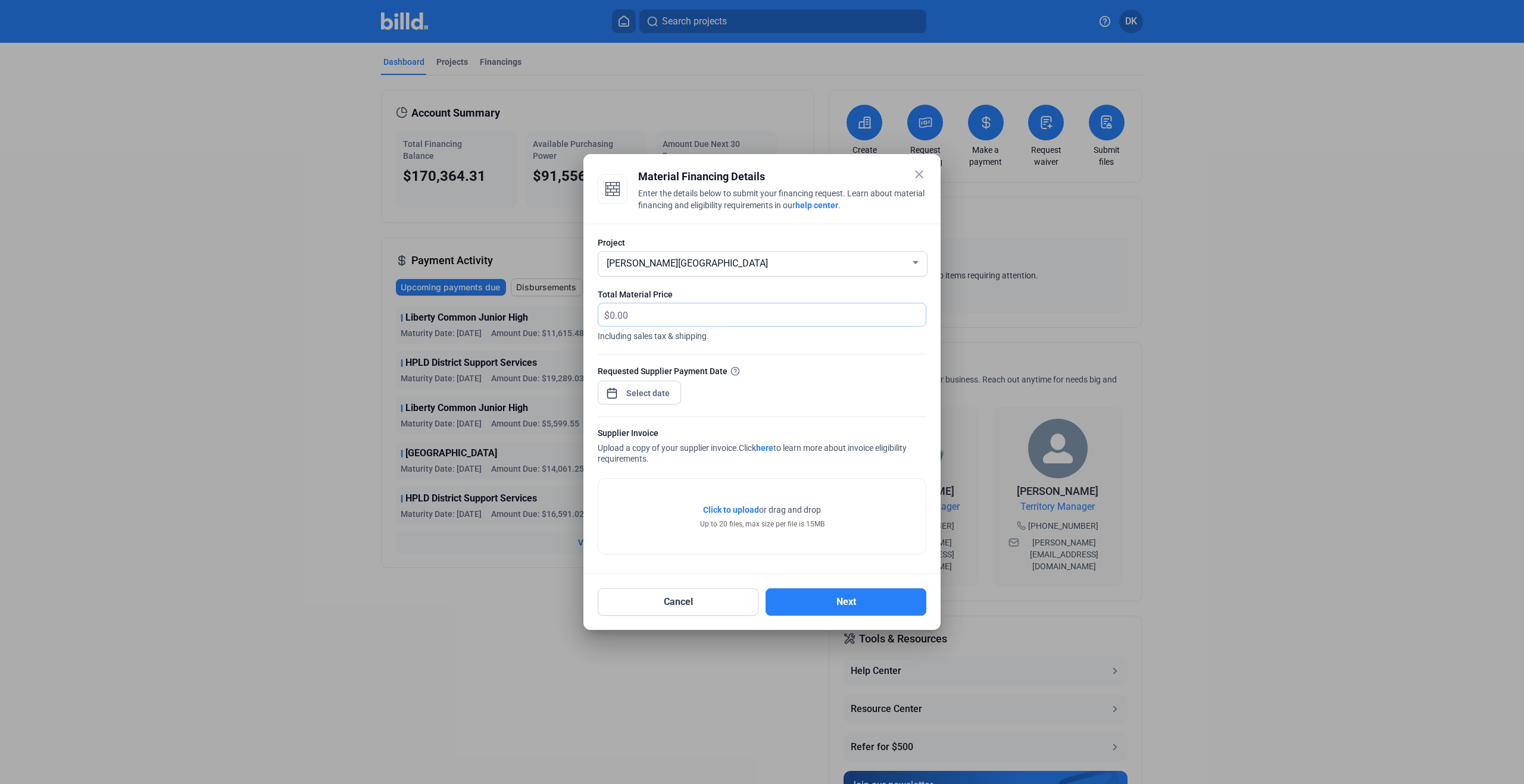
click at [762, 314] on input "text" at bounding box center [761, 315] width 302 height 23
click at [688, 319] on input "185,338.68" at bounding box center [768, 315] width 316 height 23
type input "1"
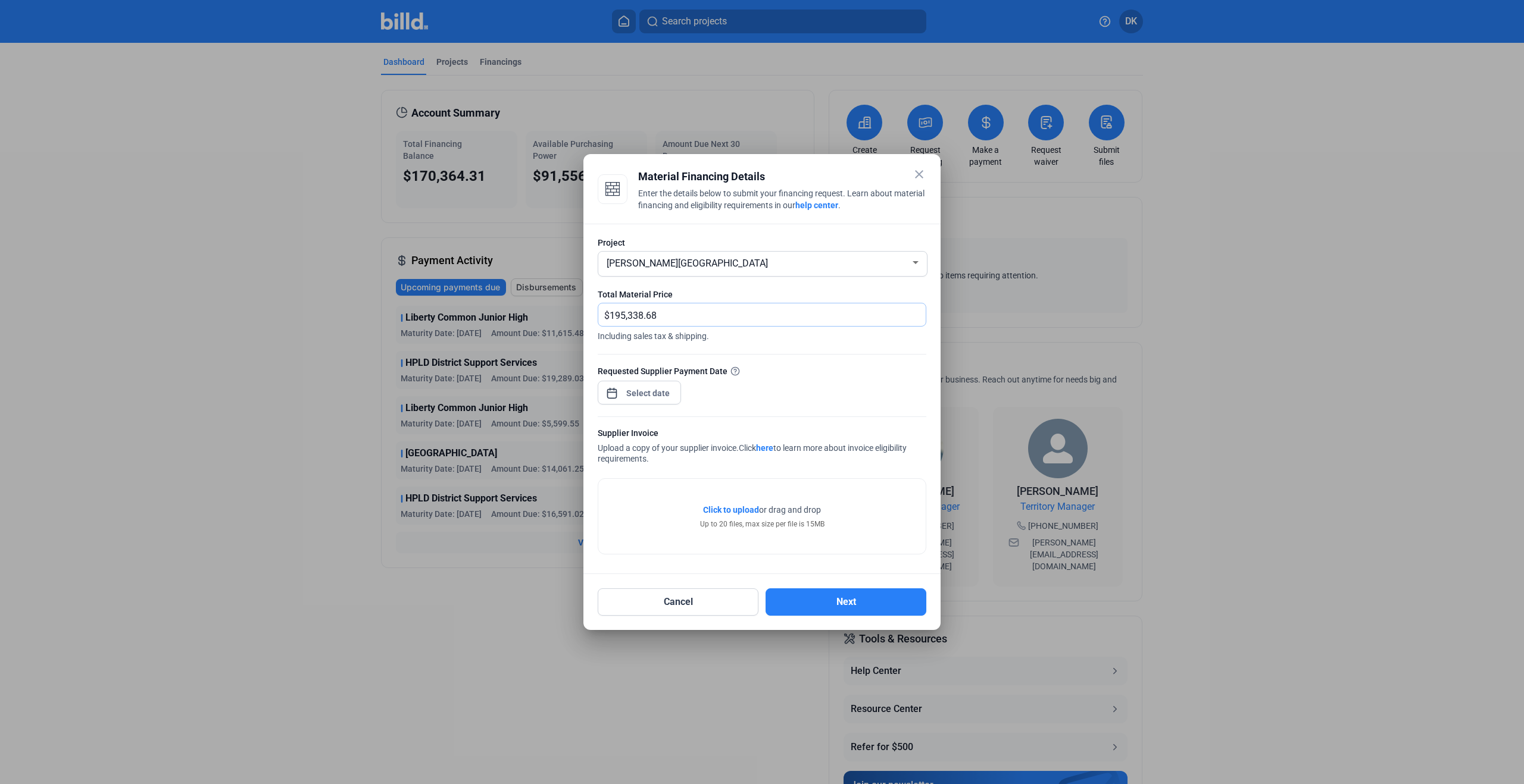
type input "195,338.68"
click at [641, 395] on div "close Material Financing Details Enter the details below to submit your financi…" at bounding box center [762, 392] width 1524 height 784
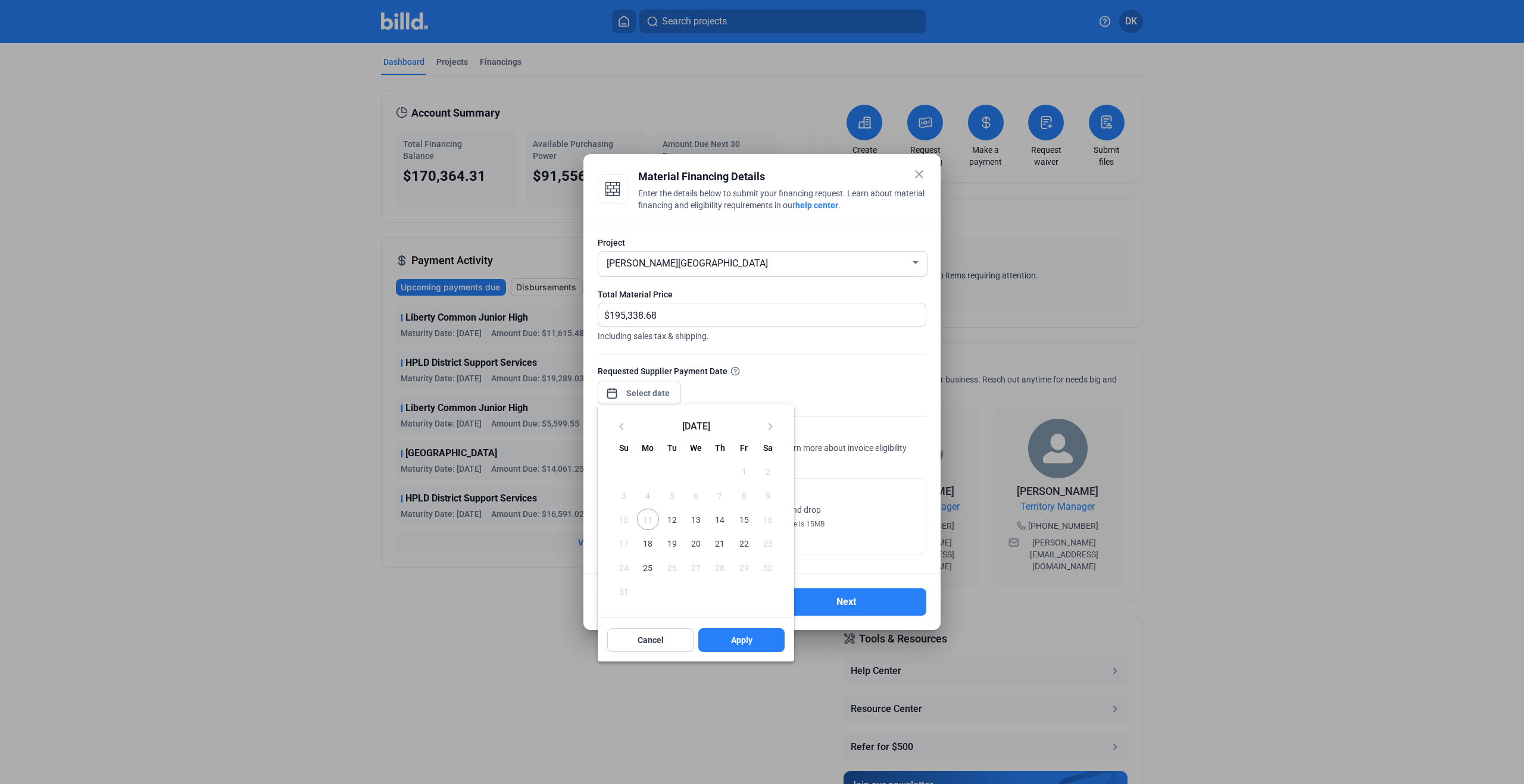
click at [713, 517] on span "14" at bounding box center [719, 519] width 22 height 22
click at [723, 520] on span "14" at bounding box center [719, 519] width 22 height 22
click at [733, 653] on div "Cancel Apply" at bounding box center [696, 640] width 197 height 43
click at [733, 645] on span "Apply" at bounding box center [742, 640] width 22 height 12
type input "Aug 14, 2025"
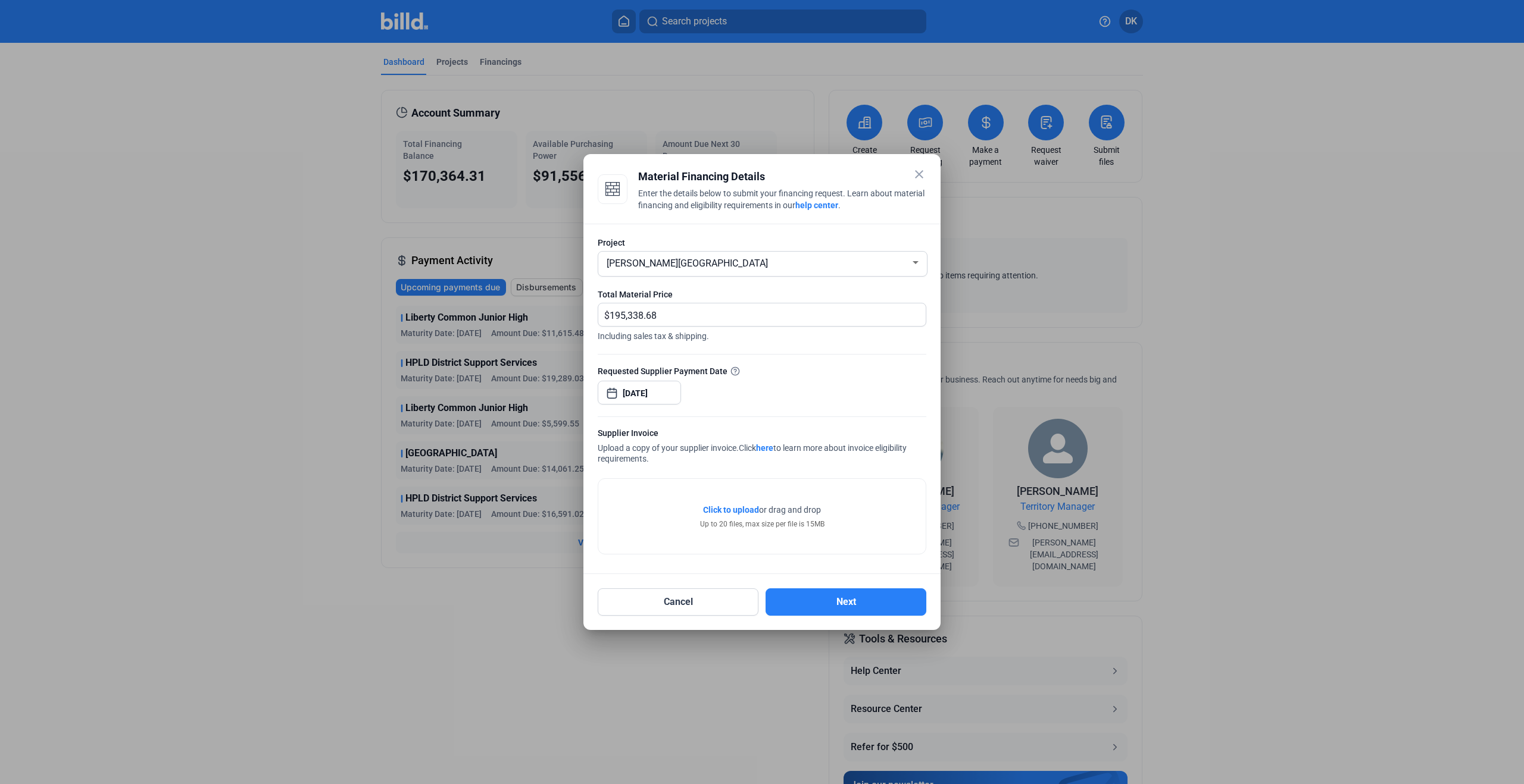
click at [738, 510] on span "Click to upload" at bounding box center [731, 510] width 56 height 10
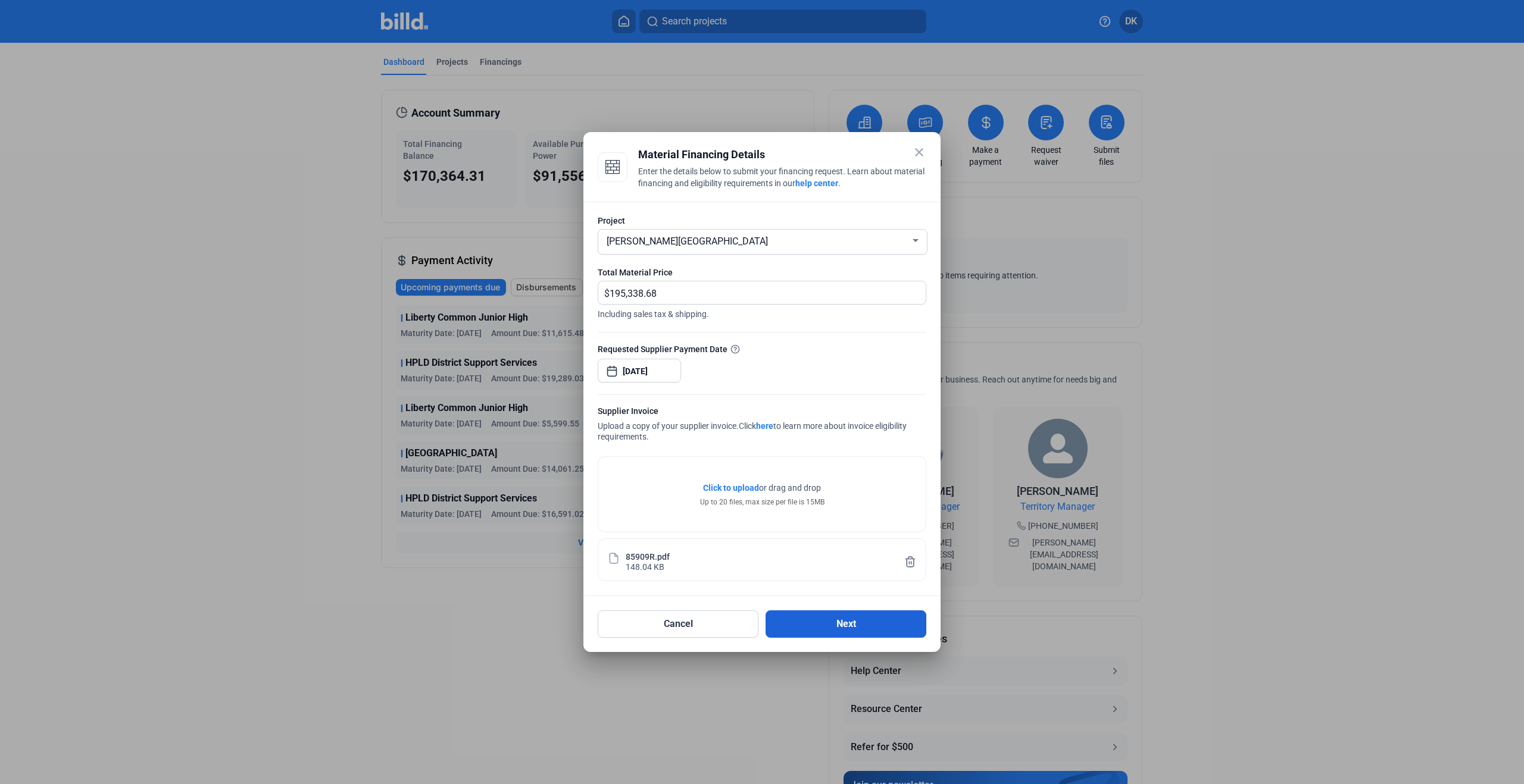
click at [839, 627] on button "Next" at bounding box center [846, 624] width 160 height 27
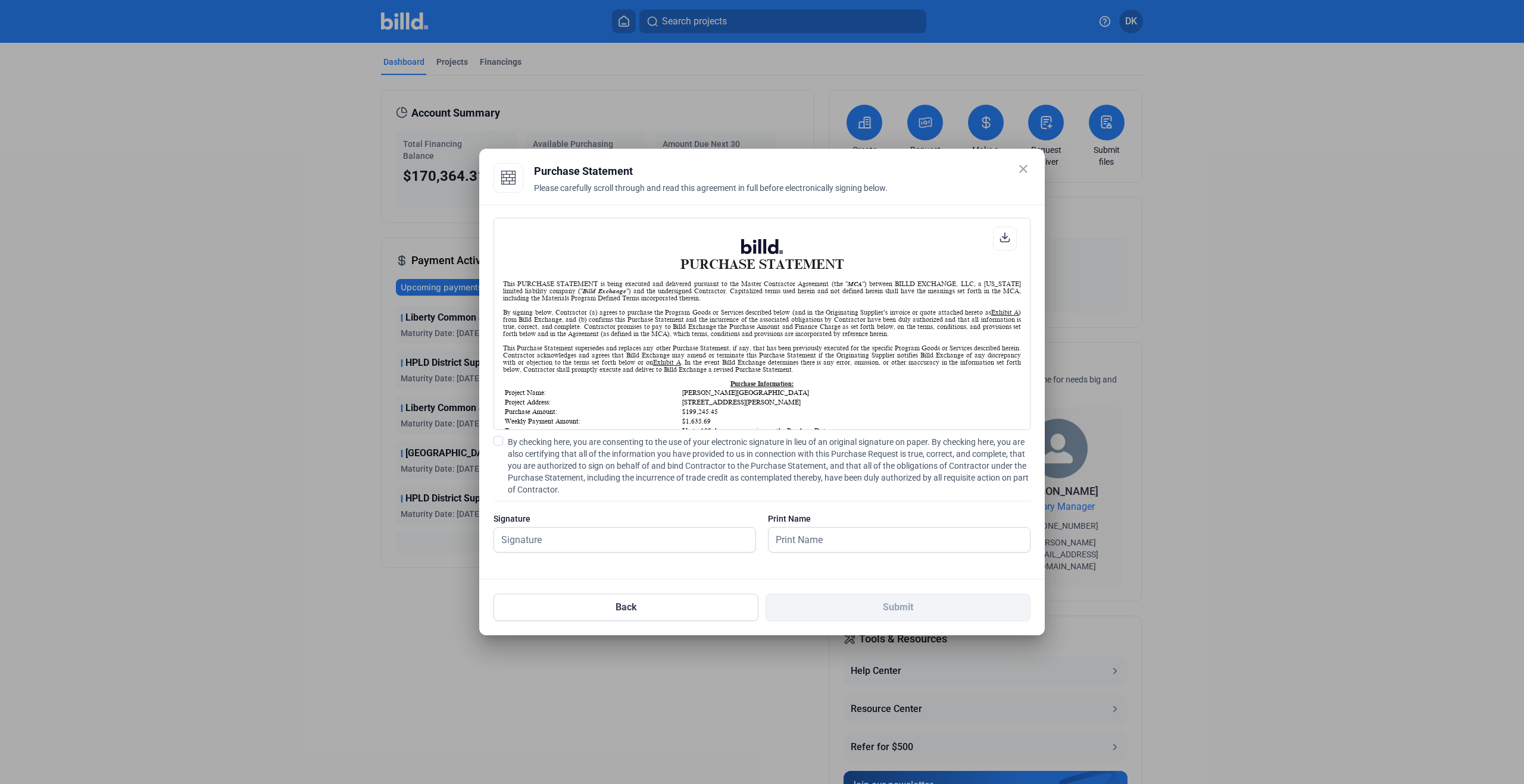
scroll to position [1, 0]
click at [499, 446] on label "By checking here, you are consenting to the use of your electronic signature in…" at bounding box center [762, 465] width 537 height 59
click at [0, 0] on input "By checking here, you are consenting to the use of your electronic signature in…" at bounding box center [0, 0] width 0 height 0
click at [567, 541] on input "text" at bounding box center [625, 540] width 262 height 24
type input "[PERSON_NAME]"
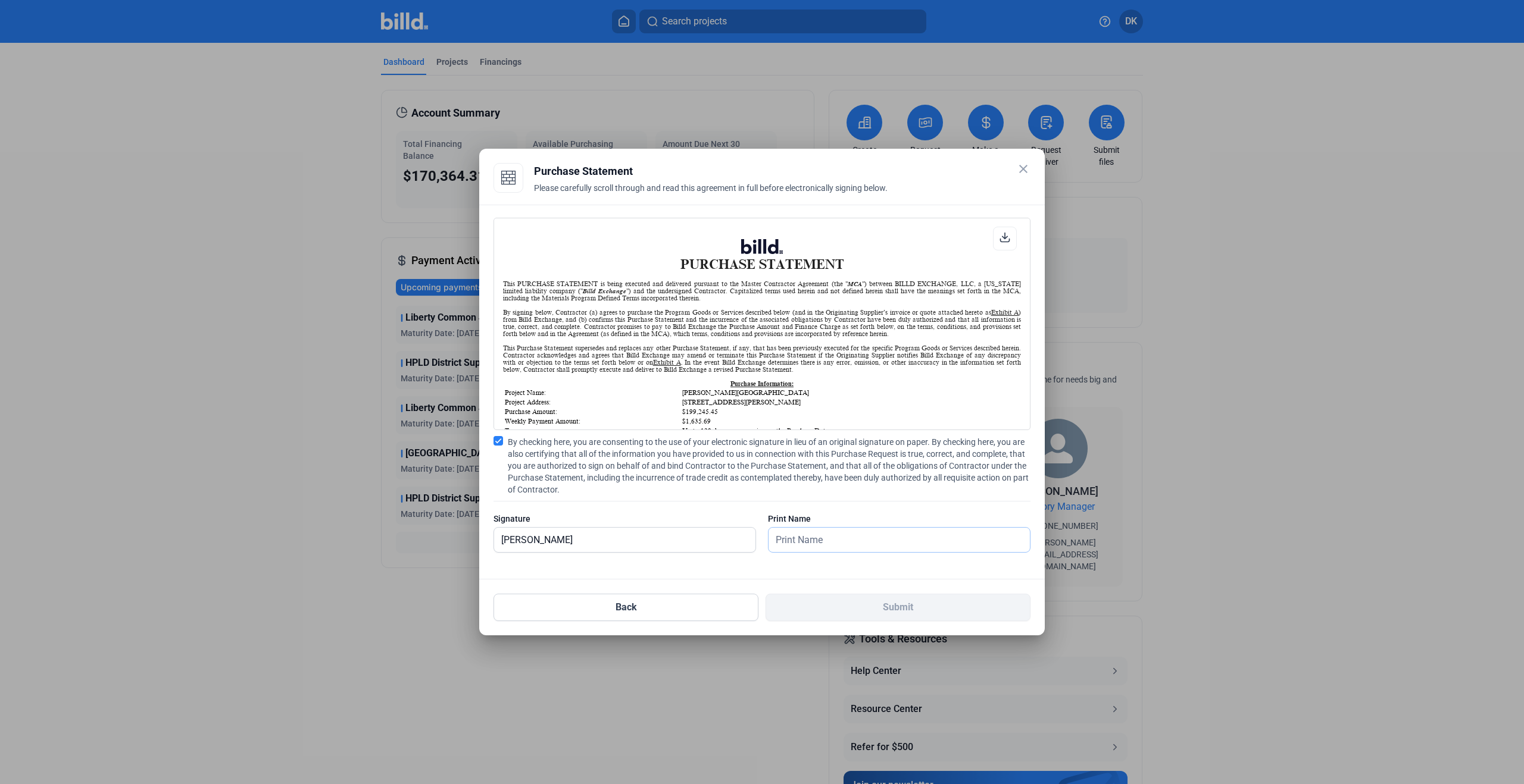
click at [830, 537] on input "text" at bounding box center [892, 540] width 248 height 24
type input "[PERSON_NAME]"
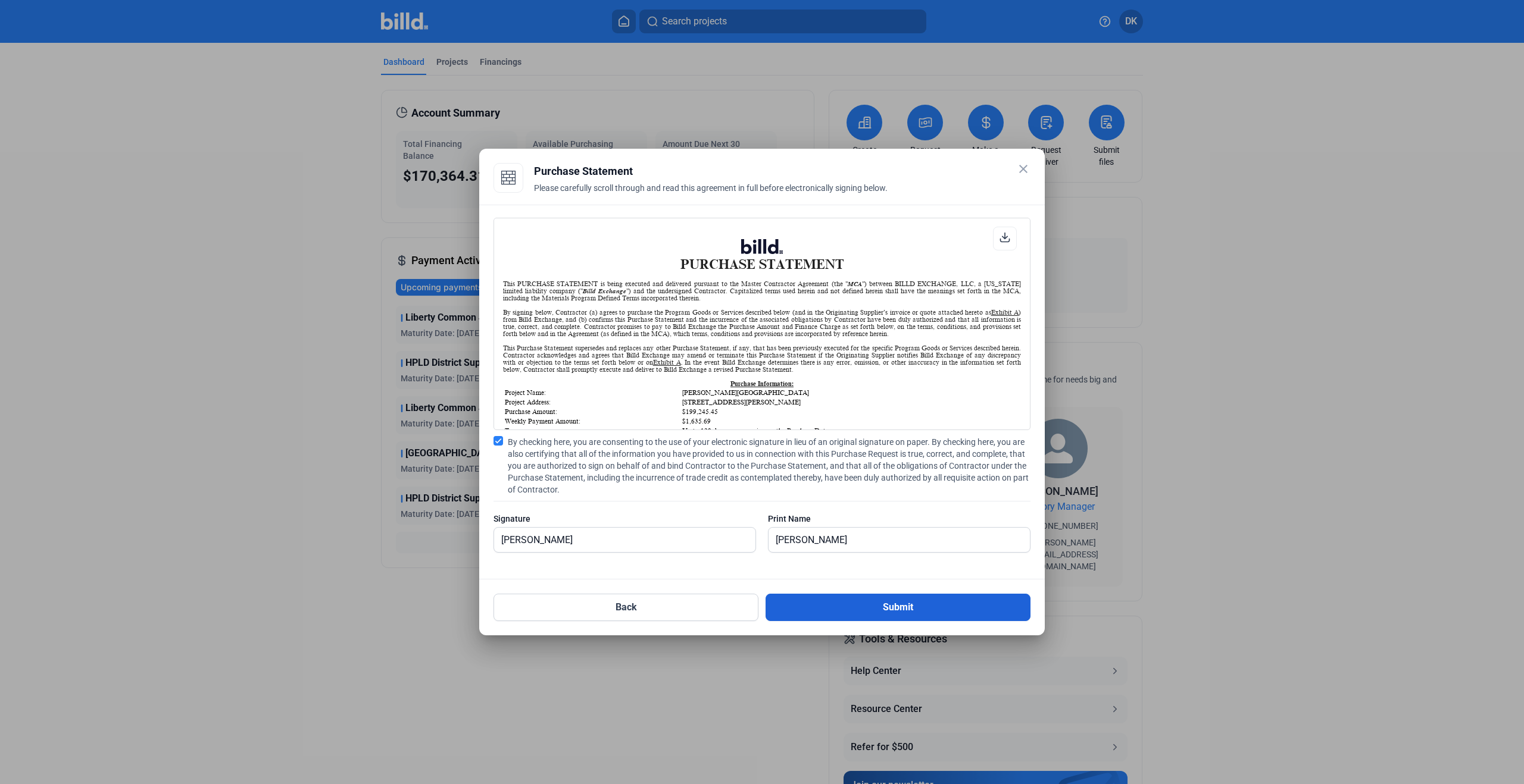
click at [849, 606] on button "Submit" at bounding box center [898, 607] width 265 height 27
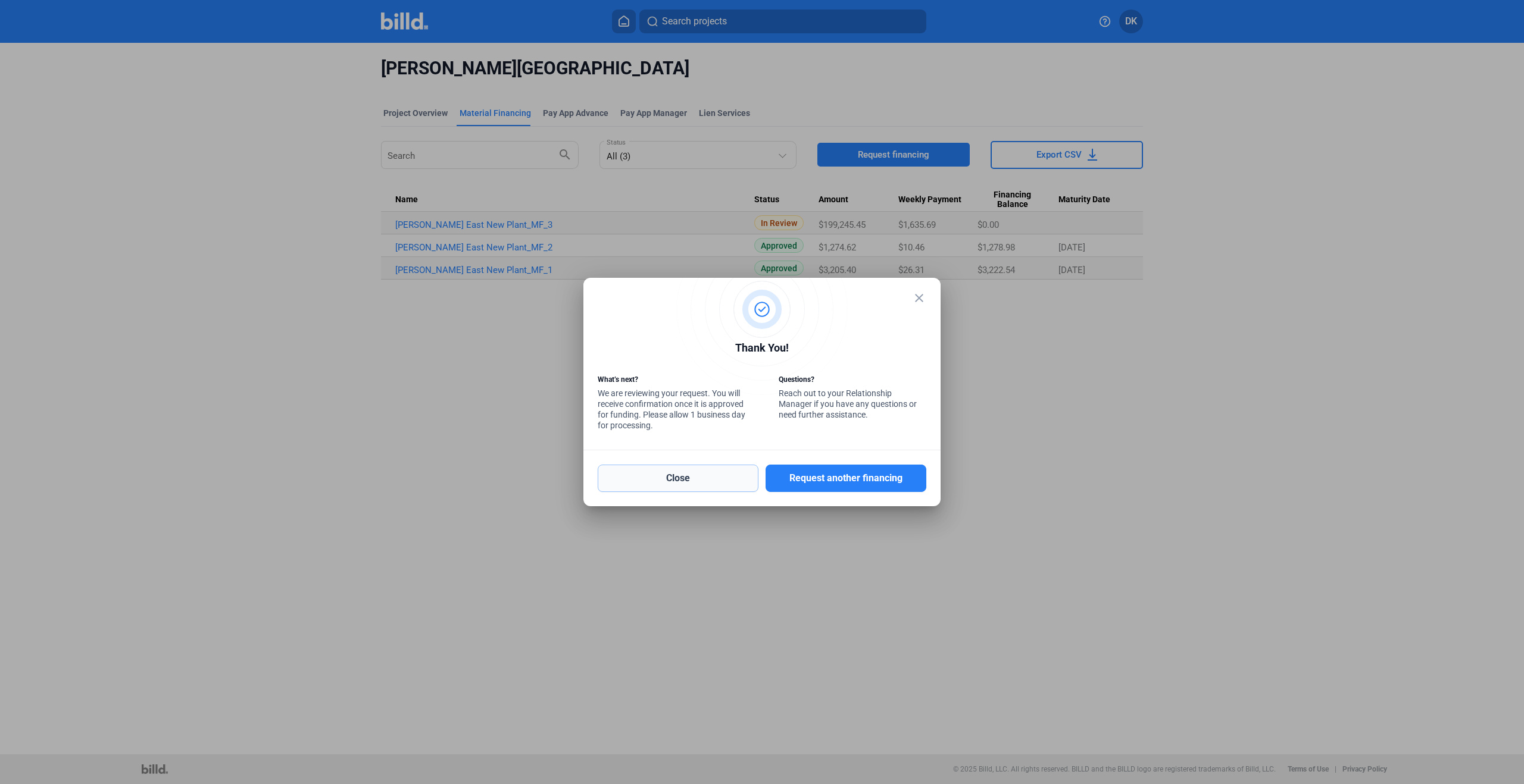
click at [686, 472] on button "Close" at bounding box center [678, 478] width 160 height 27
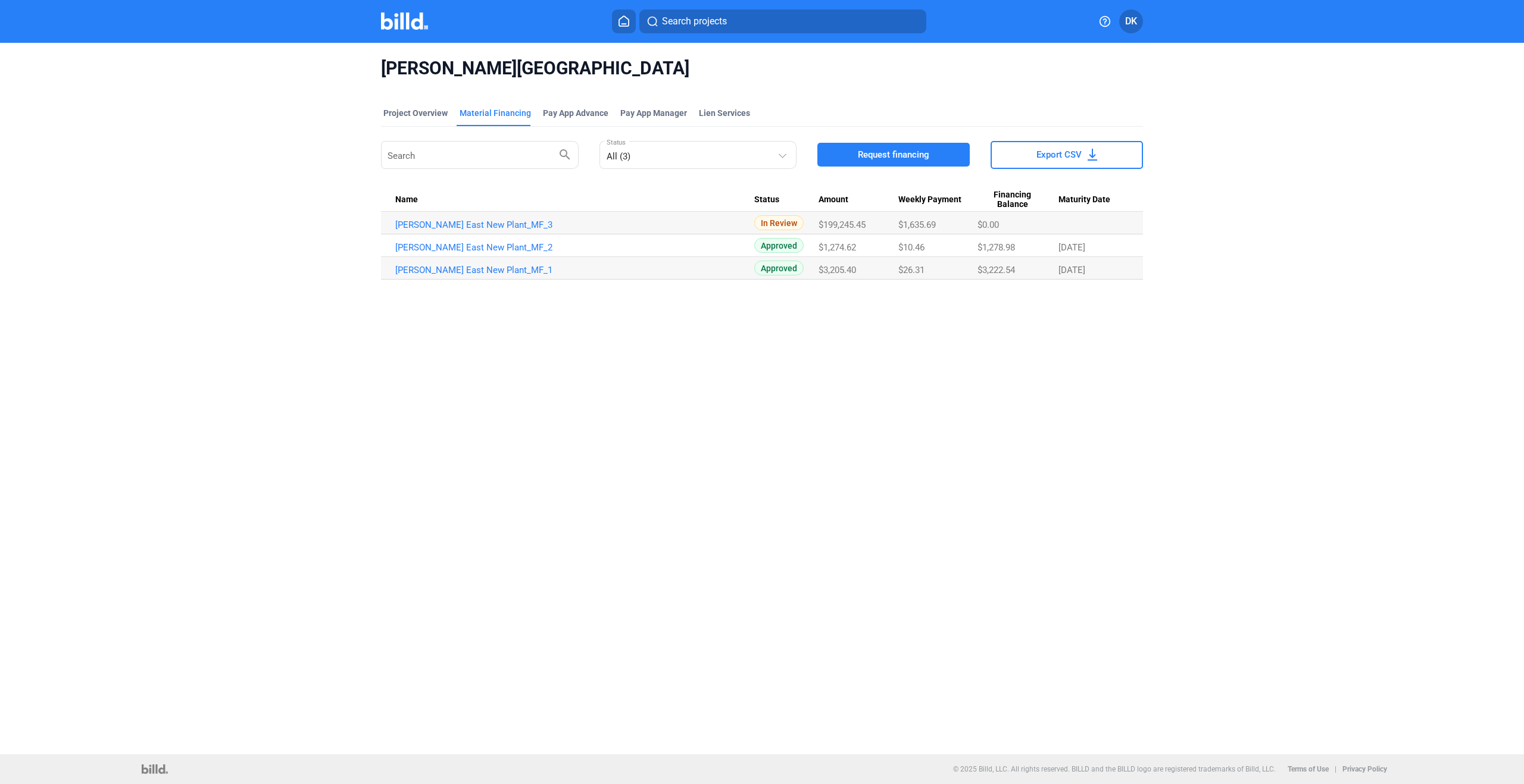
click at [1135, 27] on span "DK" at bounding box center [1130, 21] width 12 height 14
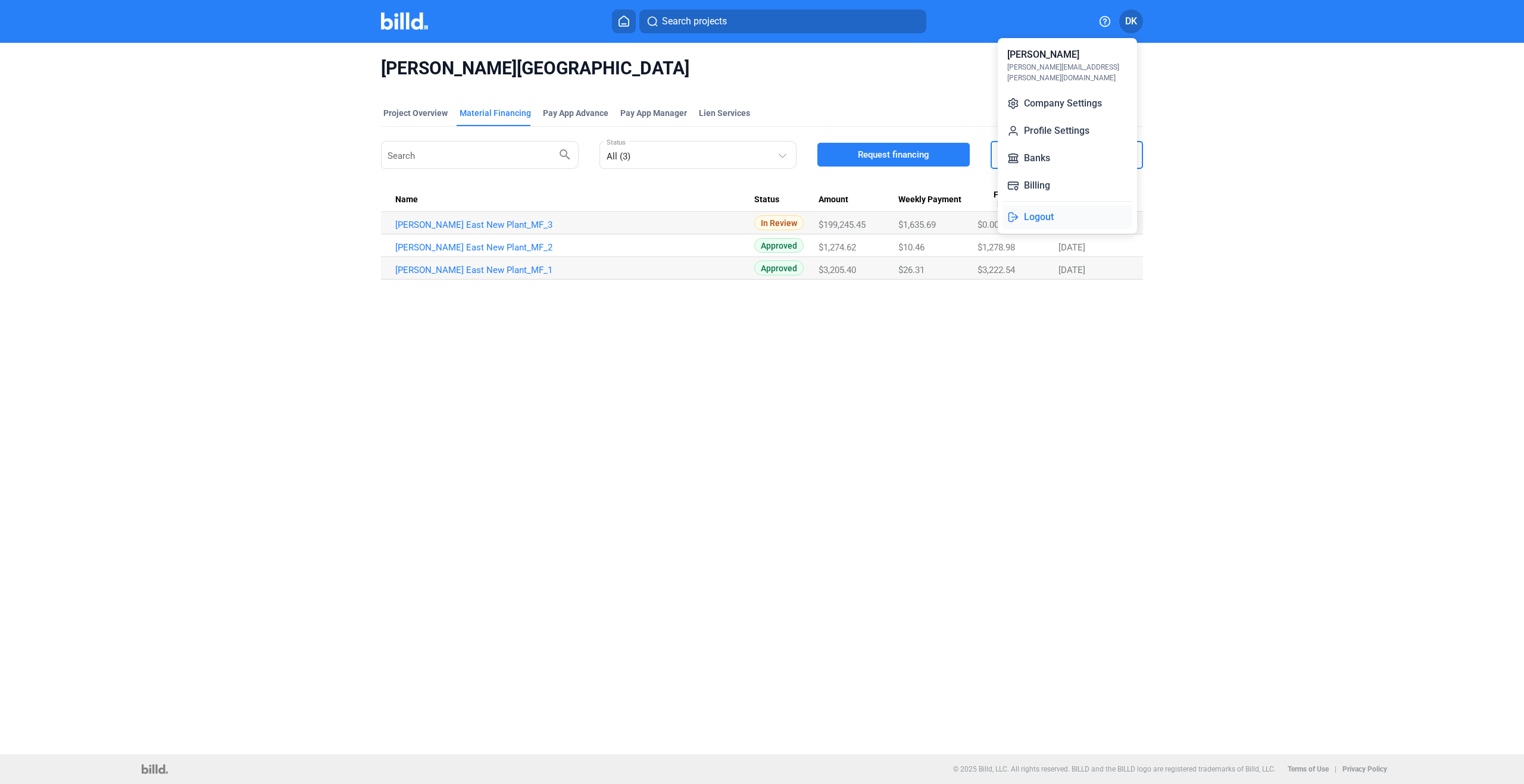
click at [1040, 205] on button "Logout" at bounding box center [1068, 217] width 130 height 24
